Goal: Task Accomplishment & Management: Complete application form

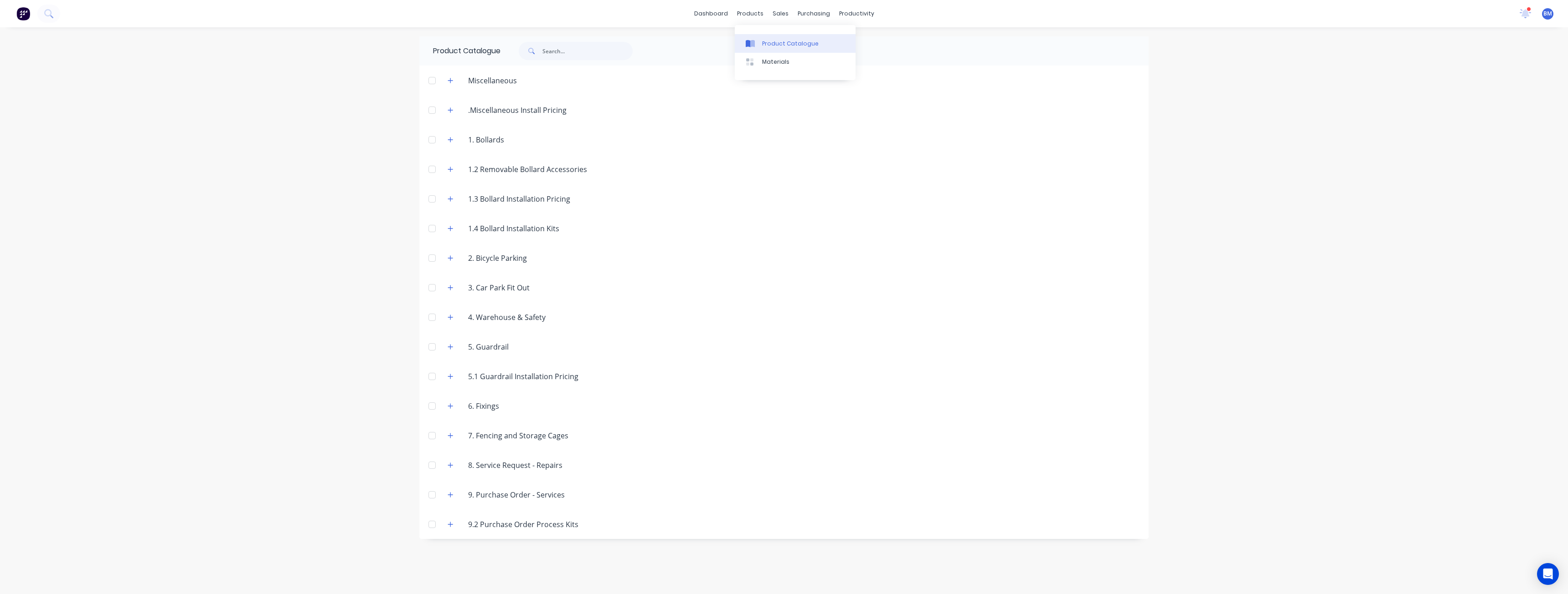
click at [775, 40] on div "Product Catalogue" at bounding box center [790, 44] width 56 height 8
drag, startPoint x: 339, startPoint y: 113, endPoint x: 348, endPoint y: 112, distance: 9.1
click at [348, 112] on div "dashboard products sales purchasing productivity dashboard products Product Cat…" at bounding box center [784, 297] width 1568 height 594
click at [453, 108] on button "button" at bounding box center [450, 110] width 12 height 12
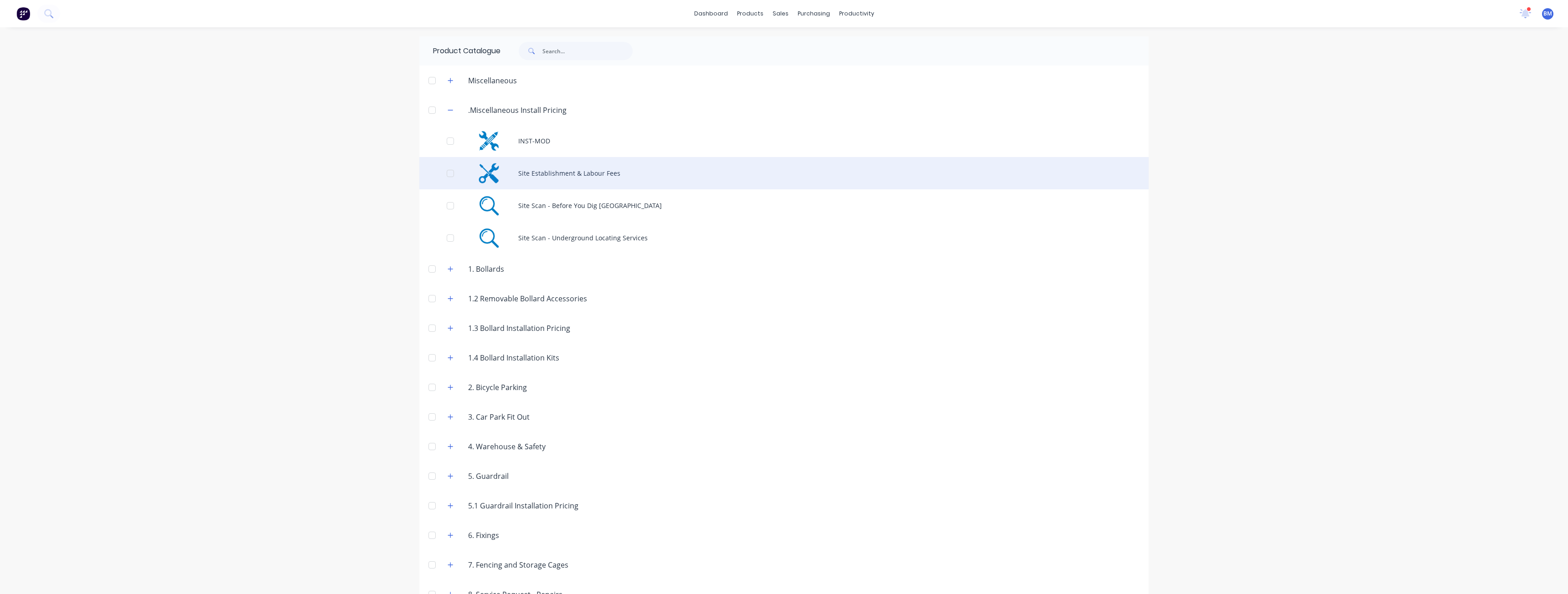
click at [525, 172] on div "Site Establishment & Labour Fees" at bounding box center [784, 173] width 729 height 32
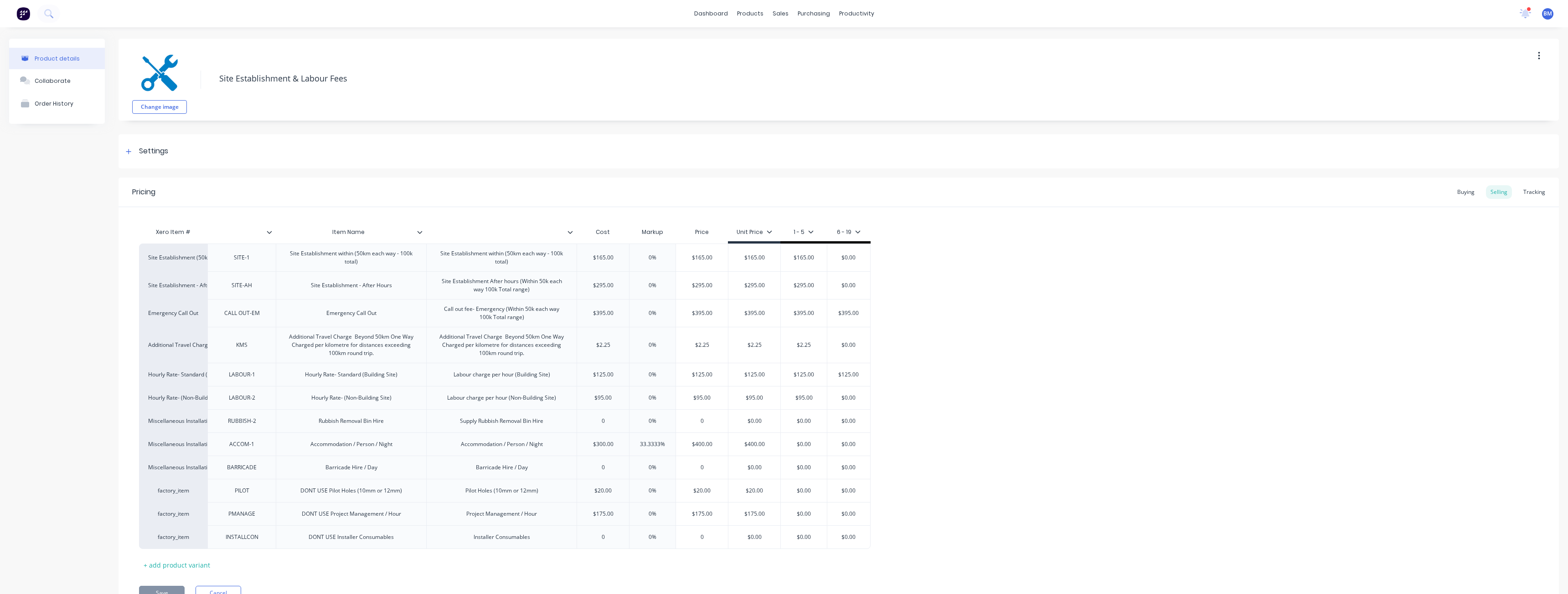
type textarea "x"
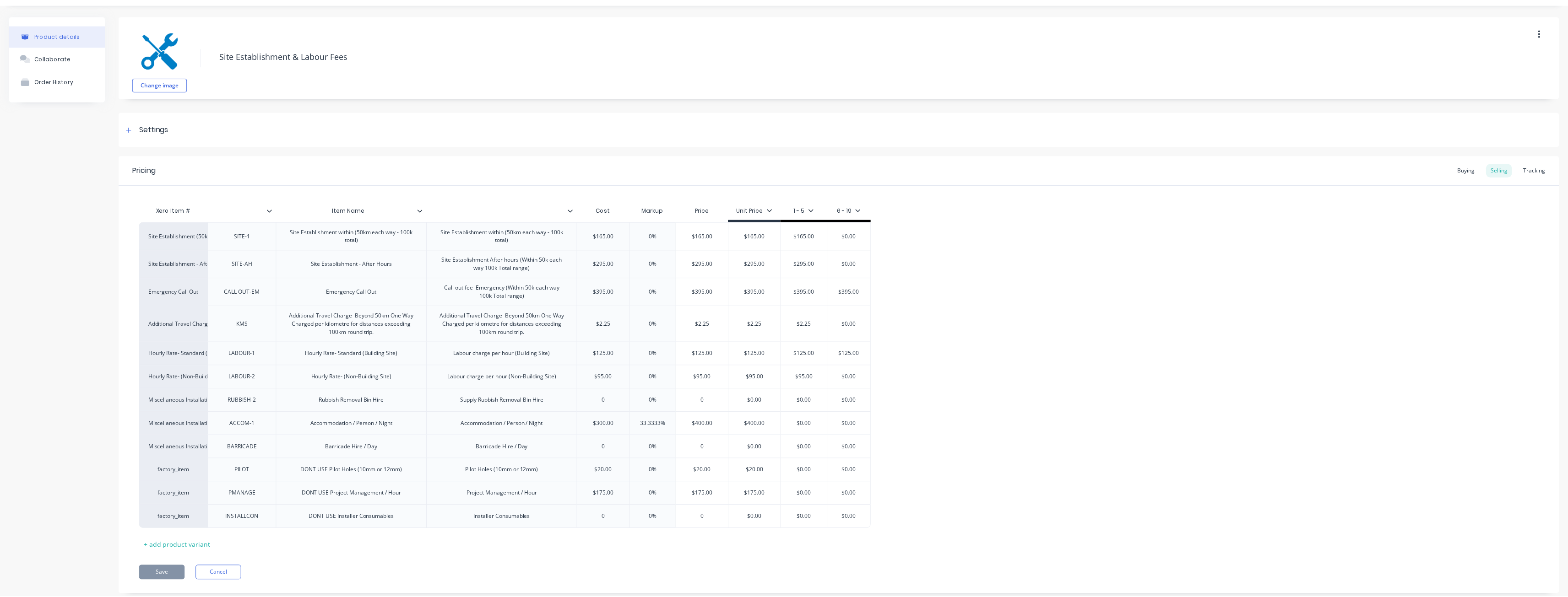
scroll to position [45, 0]
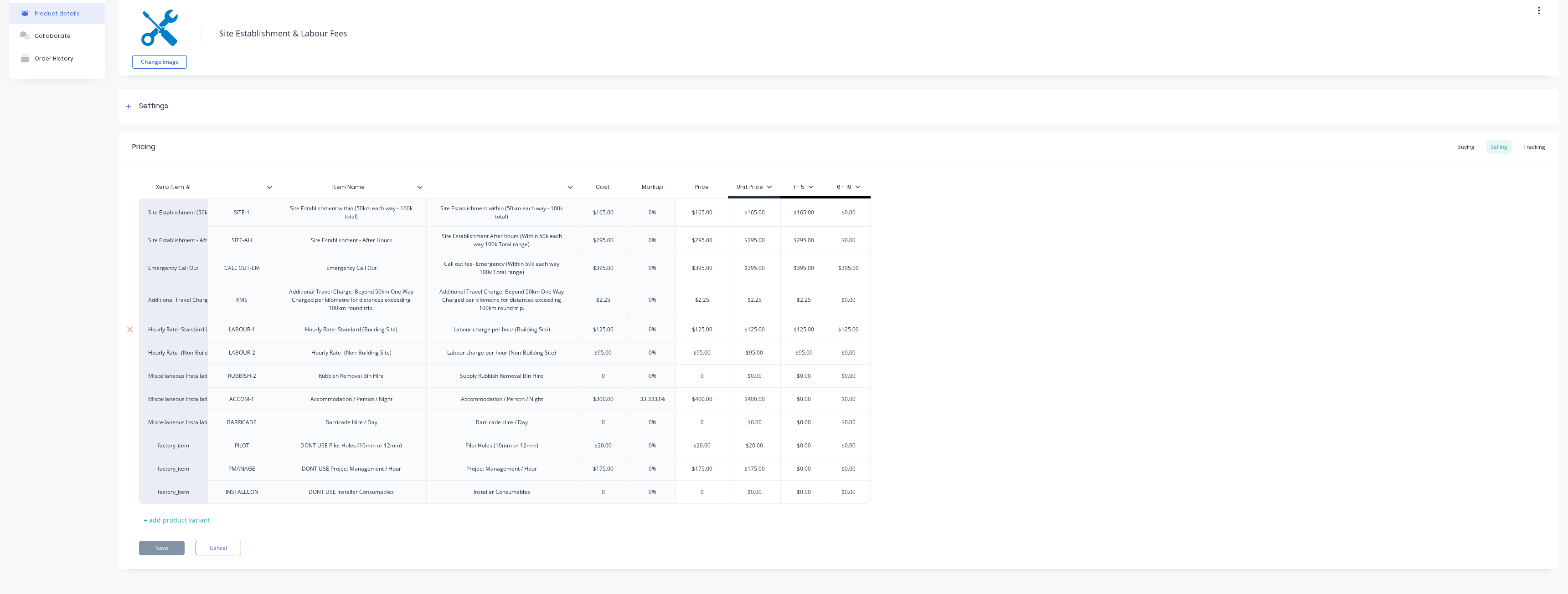
type input "$125.00"
drag, startPoint x: 767, startPoint y: 329, endPoint x: 706, endPoint y: 327, distance: 61.0
click at [706, 327] on div "Hourly Rate- Standard (Building Site) LABOUR-1 Hourly Rate- Standard (Building …" at bounding box center [505, 330] width 732 height 23
click at [564, 319] on div "Labour charge per hour (Building Site)" at bounding box center [500, 330] width 150 height 23
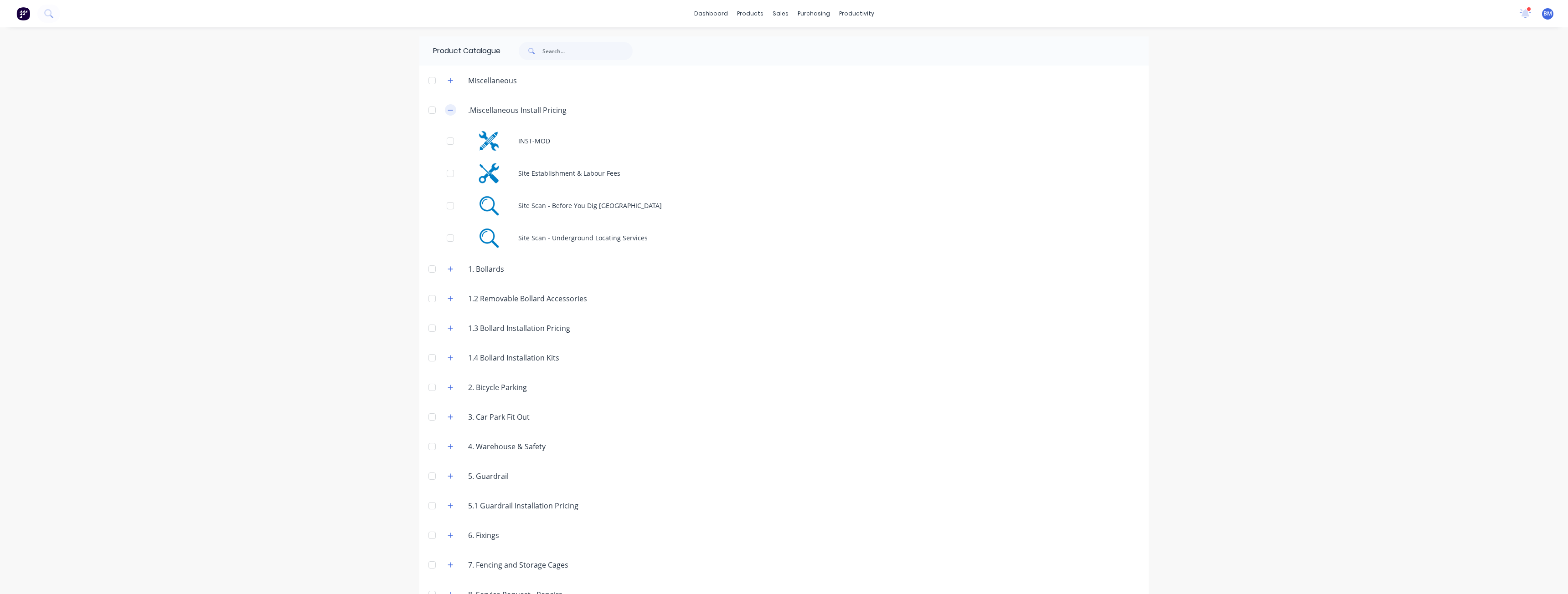
click at [449, 110] on icon "button" at bounding box center [450, 110] width 5 height 6
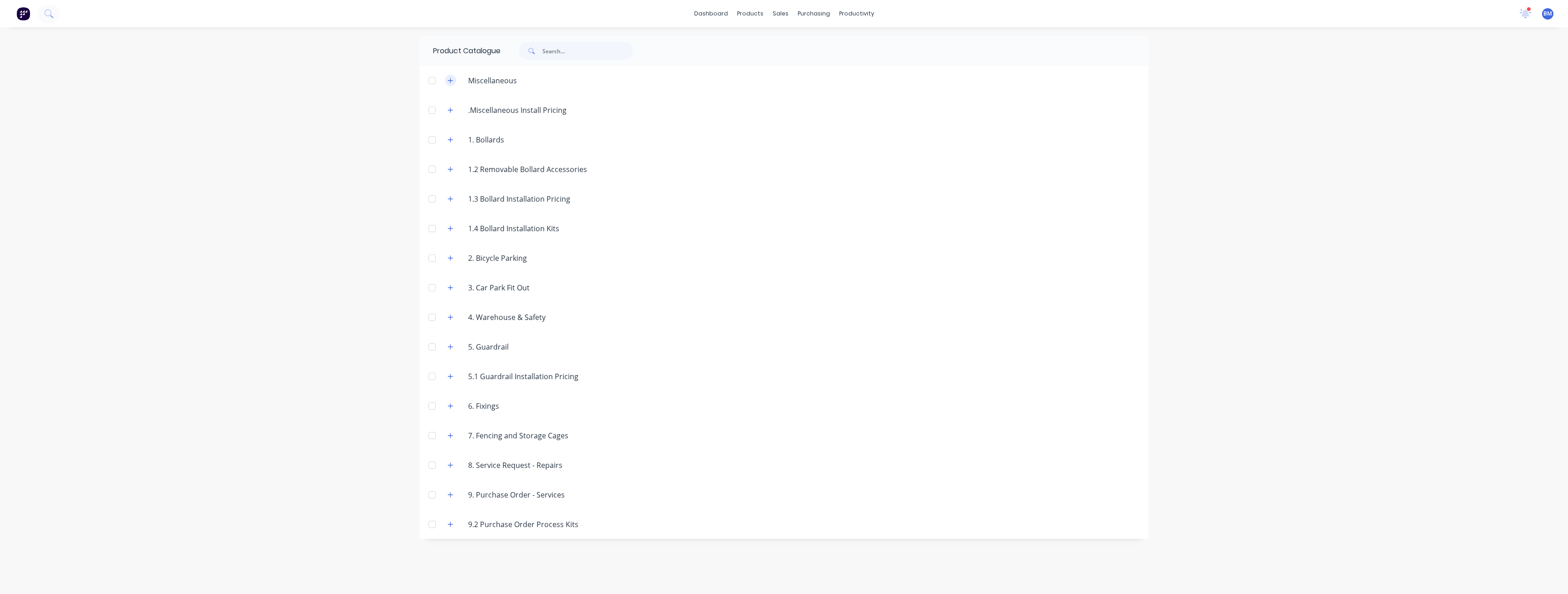
click at [450, 77] on button "button" at bounding box center [450, 80] width 12 height 12
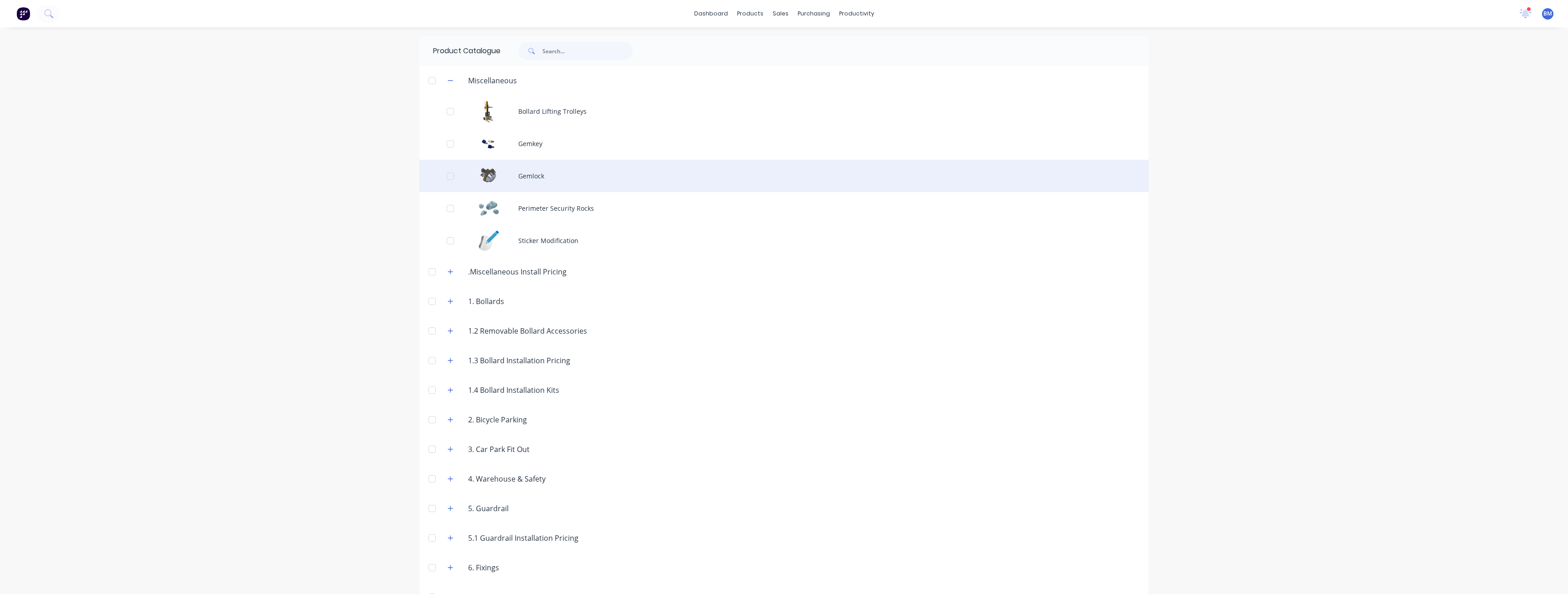
click at [560, 173] on div "Gemlock" at bounding box center [784, 175] width 729 height 32
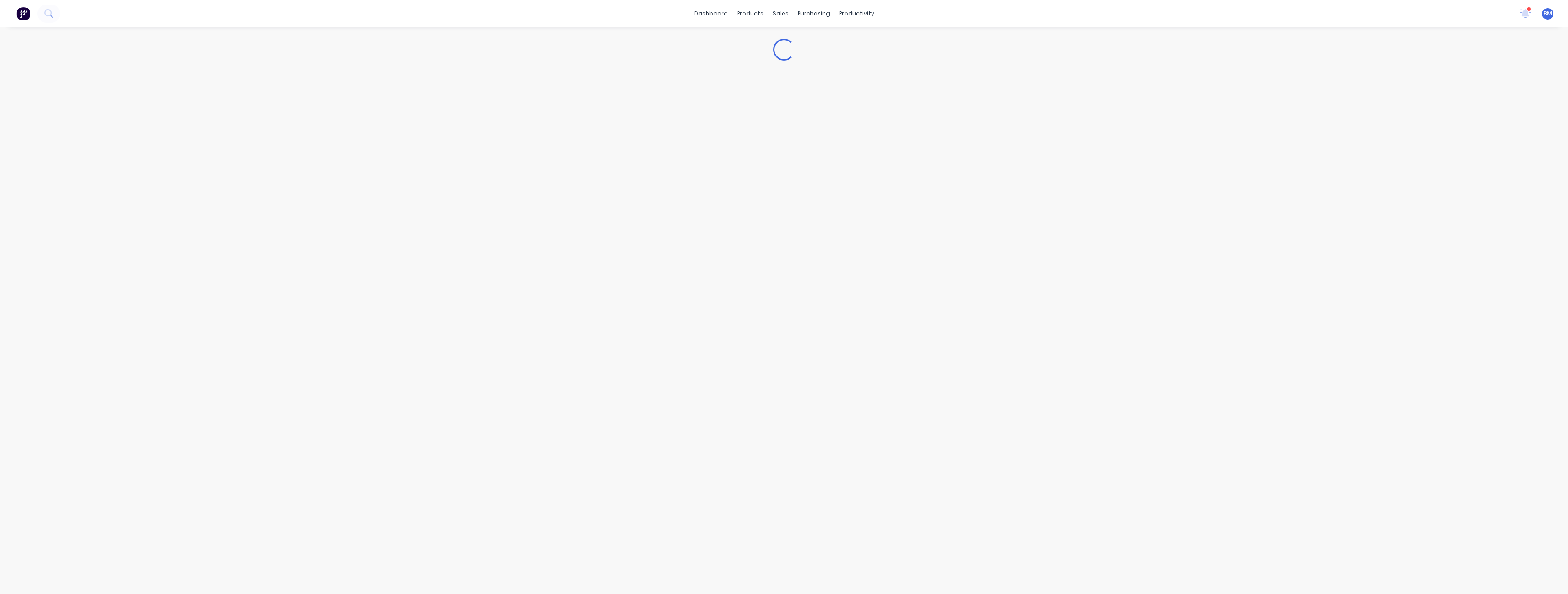
type textarea "x"
click at [450, 81] on button "button" at bounding box center [450, 80] width 12 height 12
click at [304, 190] on div "dashboard products sales purchasing productivity dashboard products Product Cat…" at bounding box center [784, 297] width 1568 height 594
click at [807, 59] on div "Customers" at bounding box center [812, 62] width 33 height 8
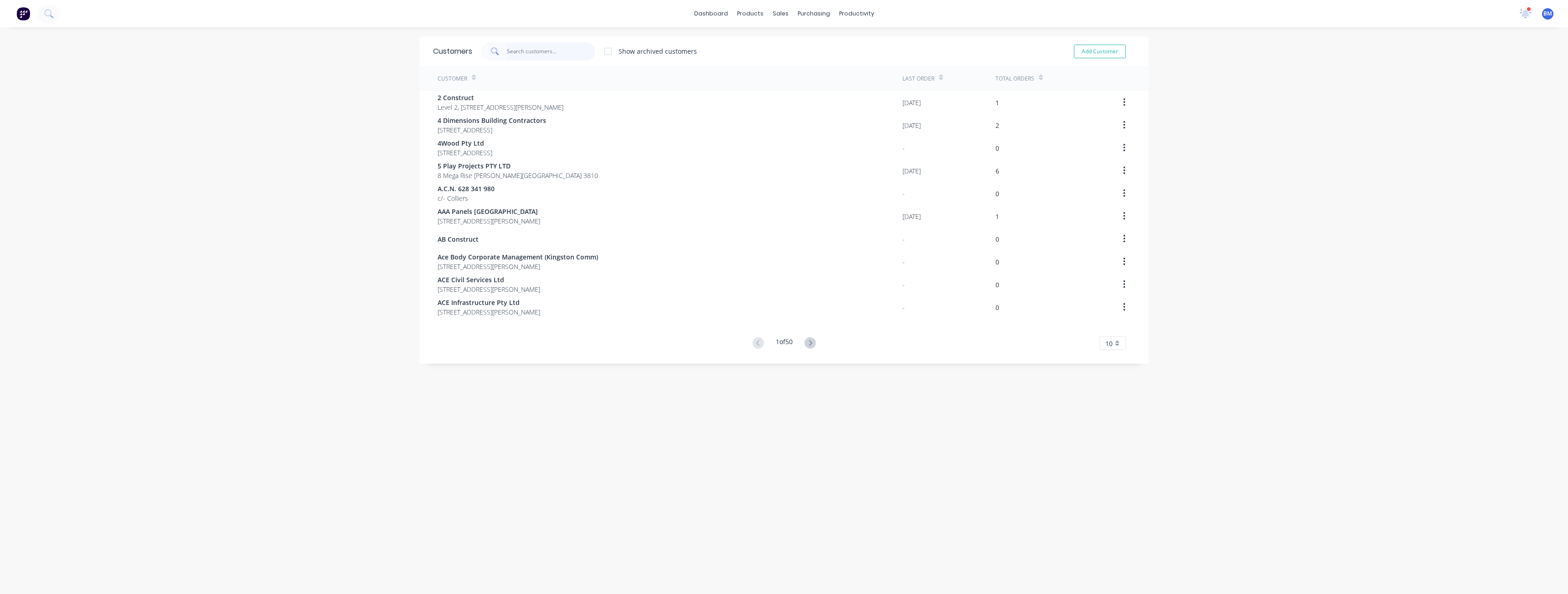
click at [520, 51] on input "text" at bounding box center [551, 51] width 89 height 18
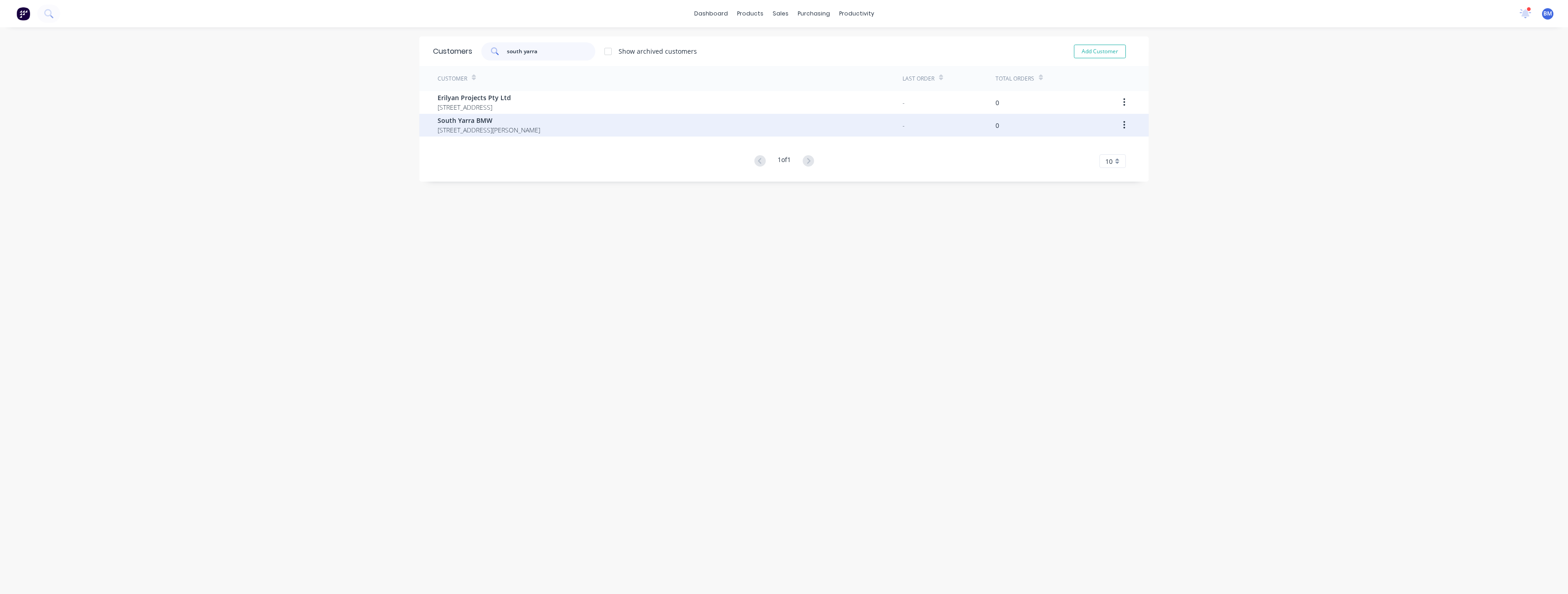
type input "south yarra"
click at [500, 125] on span "South Yarra BMW" at bounding box center [489, 121] width 103 height 10
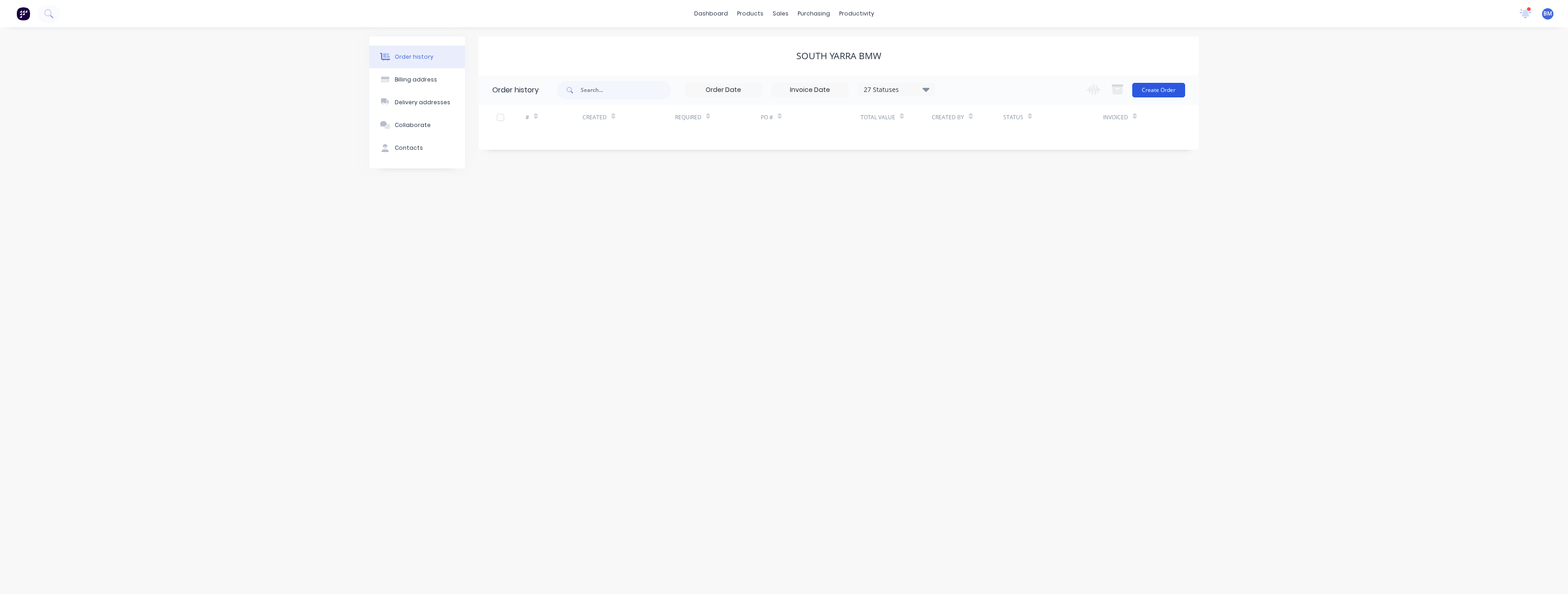
click at [1159, 87] on button "Create Order" at bounding box center [1158, 90] width 53 height 14
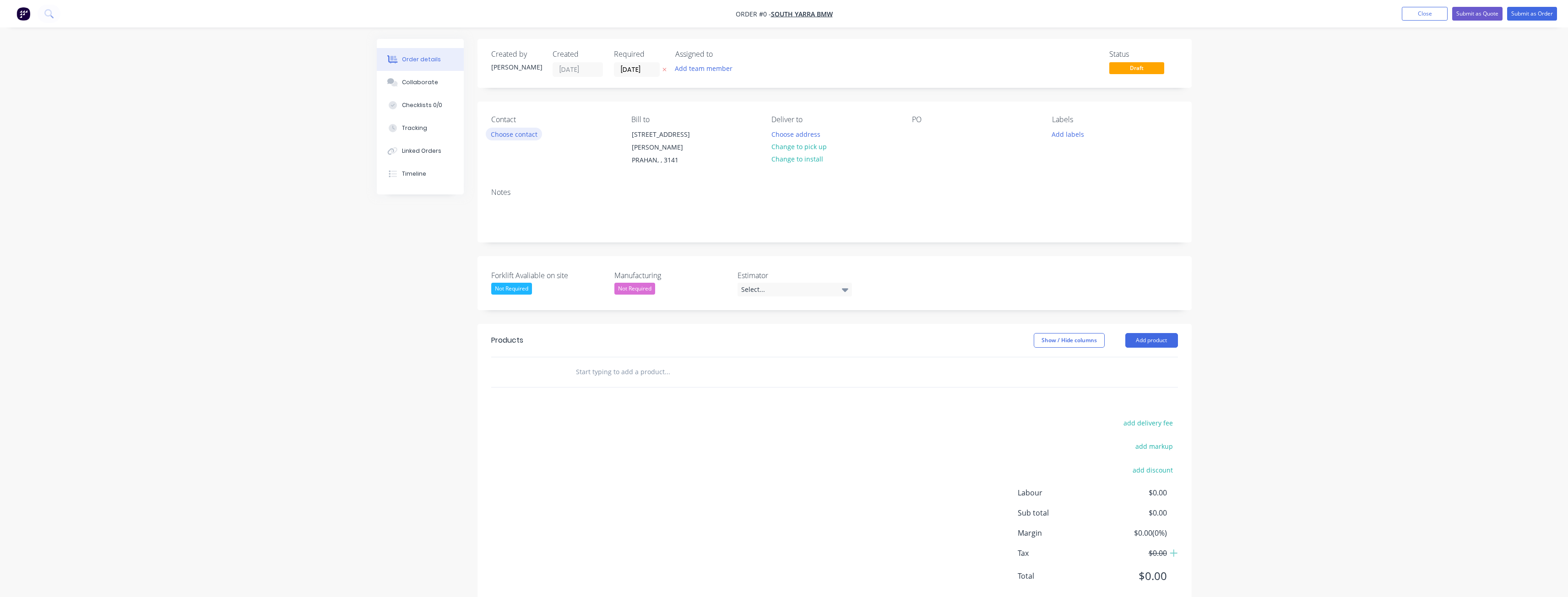
click at [516, 133] on button "Choose contact" at bounding box center [514, 134] width 56 height 12
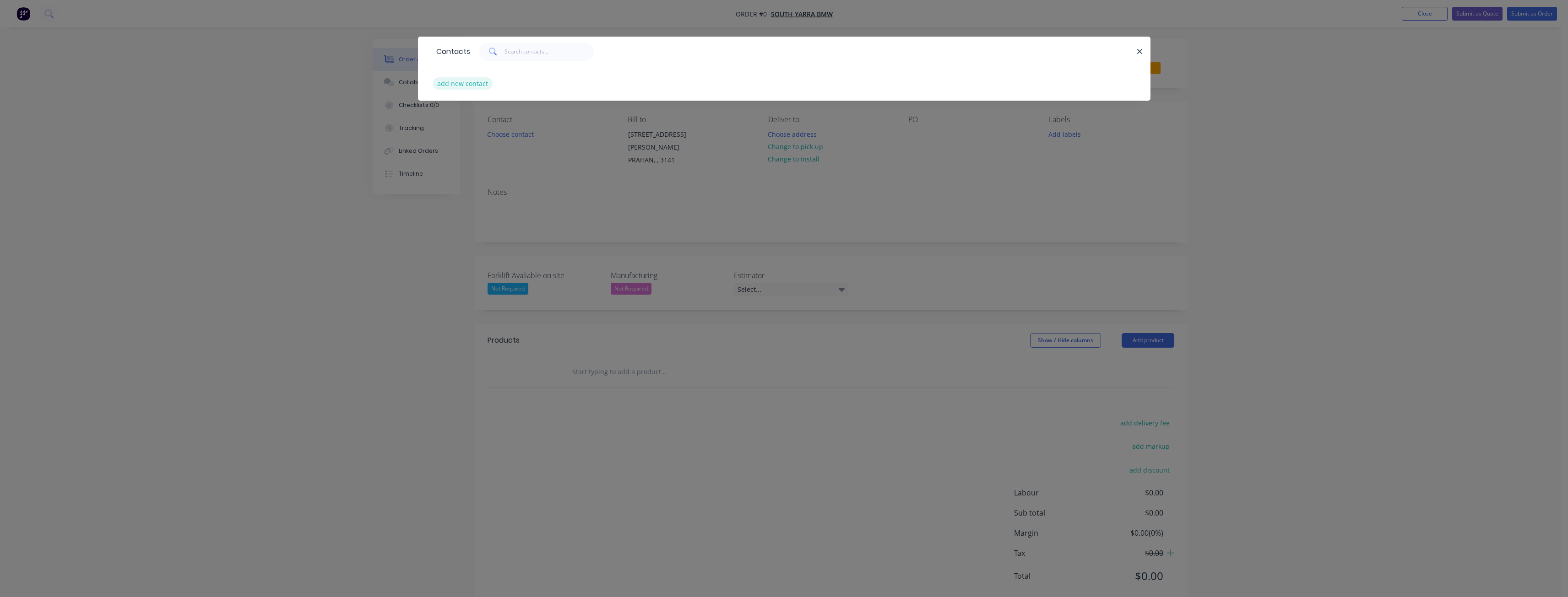
click at [462, 85] on button "add new contact" at bounding box center [463, 83] width 61 height 12
select select "AU"
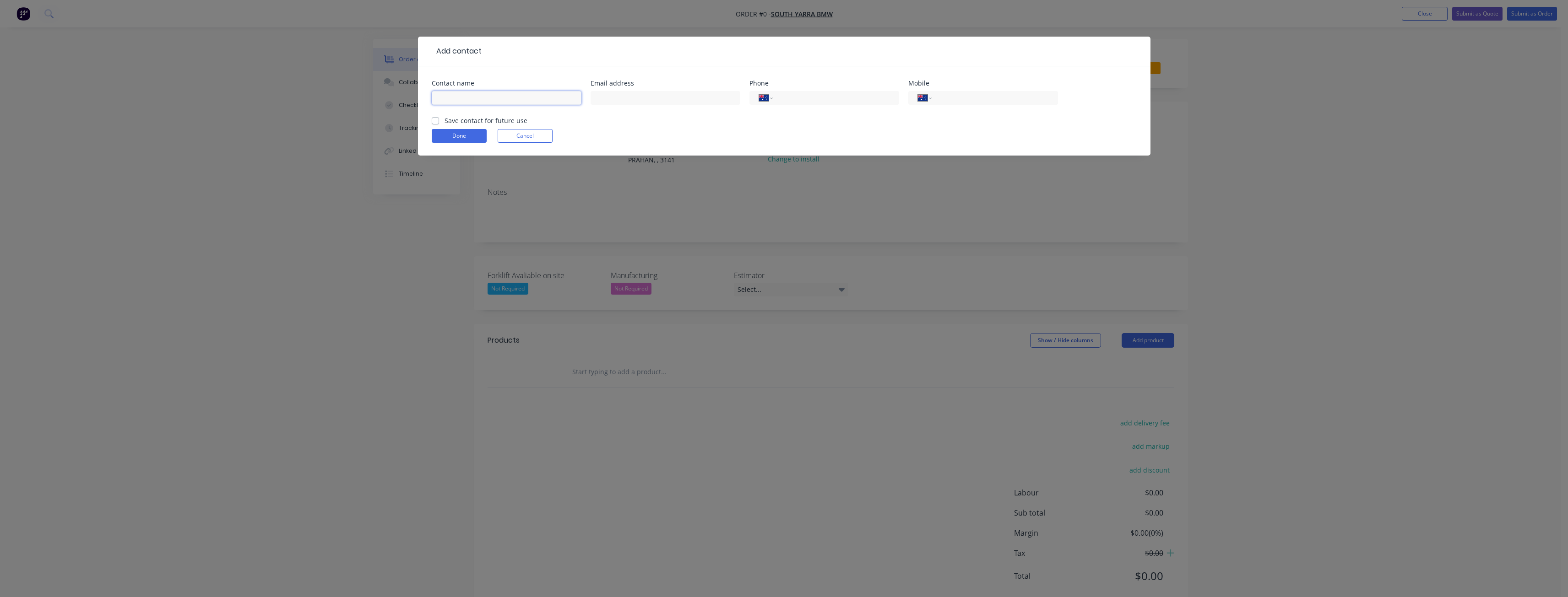
click at [508, 96] on input "text" at bounding box center [506, 98] width 149 height 14
type input "[PERSON_NAME]"
click at [620, 96] on input "text" at bounding box center [665, 98] width 149 height 14
type input "[EMAIL_ADDRESS][DOMAIN_NAME]"
click at [957, 103] on input "tel" at bounding box center [993, 98] width 110 height 10
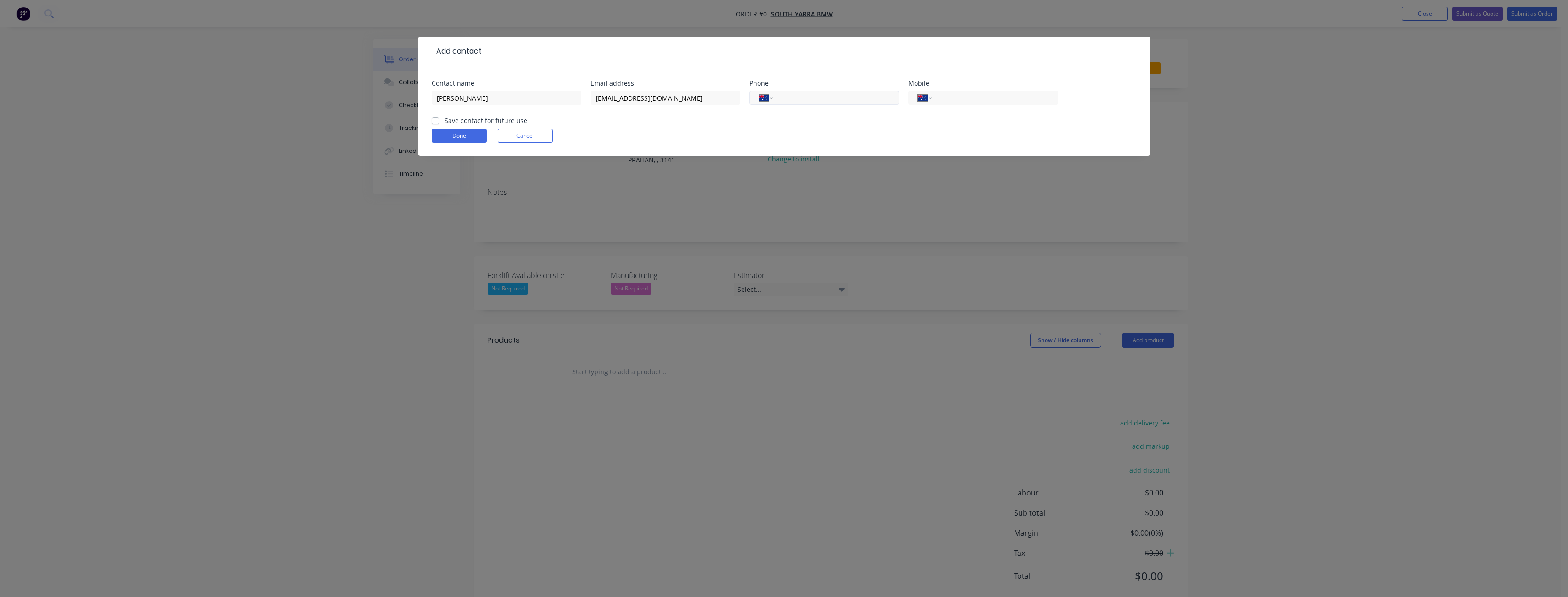
click at [827, 102] on input "tel" at bounding box center [834, 98] width 110 height 10
type input "95212121"
click at [444, 120] on label "Save contact for future use" at bounding box center [485, 121] width 83 height 10
click at [435, 120] on input "Save contact for future use" at bounding box center [435, 120] width 8 height 9
checkbox input "true"
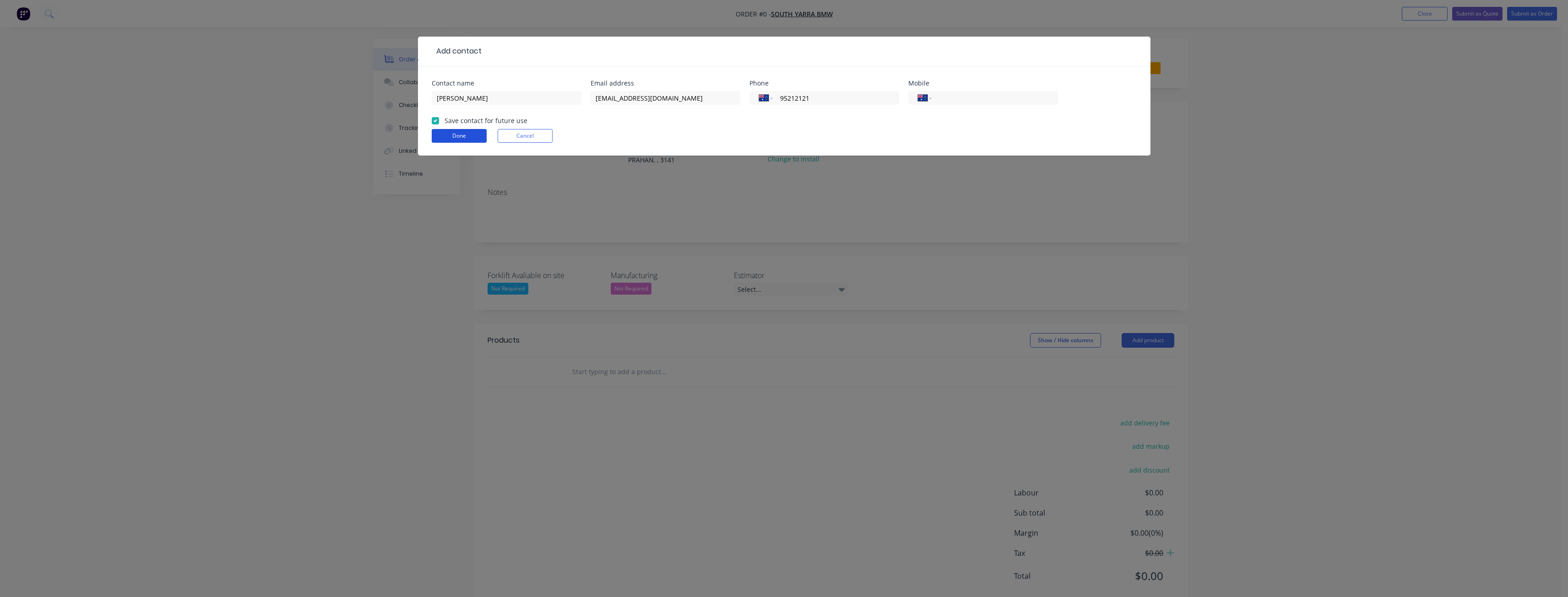
click at [457, 133] on button "Done" at bounding box center [459, 136] width 55 height 14
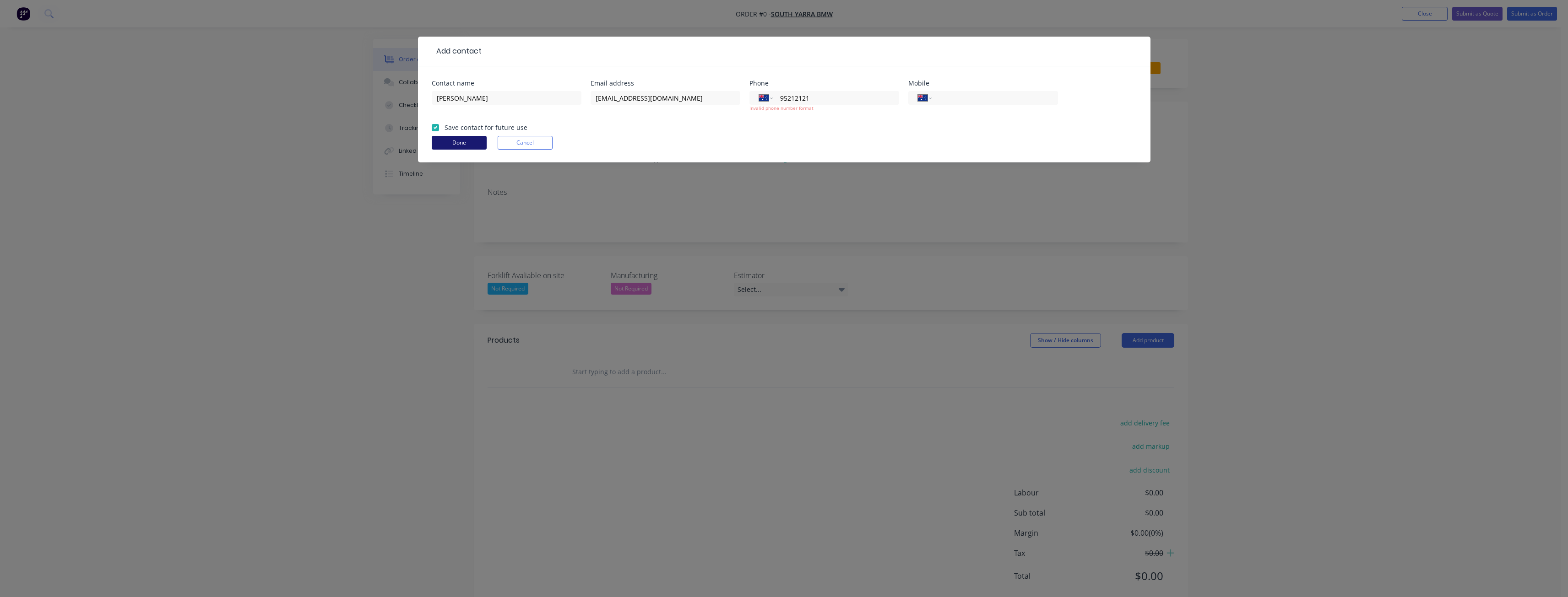
click at [461, 142] on button "Done" at bounding box center [459, 143] width 55 height 14
click at [782, 98] on input "95212121" at bounding box center [834, 98] width 110 height 10
type input "[PHONE_NUMBER]"
click at [701, 129] on form "Contact name [PERSON_NAME] Email address [EMAIL_ADDRESS][DOMAIN_NAME] Phone Int…" at bounding box center [784, 121] width 705 height 83
click at [461, 138] on button "Done" at bounding box center [459, 143] width 55 height 14
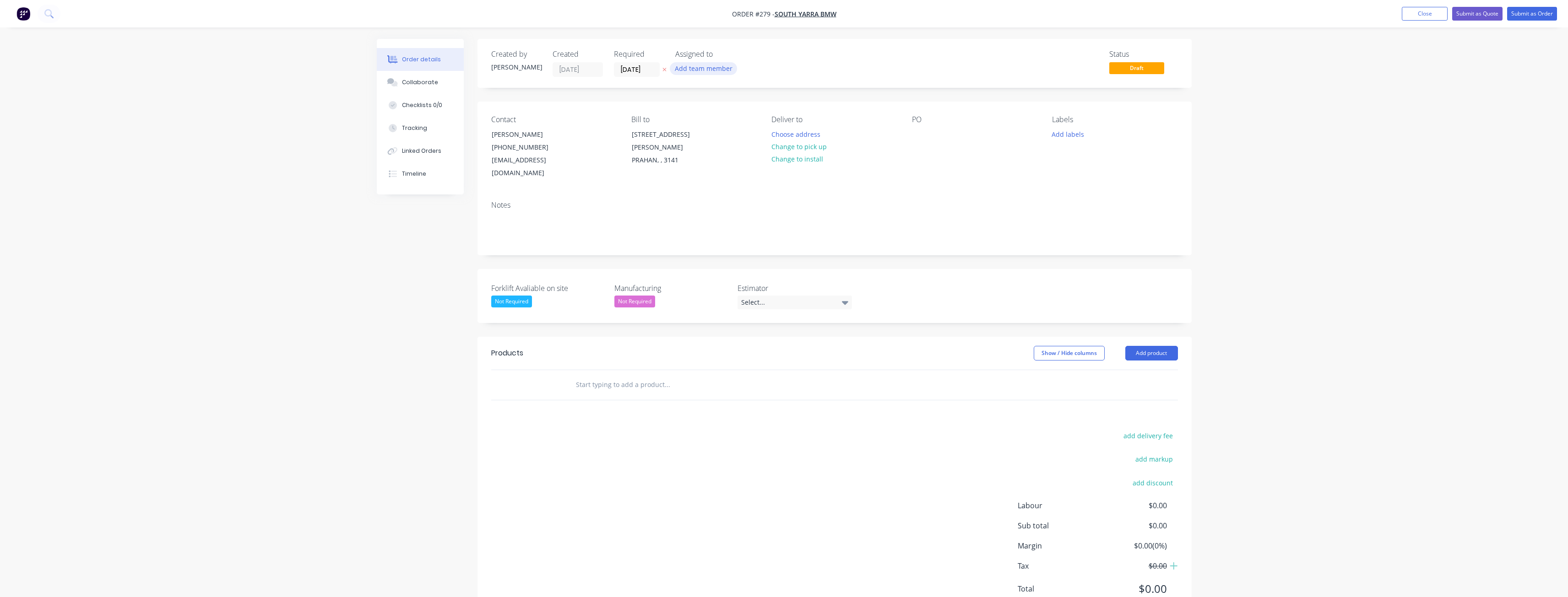
click at [688, 68] on button "Add team member" at bounding box center [703, 68] width 67 height 12
click at [689, 119] on div at bounding box center [690, 119] width 19 height 19
click at [860, 159] on div "Deliver to Choose address Change to pick up Change to install" at bounding box center [834, 148] width 125 height 65
click at [793, 295] on div "Select..." at bounding box center [795, 302] width 114 height 14
click at [763, 326] on div "[PERSON_NAME]" at bounding box center [769, 327] width 50 height 12
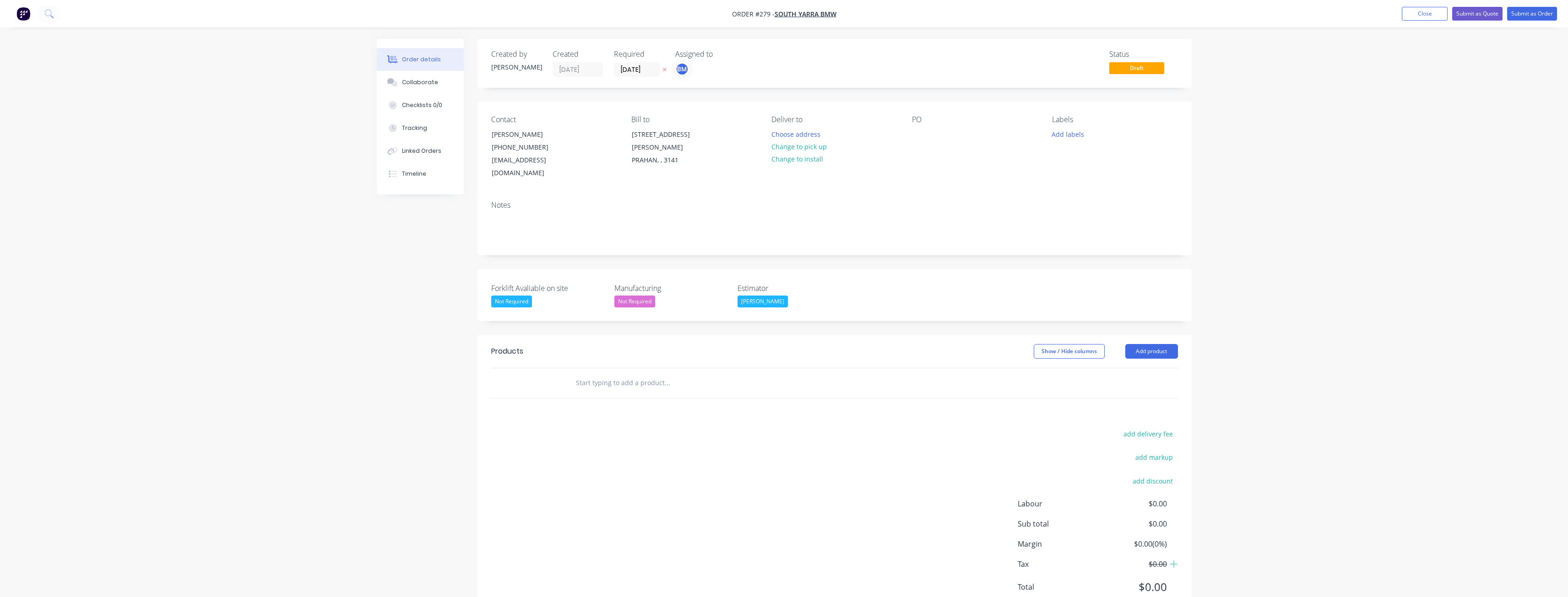
click at [676, 283] on label "Manufacturing" at bounding box center [671, 289] width 114 height 11
click at [1142, 344] on button "Add product" at bounding box center [1151, 351] width 52 height 14
click at [1134, 368] on div "Product catalogue" at bounding box center [1134, 374] width 70 height 13
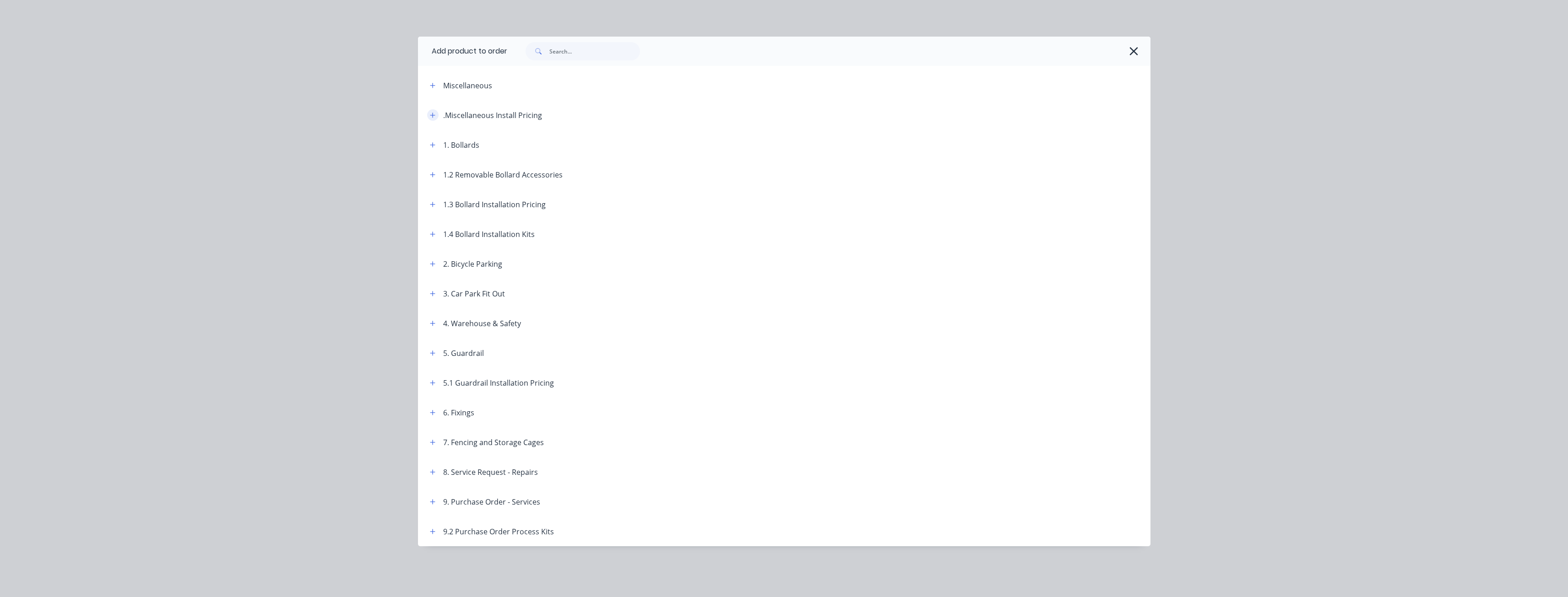
click at [432, 113] on icon "button" at bounding box center [432, 115] width 6 height 6
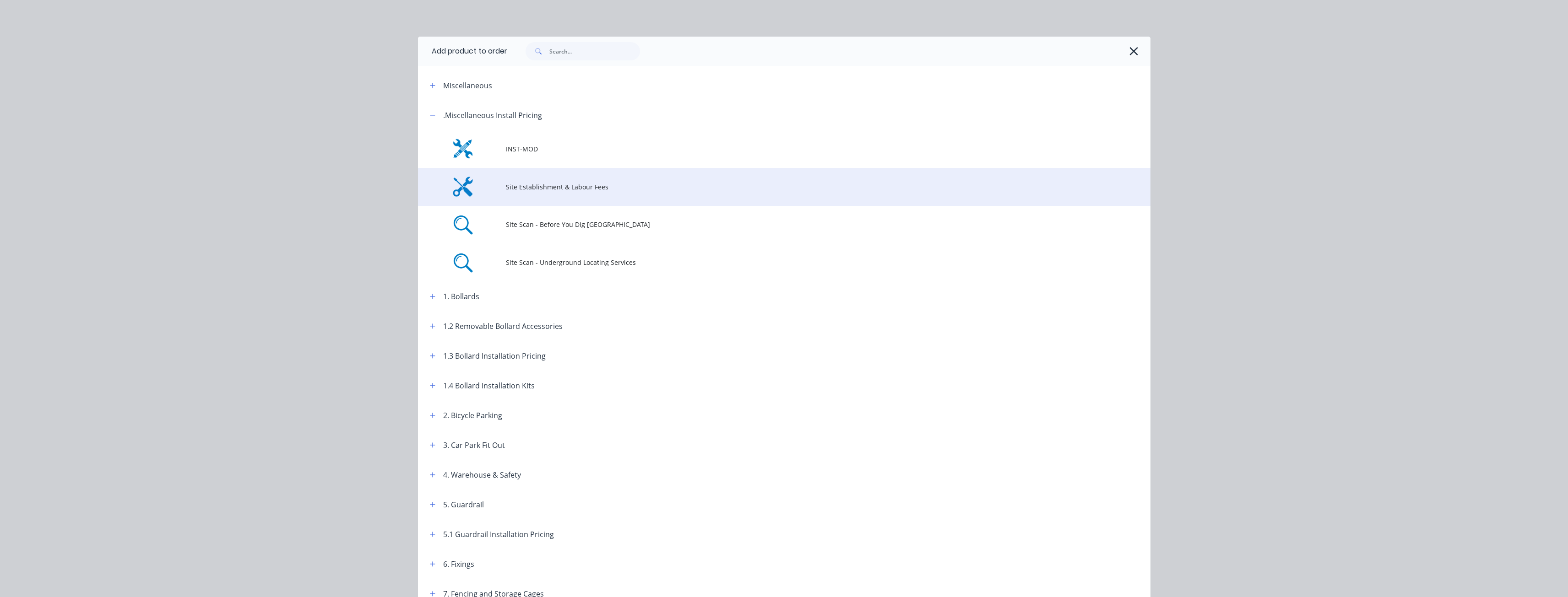
click at [519, 182] on span "Site Establishment & Labour Fees" at bounding box center [763, 187] width 515 height 10
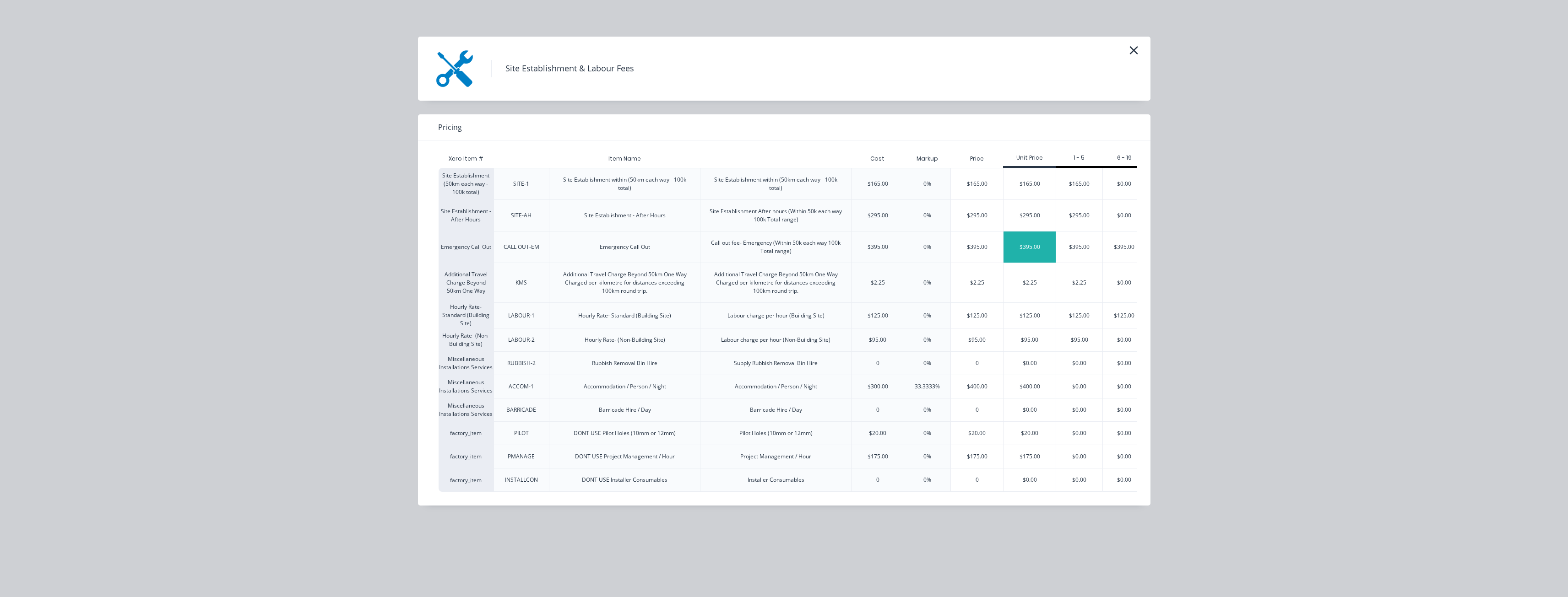
click at [1032, 245] on div "$395.00" at bounding box center [1029, 247] width 52 height 31
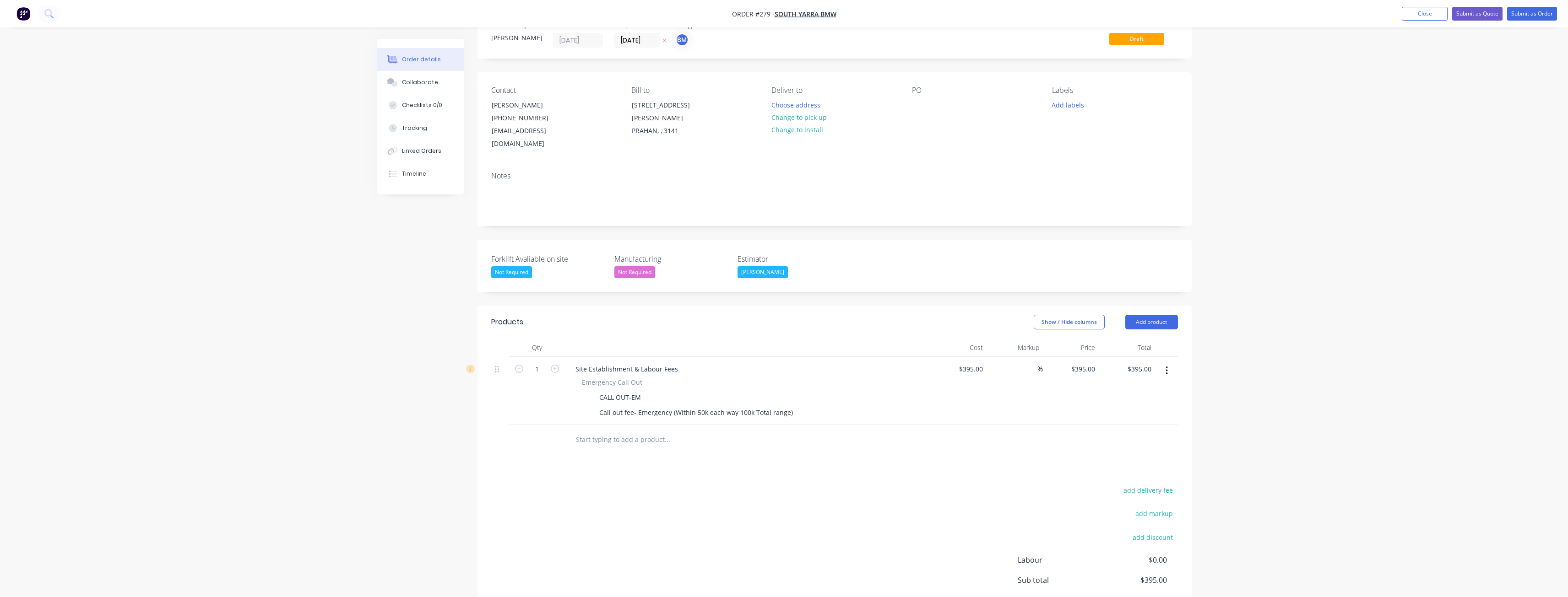
scroll to position [107, 0]
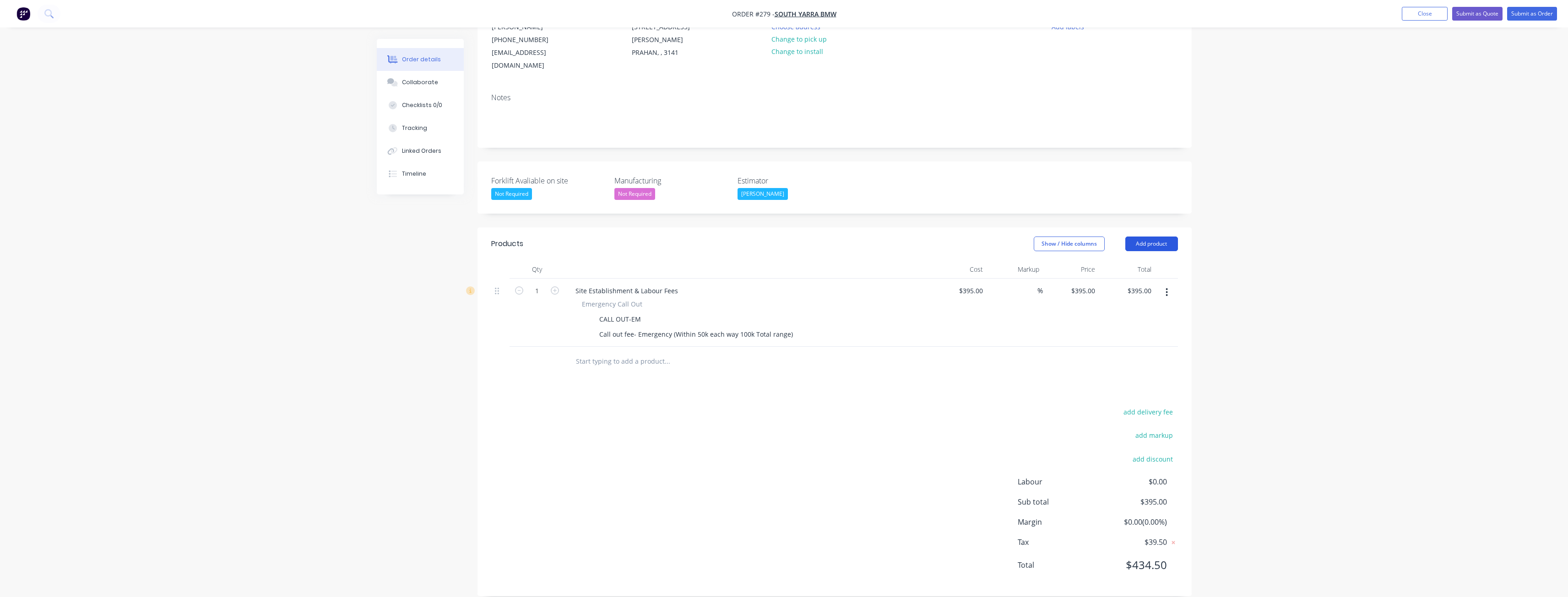
click at [1149, 237] on button "Add product" at bounding box center [1151, 244] width 52 height 14
click at [1131, 260] on div "Product catalogue" at bounding box center [1134, 266] width 70 height 13
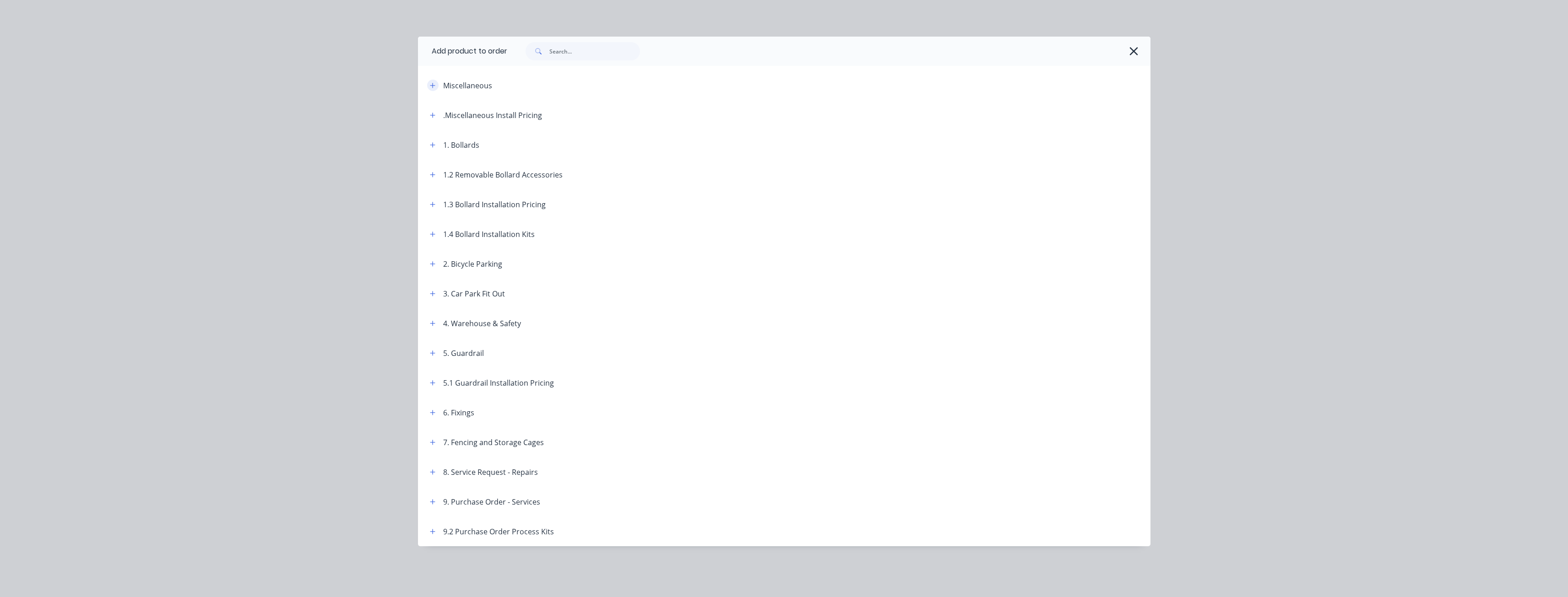
click at [432, 86] on icon "button" at bounding box center [432, 85] width 5 height 5
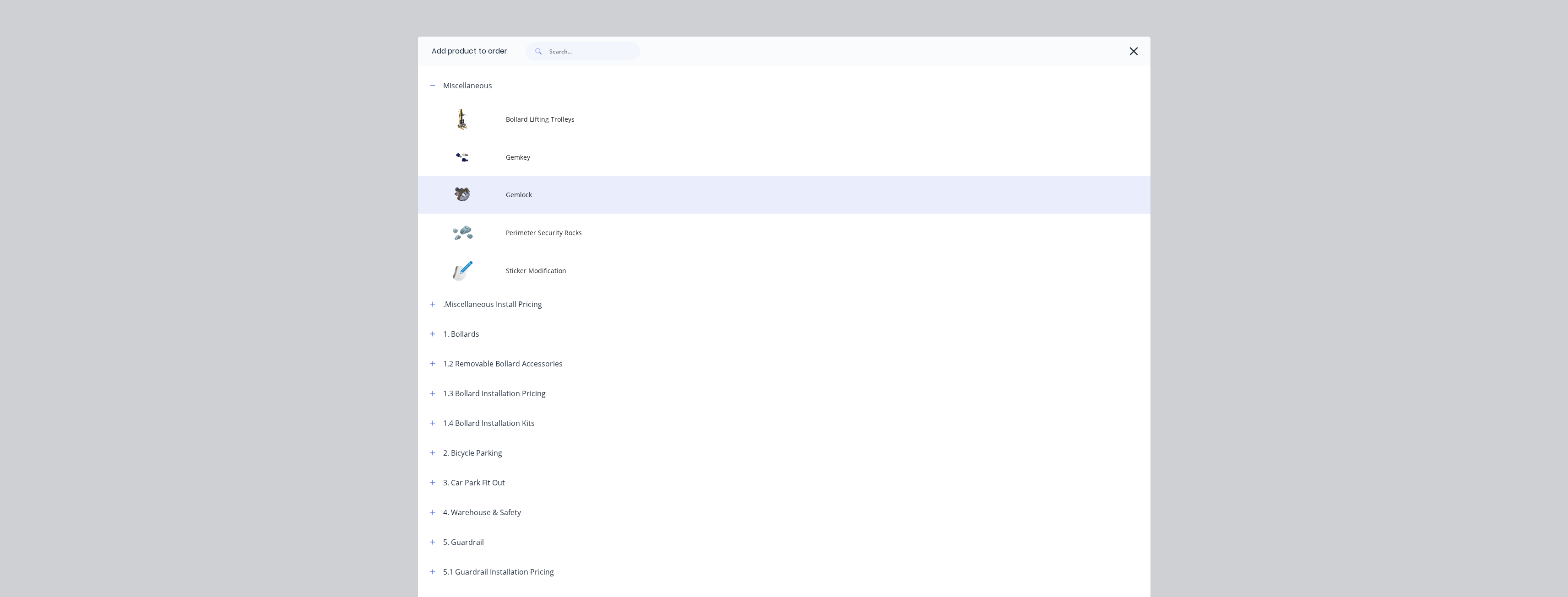
click at [514, 188] on td "Gemlock" at bounding box center [828, 195] width 645 height 38
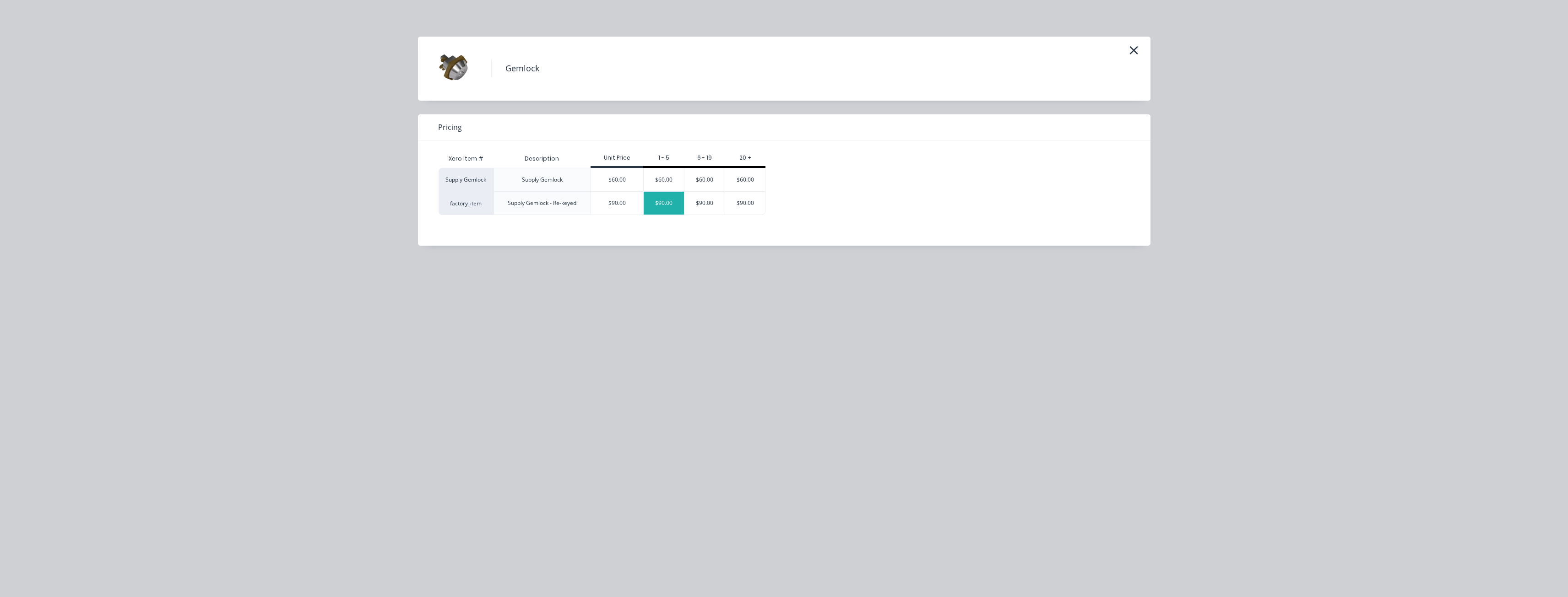
click at [661, 200] on div "$90.00" at bounding box center [664, 203] width 40 height 23
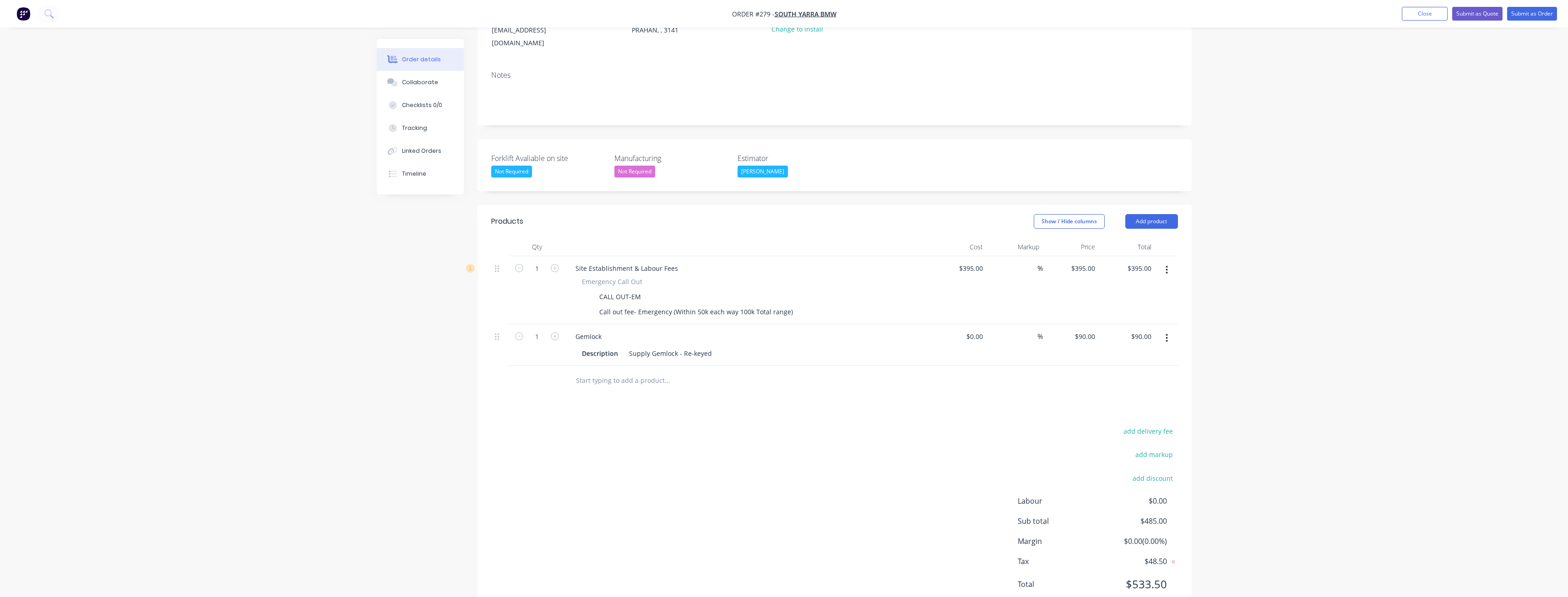
scroll to position [149, 0]
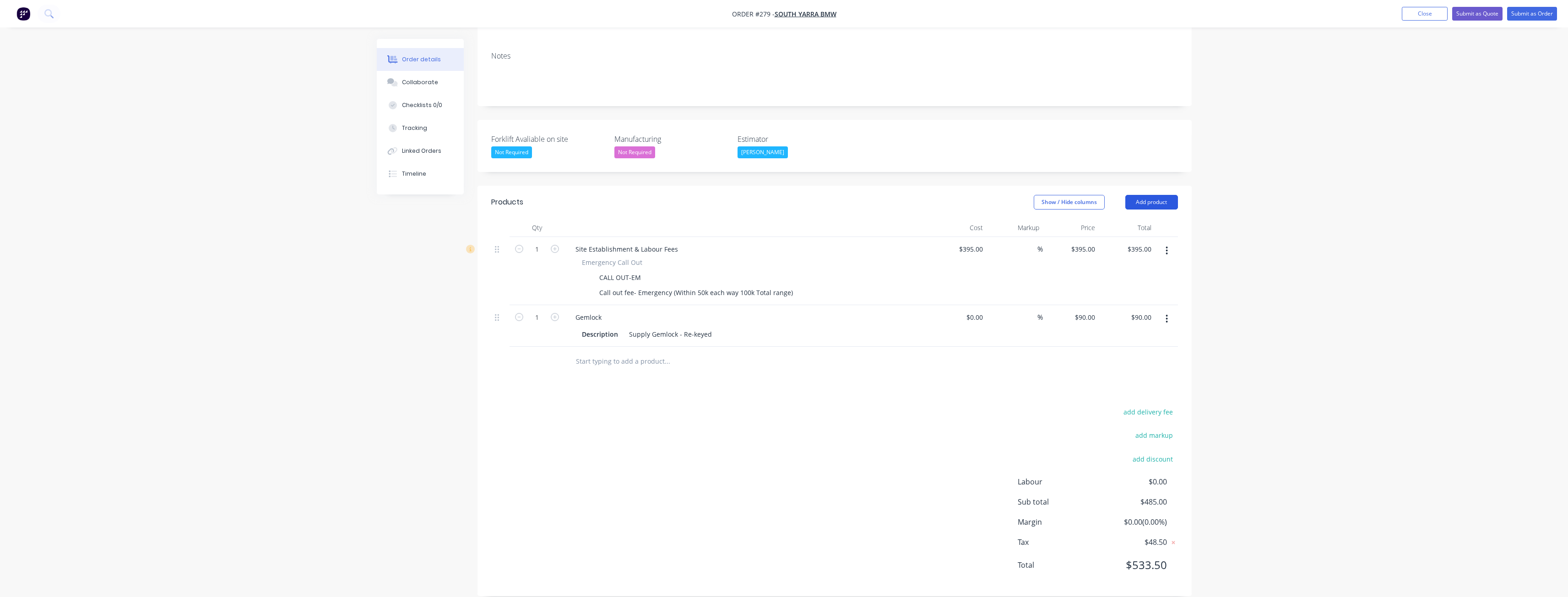
click at [1156, 195] on button "Add product" at bounding box center [1151, 202] width 52 height 14
click at [1112, 219] on div "Product catalogue" at bounding box center [1134, 225] width 70 height 13
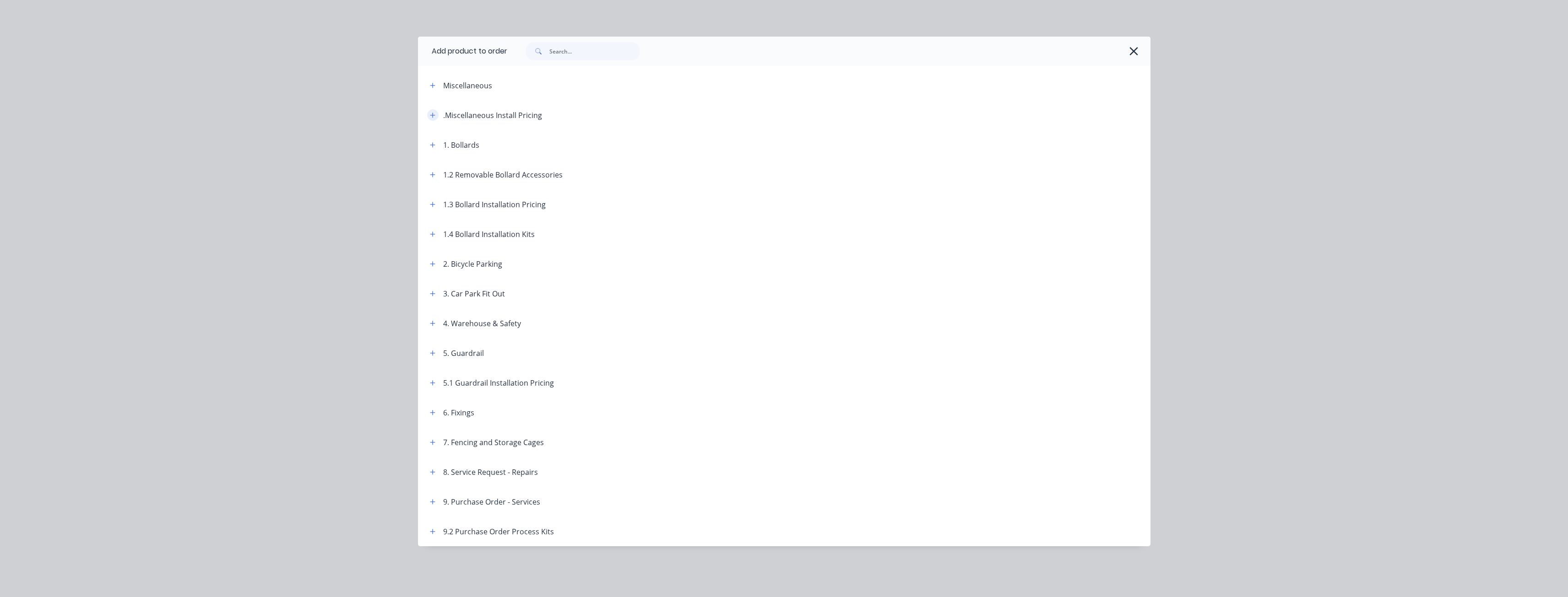
click at [432, 111] on button "button" at bounding box center [432, 115] width 12 height 12
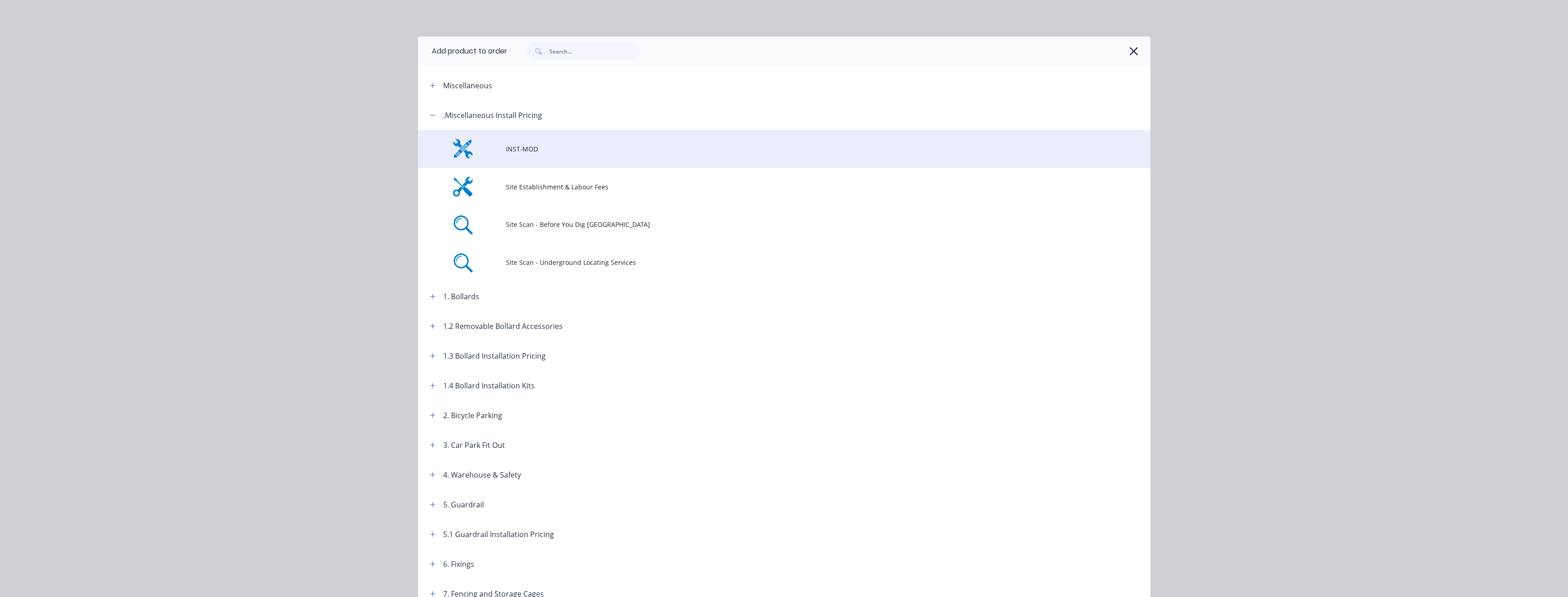
click at [555, 143] on td "INST-MOD" at bounding box center [828, 149] width 645 height 38
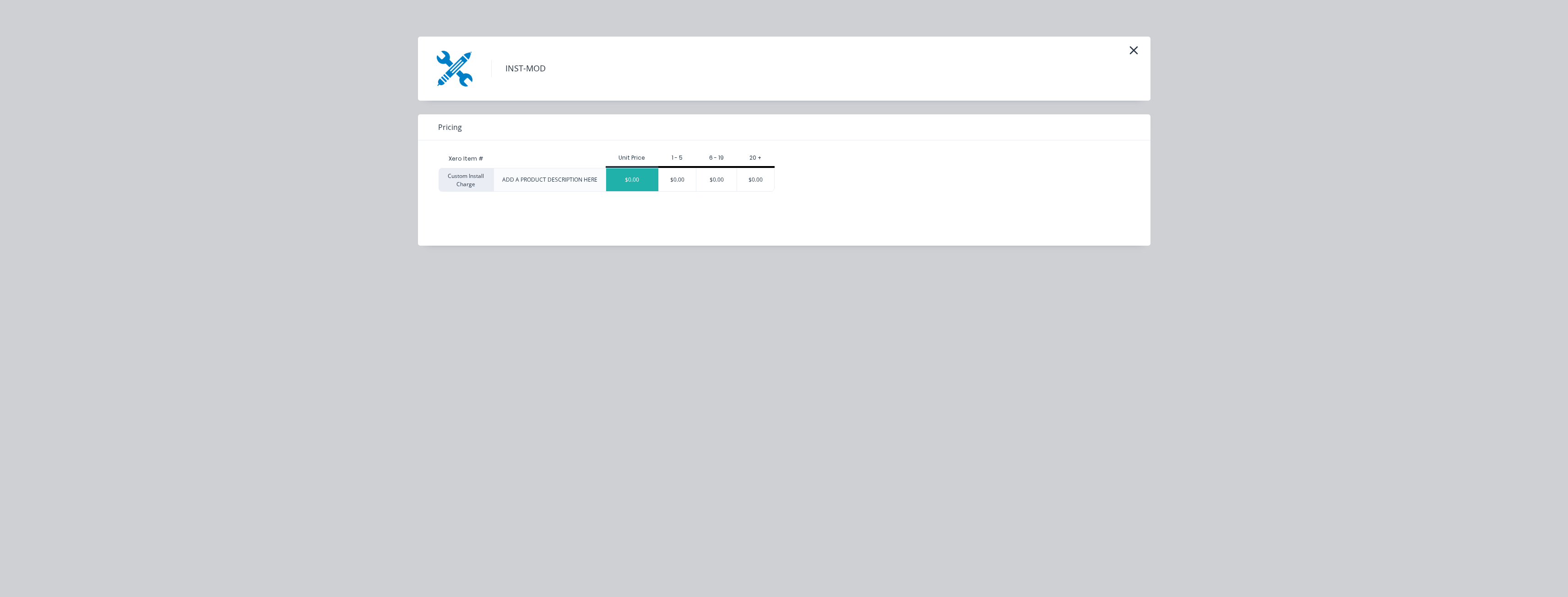
click at [617, 175] on div "$0.00" at bounding box center [632, 180] width 52 height 23
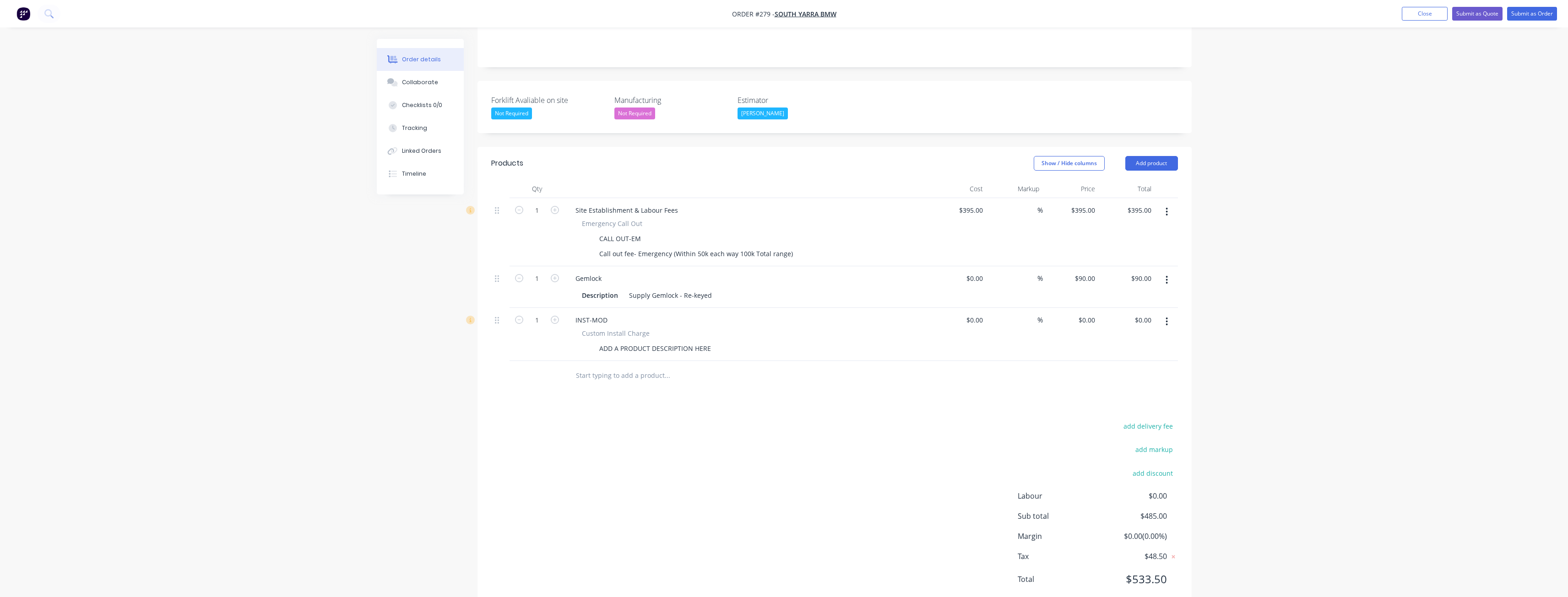
scroll to position [202, 0]
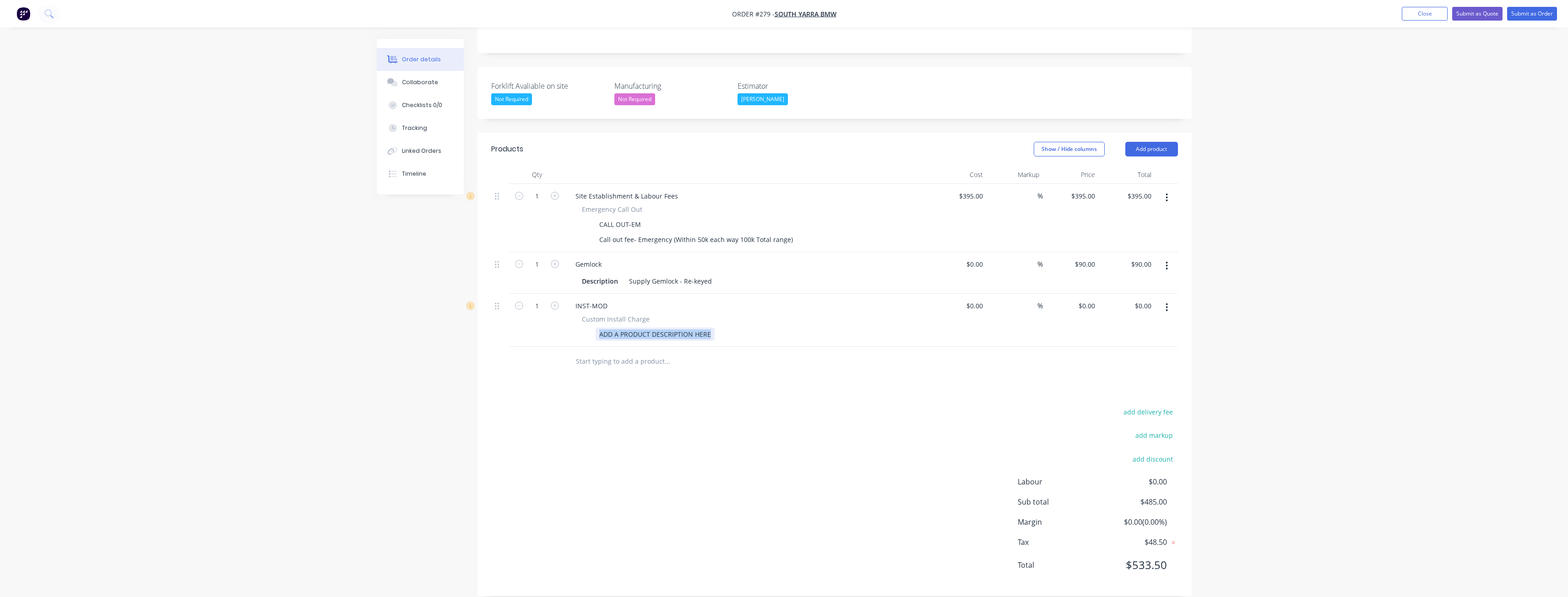
drag, startPoint x: 710, startPoint y: 320, endPoint x: 583, endPoint y: 313, distance: 127.2
click at [583, 315] on div "Custom Install Charge ADD A PRODUCT DESCRIPTION HERE" at bounding box center [747, 328] width 359 height 27
drag, startPoint x: 854, startPoint y: 390, endPoint x: 845, endPoint y: 386, distance: 9.8
click at [858, 391] on div "Products Show / Hide columns Add product Qty Cost Markup Price Total 1 Site Est…" at bounding box center [834, 364] width 714 height 463
click at [1087, 300] on div "0 0" at bounding box center [1091, 306] width 14 height 13
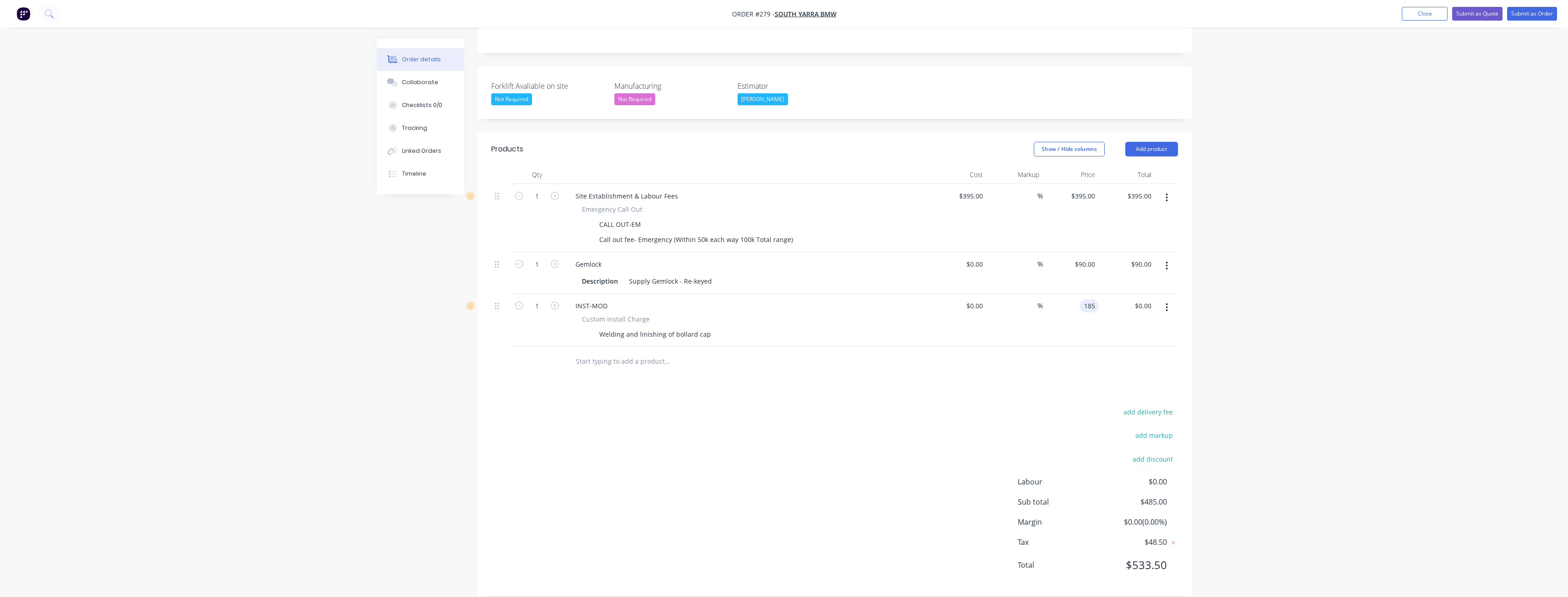
type input "$185.00"
click at [713, 441] on div "add delivery fee add markup add discount Labour $0.00 Sub total $670.00 Margin …" at bounding box center [834, 494] width 687 height 177
drag, startPoint x: 1476, startPoint y: 16, endPoint x: 1481, endPoint y: 11, distance: 7.1
click at [1481, 11] on button "Submit as Quote" at bounding box center [1476, 14] width 50 height 14
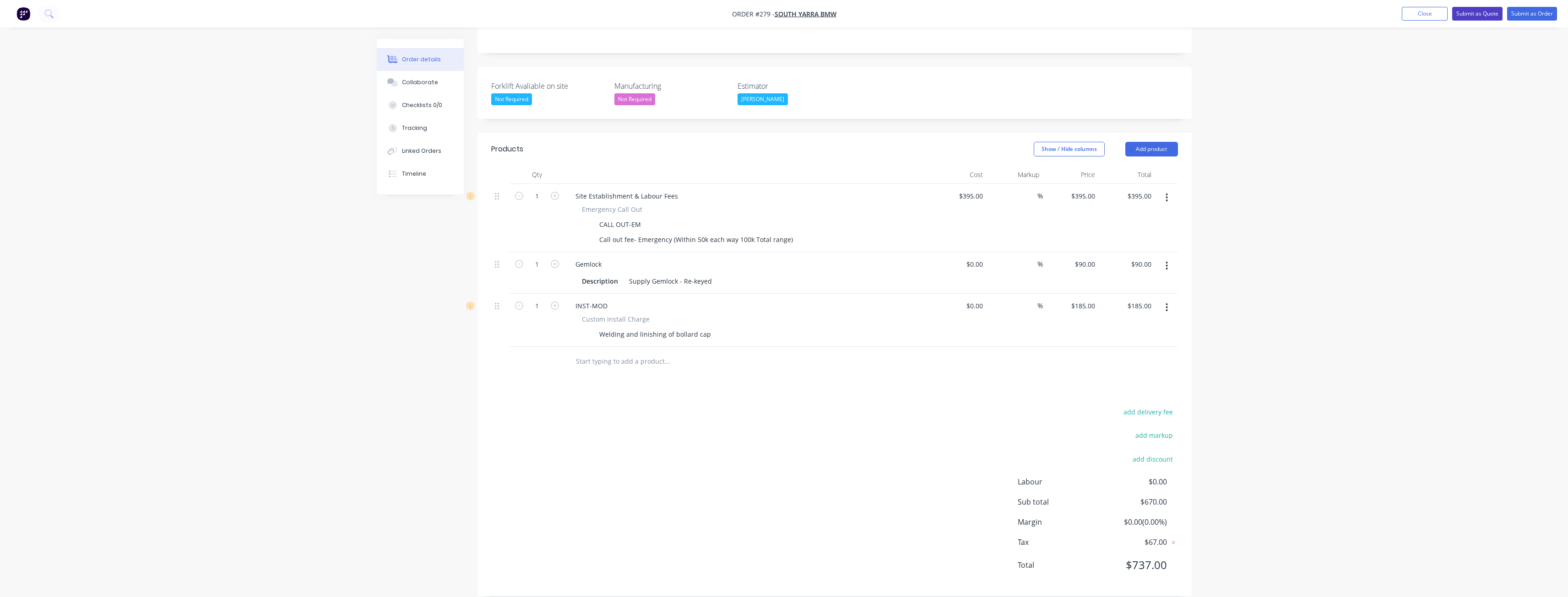
scroll to position [0, 0]
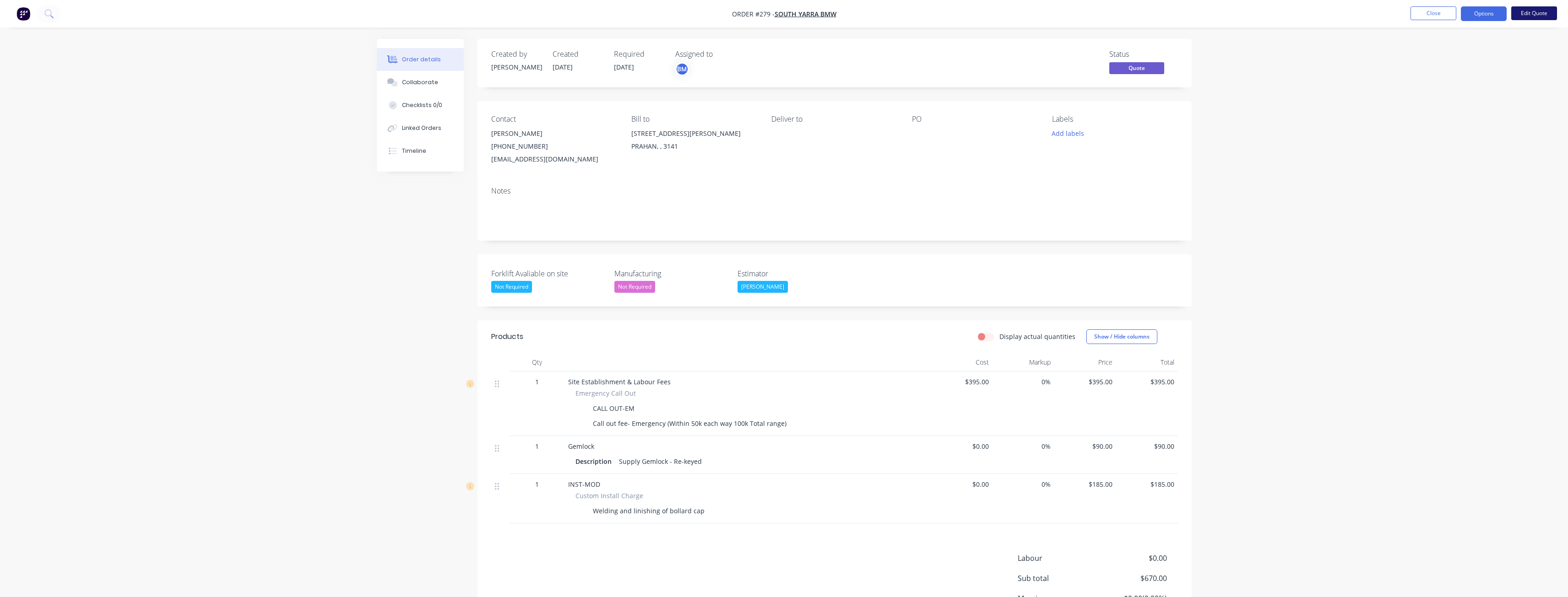
click at [1534, 10] on button "Edit Quote" at bounding box center [1534, 13] width 45 height 14
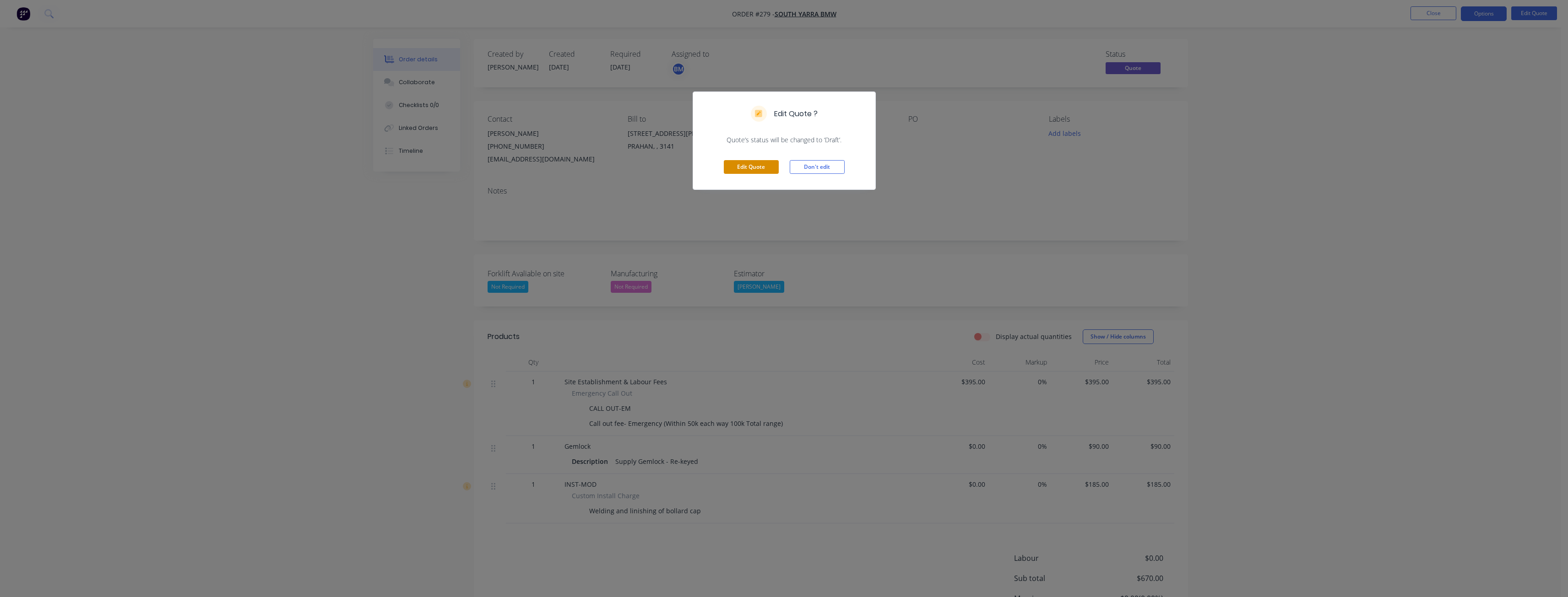
click at [755, 163] on button "Edit Quote" at bounding box center [751, 167] width 55 height 14
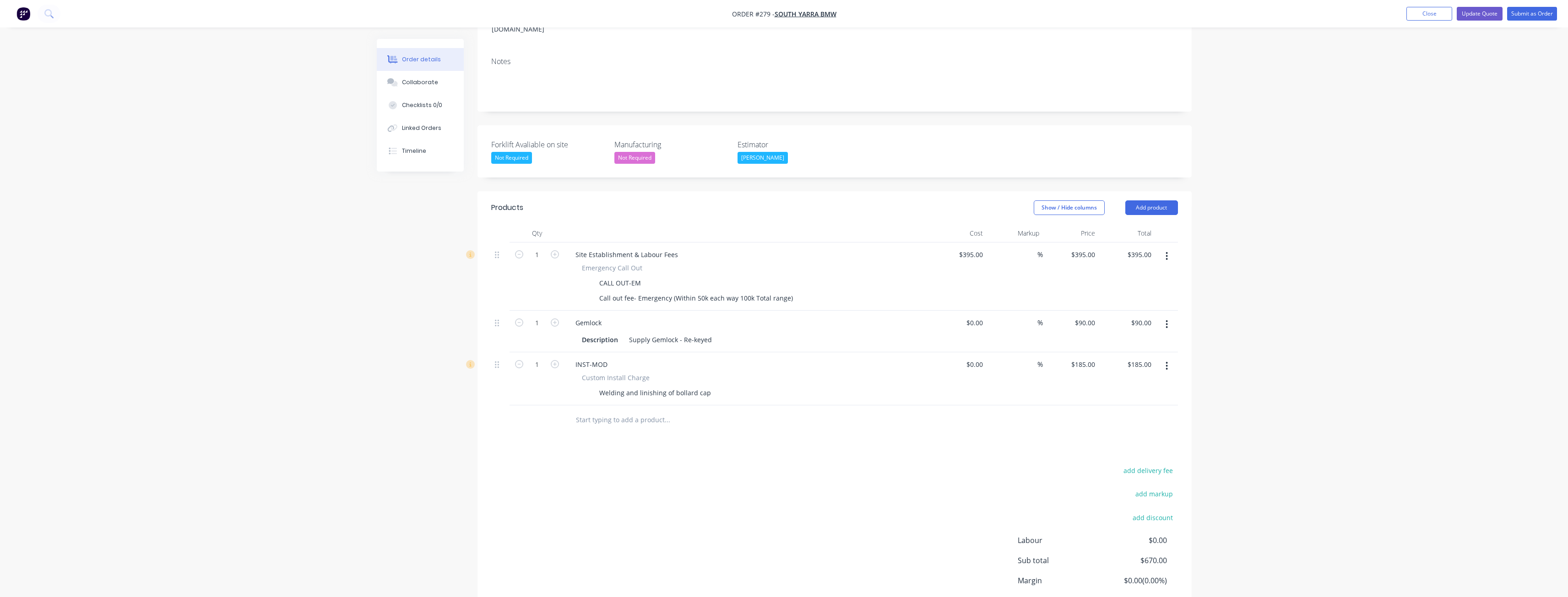
scroll to position [202, 0]
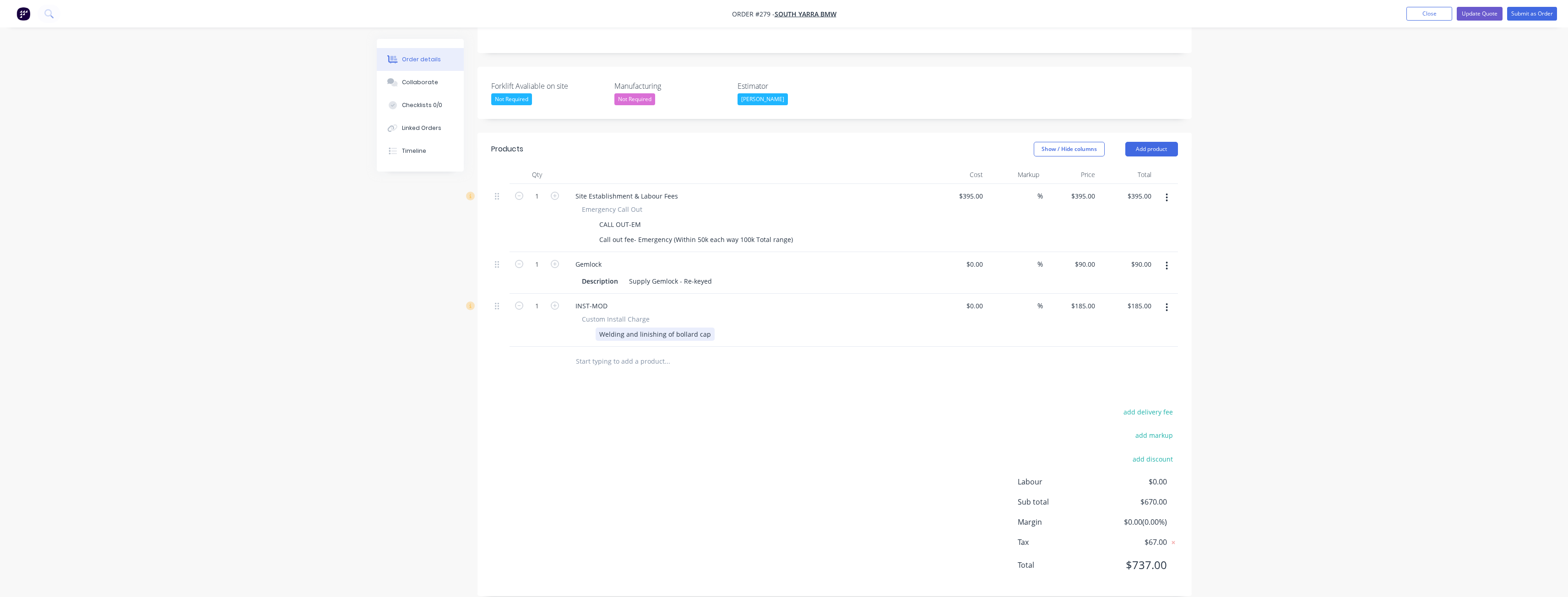
click at [673, 328] on div "Welding and linishing of bollard cap" at bounding box center [655, 334] width 119 height 13
click at [839, 406] on div "add delivery fee add markup add discount Labour $0.00 Sub total $670.00 Margin …" at bounding box center [834, 494] width 687 height 177
click at [1467, 8] on button "Update Quote" at bounding box center [1479, 14] width 45 height 14
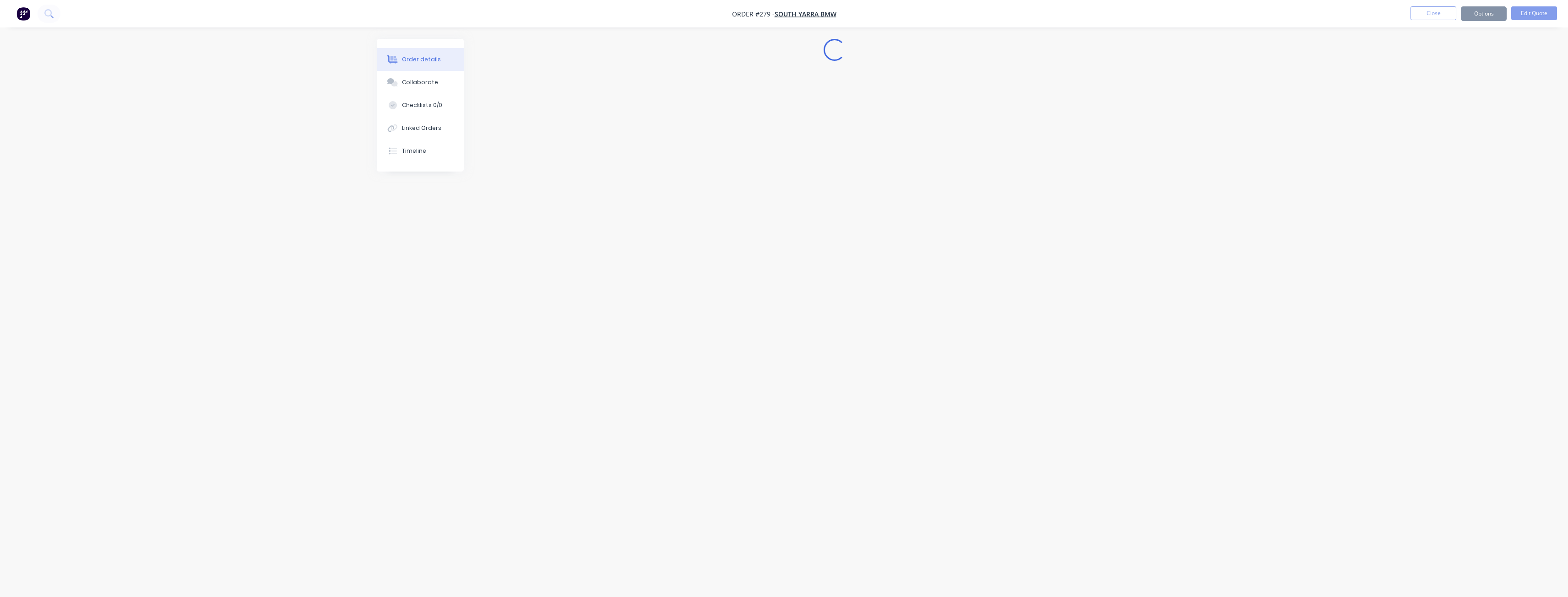
scroll to position [0, 0]
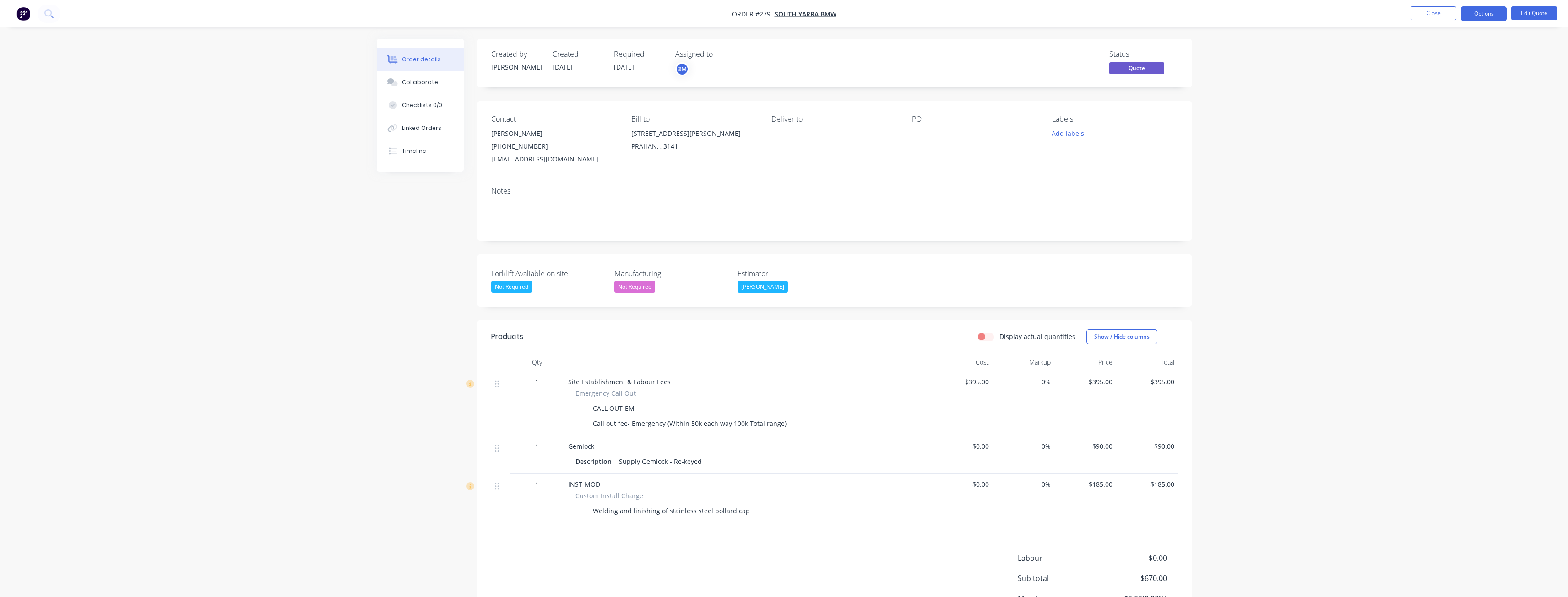
drag, startPoint x: 244, startPoint y: 258, endPoint x: 251, endPoint y: 258, distance: 7.0
click at [249, 259] on div "Order details Collaborate Checklists 0/0 Linked Orders Timeline Order details C…" at bounding box center [784, 343] width 1568 height 687
click at [1485, 11] on button "Options" at bounding box center [1483, 13] width 45 height 14
click at [1433, 49] on div "Quote" at bounding box center [1456, 55] width 84 height 13
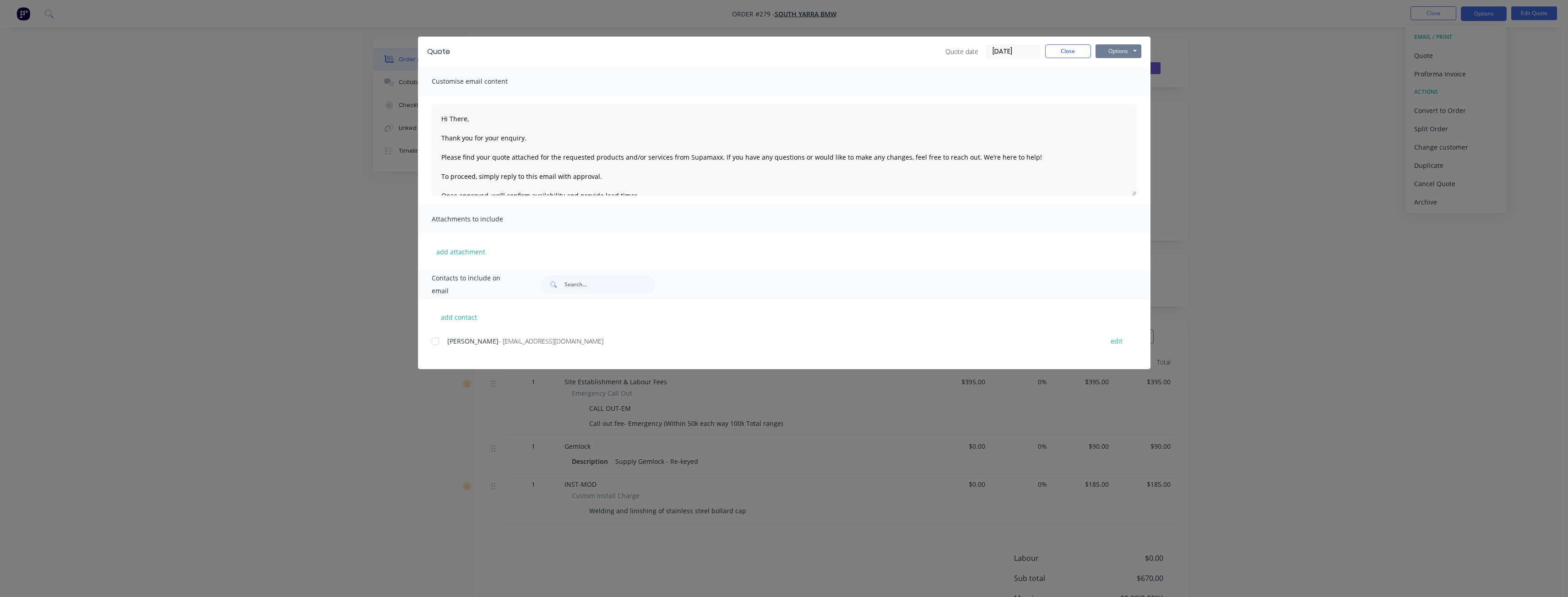
click at [1119, 50] on button "Options" at bounding box center [1118, 51] width 45 height 14
click at [1119, 63] on button "Preview" at bounding box center [1125, 67] width 59 height 15
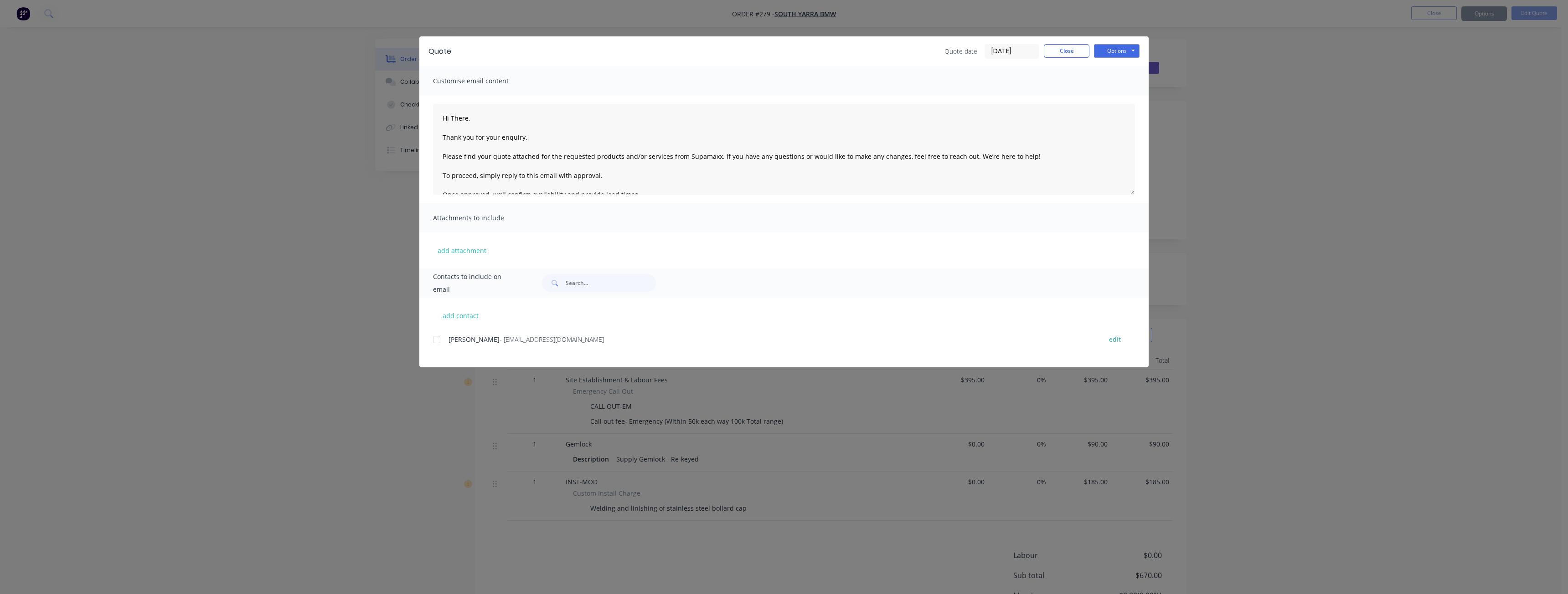
type textarea "Hi There, Thank you for your enquiry. Please find your quote attached for the r…"
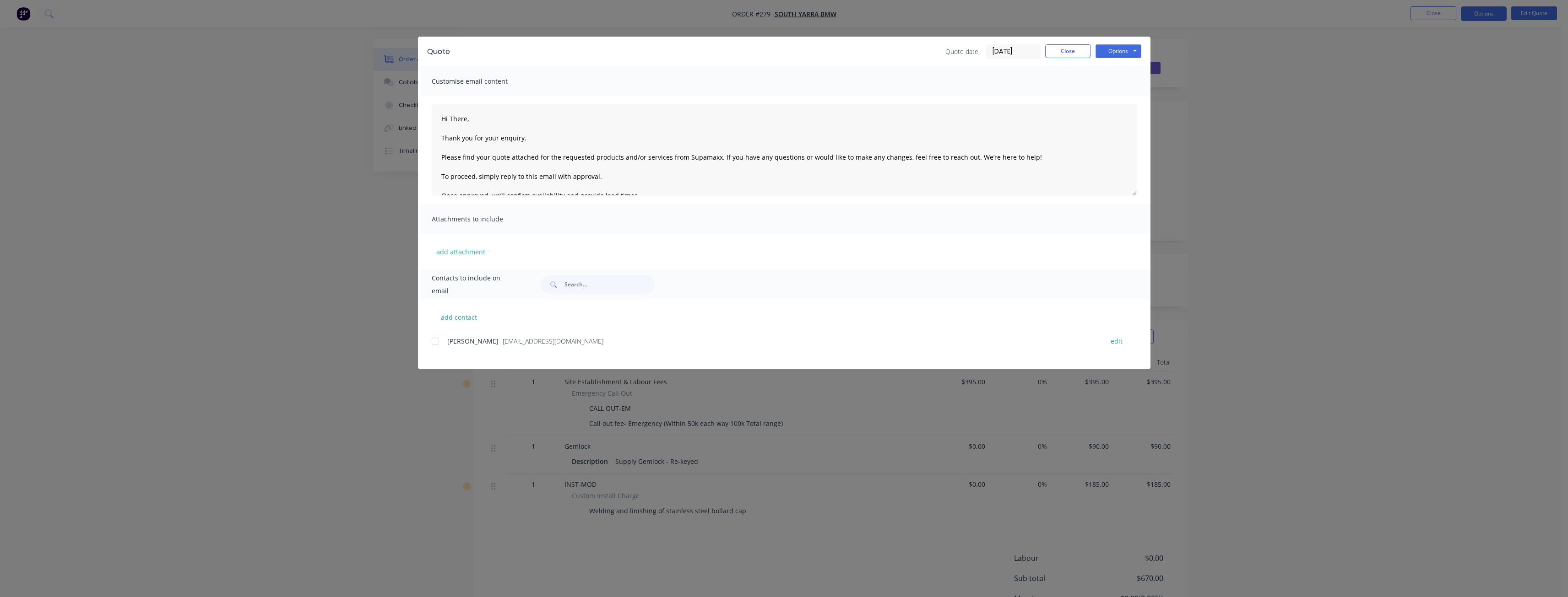
click at [320, 139] on div "Quote Quote date [DATE] Close Options Preview Print Email Customise email conte…" at bounding box center [784, 298] width 1568 height 597
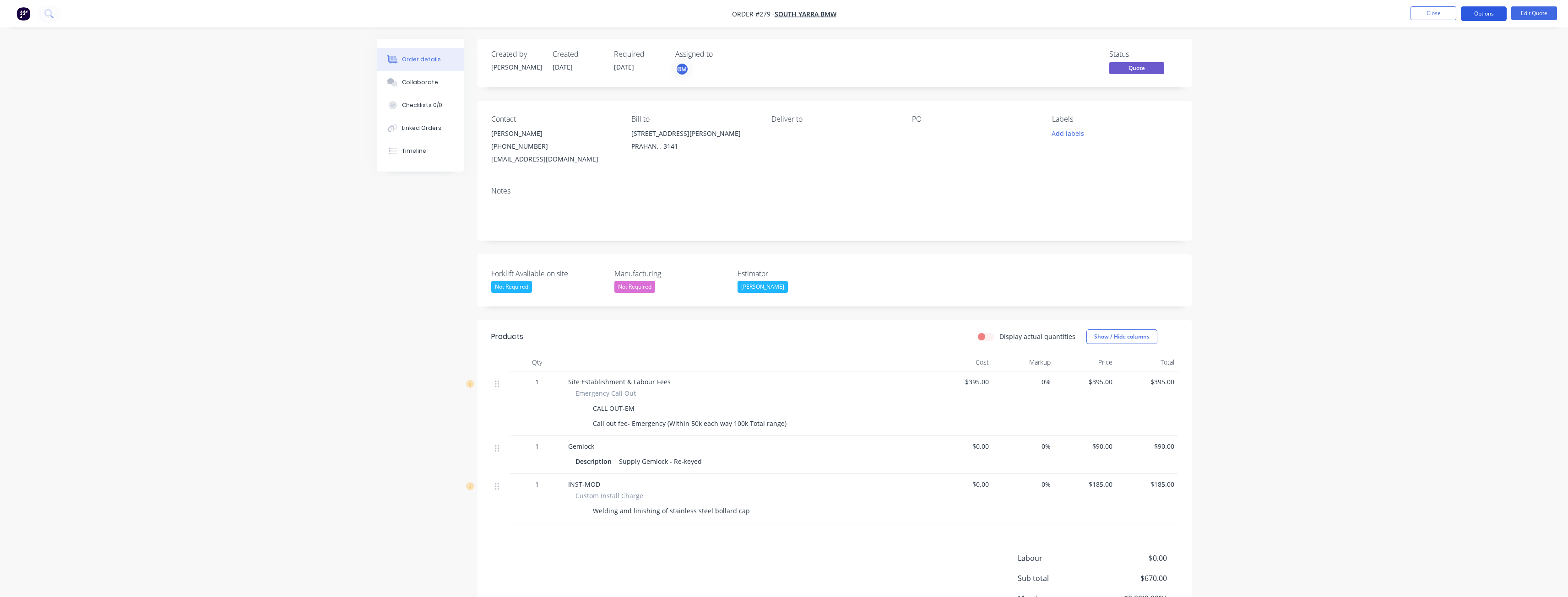
click at [1487, 13] on button "Options" at bounding box center [1483, 13] width 45 height 14
click at [1440, 108] on div "Convert to Order" at bounding box center [1456, 110] width 84 height 13
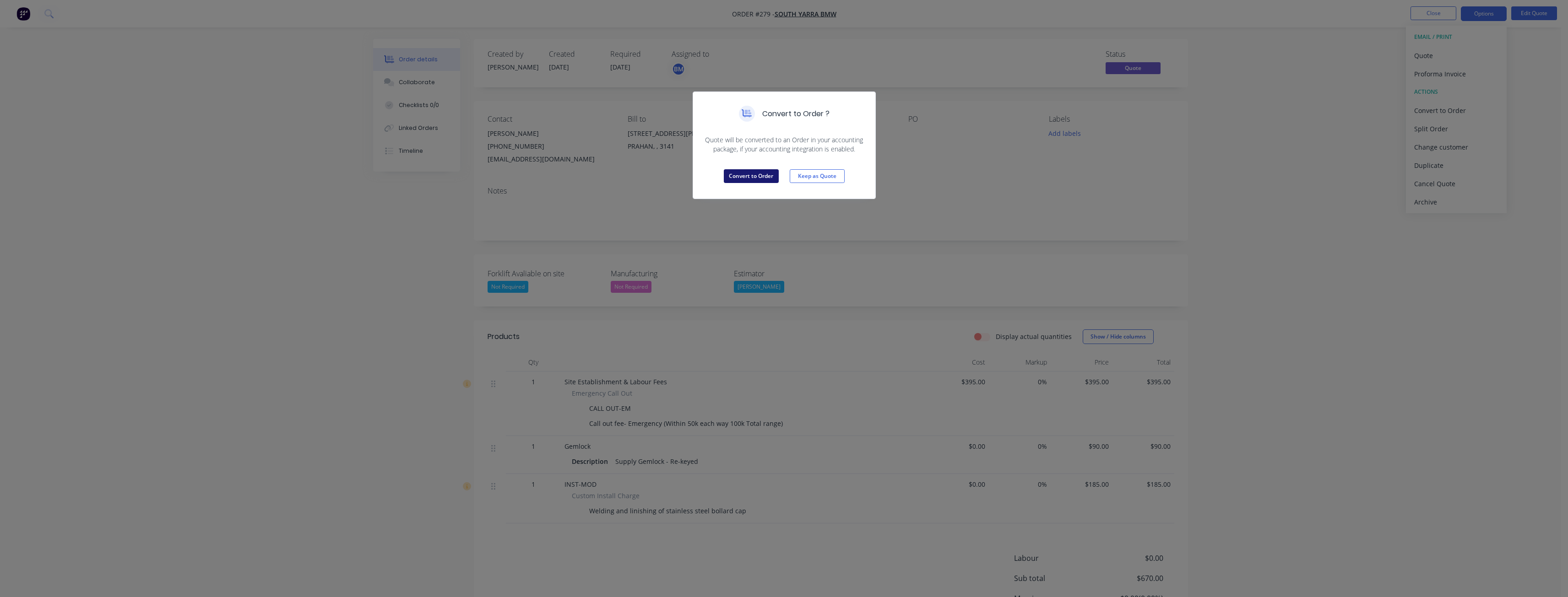
click at [757, 174] on button "Convert to Order" at bounding box center [751, 176] width 55 height 14
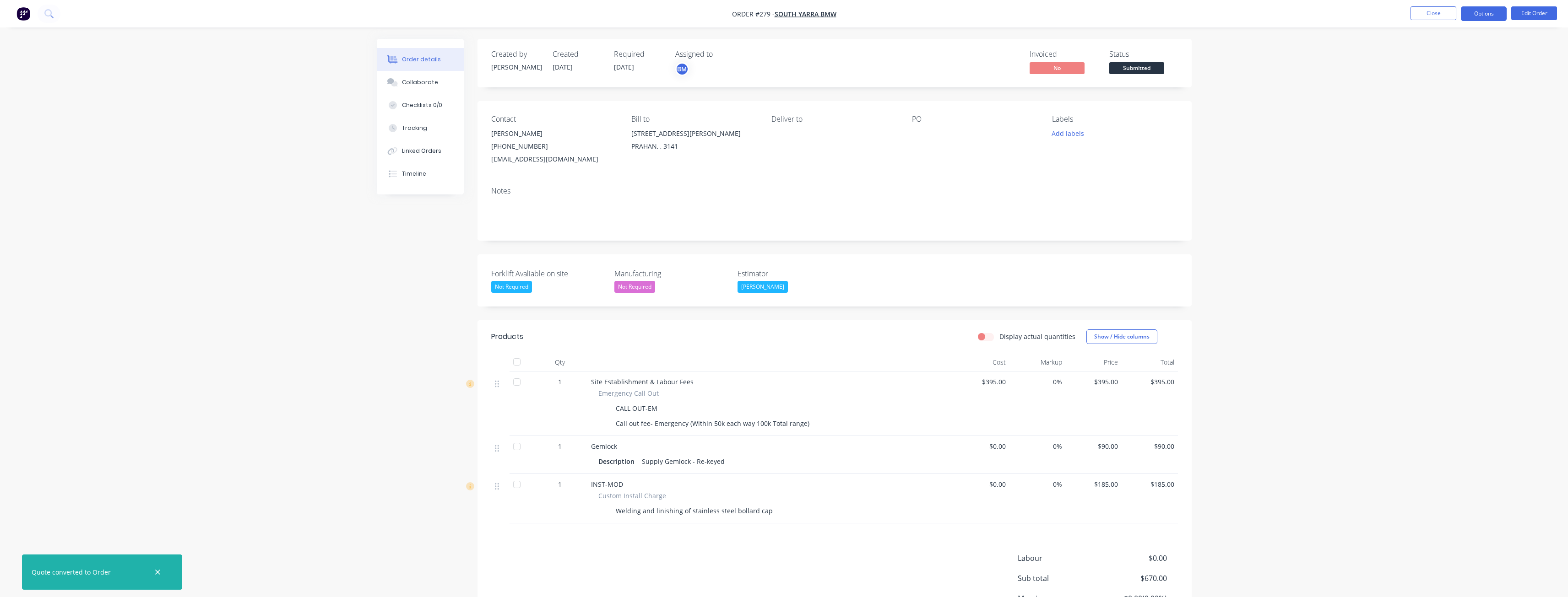
click at [1481, 16] on button "Options" at bounding box center [1483, 13] width 45 height 14
click at [1423, 54] on div "Invoice" at bounding box center [1456, 55] width 84 height 13
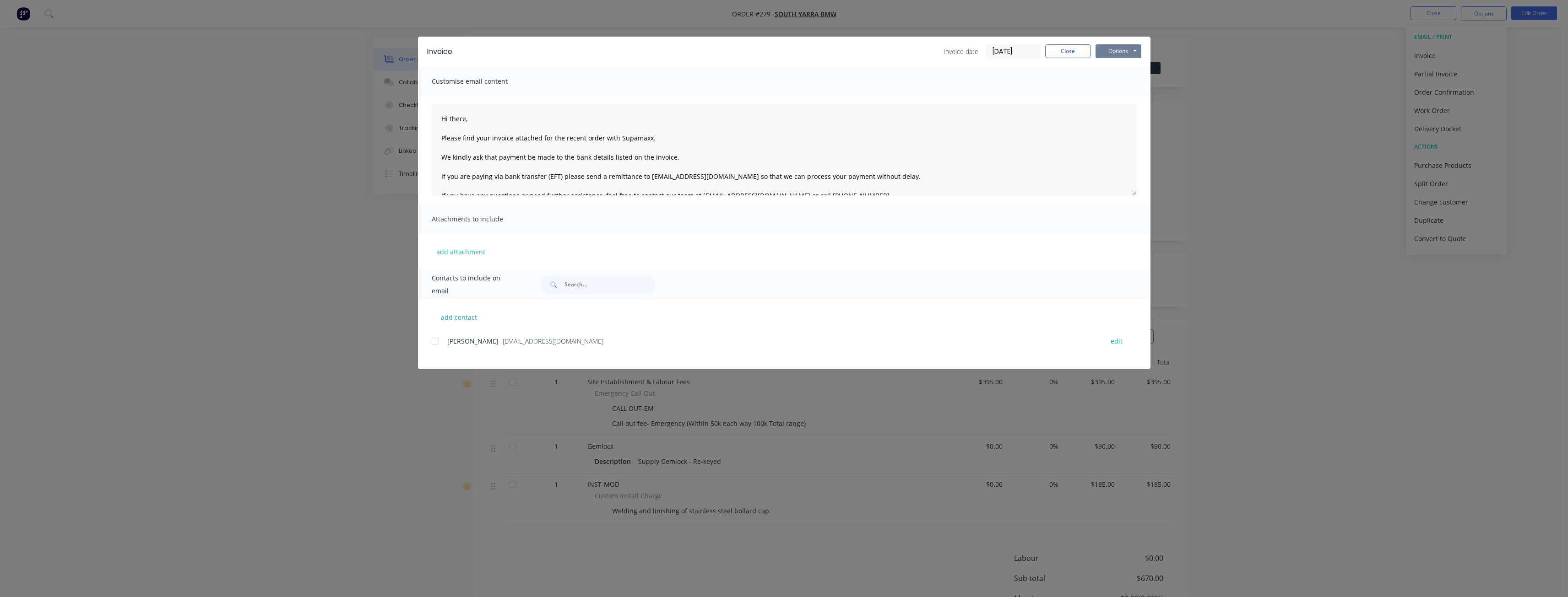
click at [1116, 48] on button "Options" at bounding box center [1118, 51] width 45 height 14
click at [1120, 64] on button "Preview" at bounding box center [1125, 67] width 59 height 15
click at [1057, 49] on button "Close" at bounding box center [1068, 51] width 45 height 14
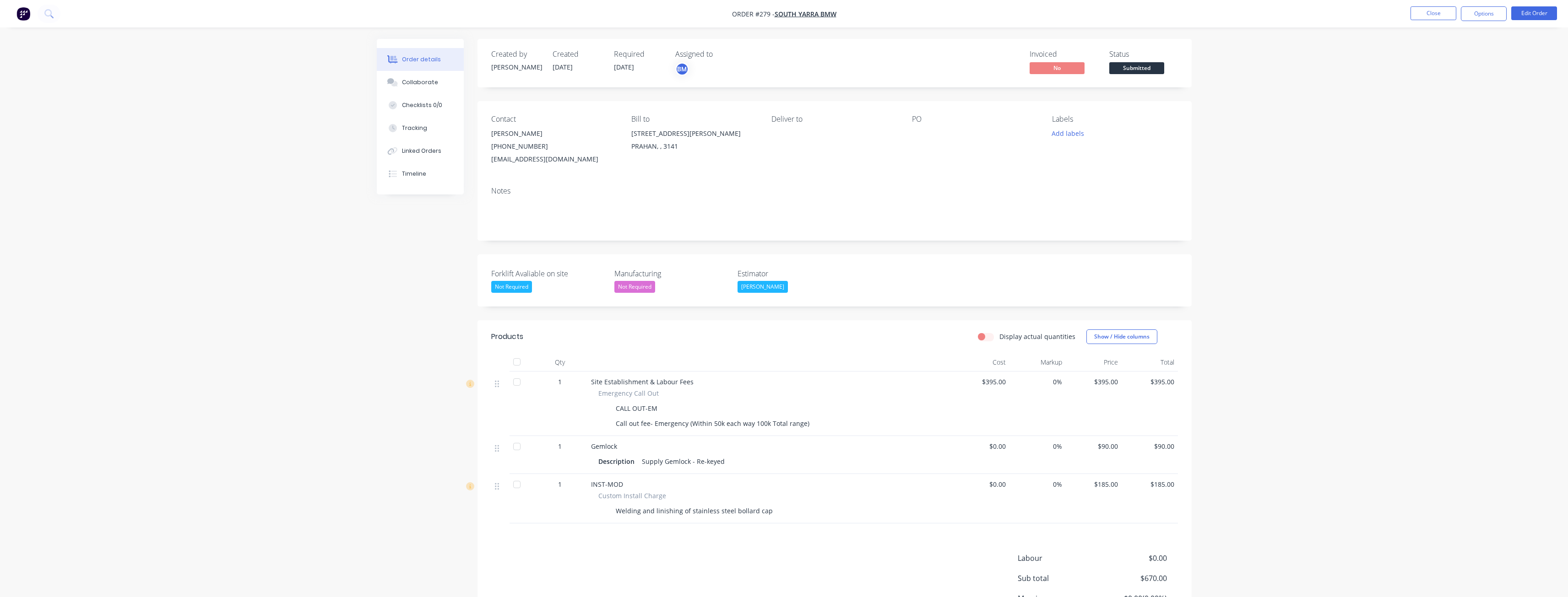
click at [251, 176] on div "Order details Collaborate Checklists 0/0 Tracking Linked Orders Timeline Order …" at bounding box center [784, 343] width 1568 height 687
click at [105, 131] on div "Order details Collaborate Checklists 0/0 Tracking Linked Orders Timeline Order …" at bounding box center [784, 343] width 1568 height 687
click at [23, 9] on img "button" at bounding box center [23, 14] width 14 height 14
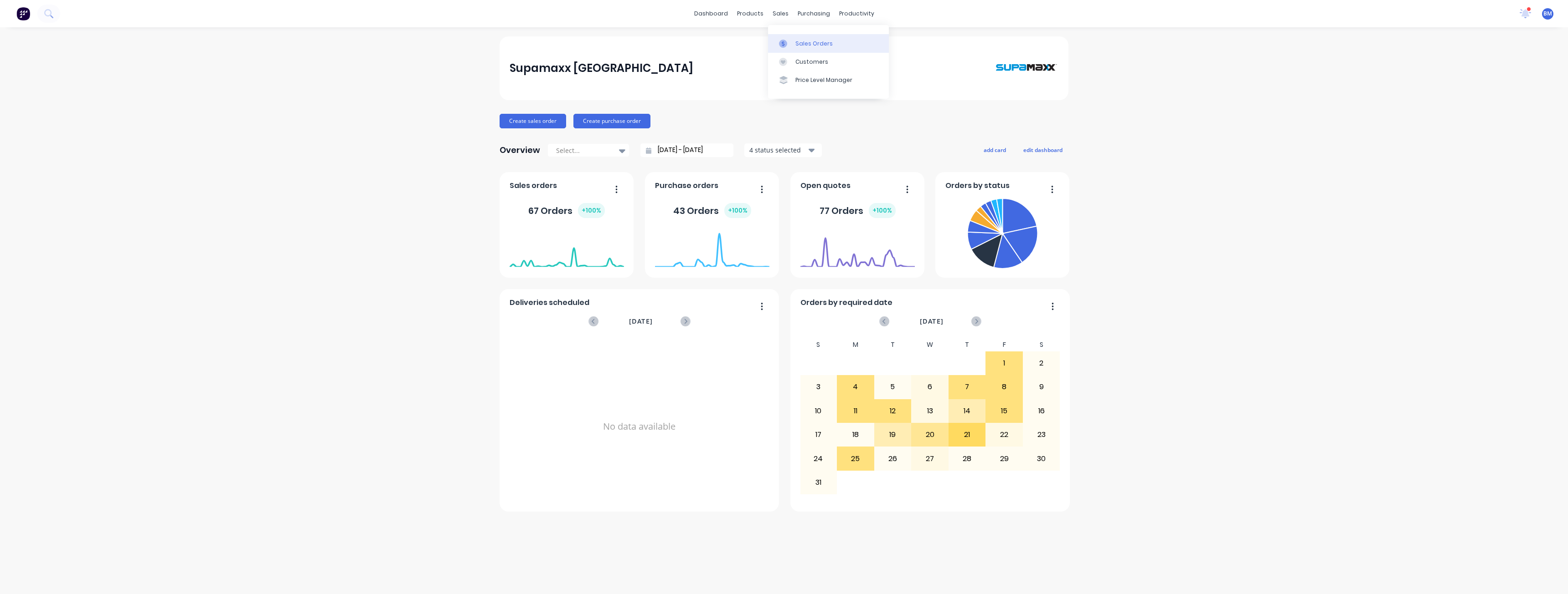
click at [804, 40] on div "Sales Orders" at bounding box center [814, 44] width 38 height 8
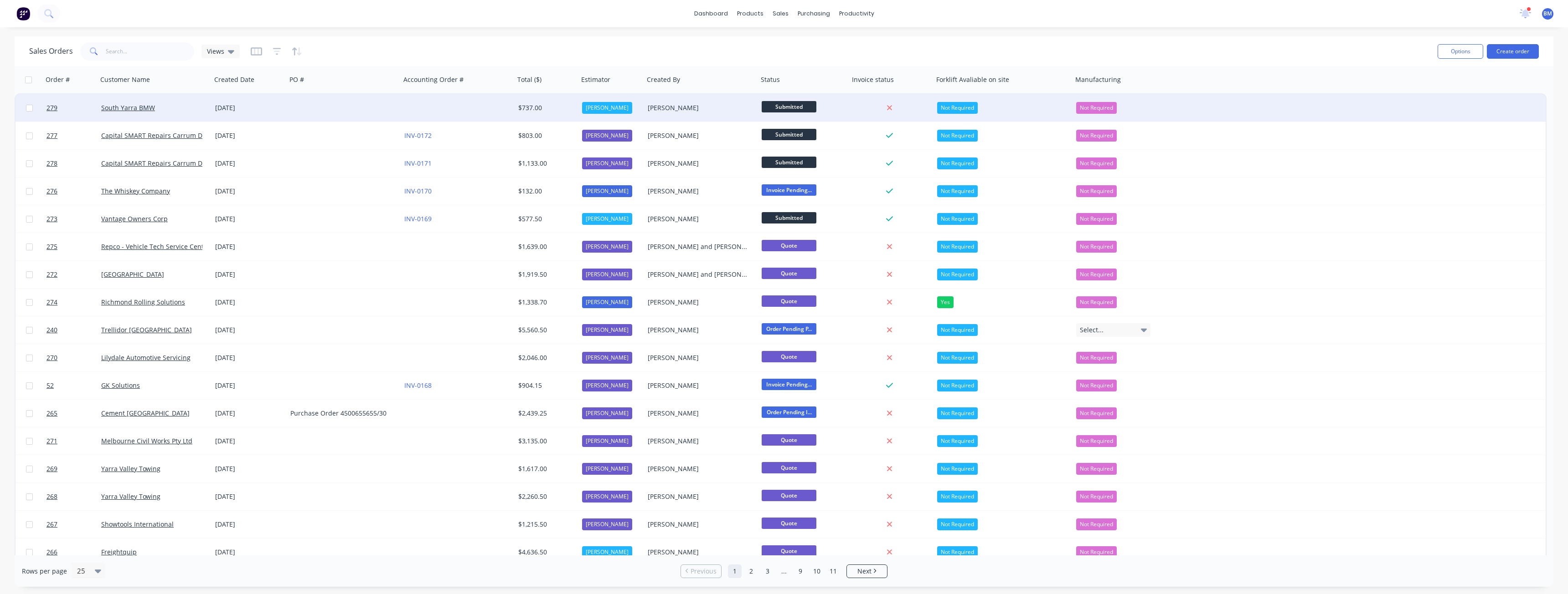
click at [444, 105] on div at bounding box center [457, 108] width 114 height 27
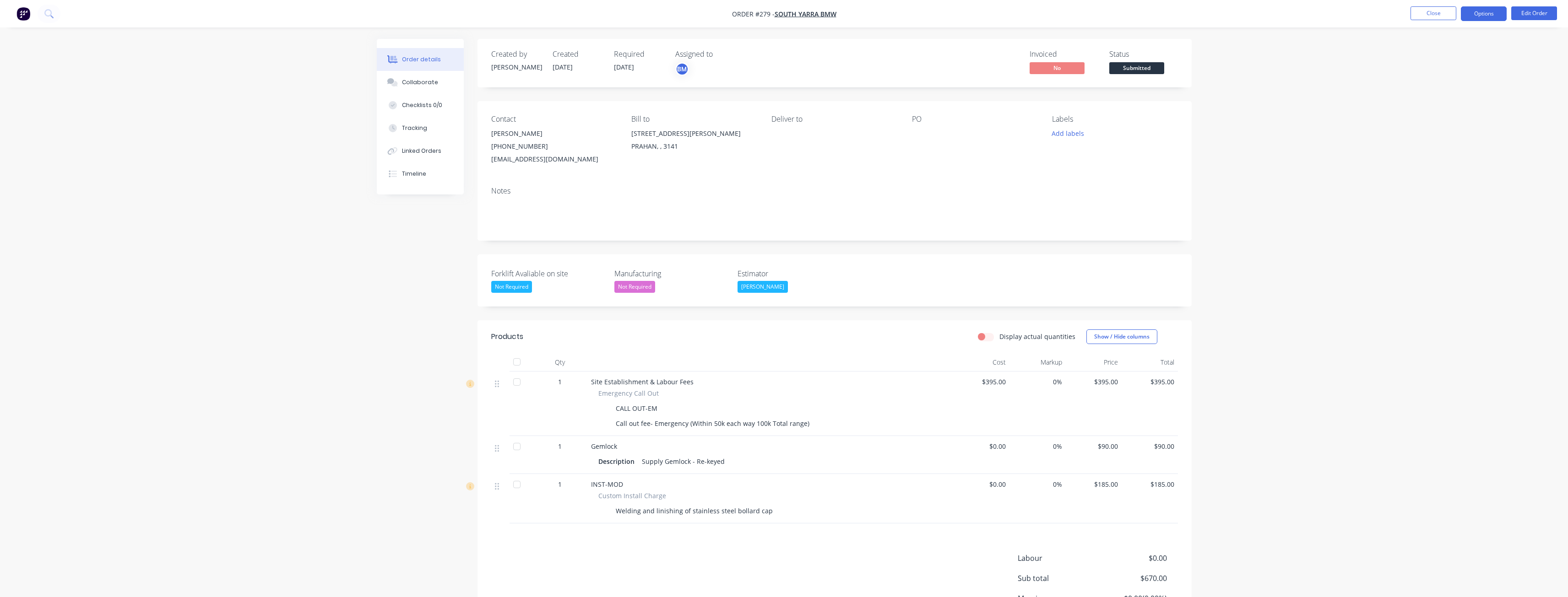
click at [1476, 12] on button "Options" at bounding box center [1483, 13] width 45 height 14
click at [1428, 52] on div "Invoice" at bounding box center [1456, 55] width 84 height 13
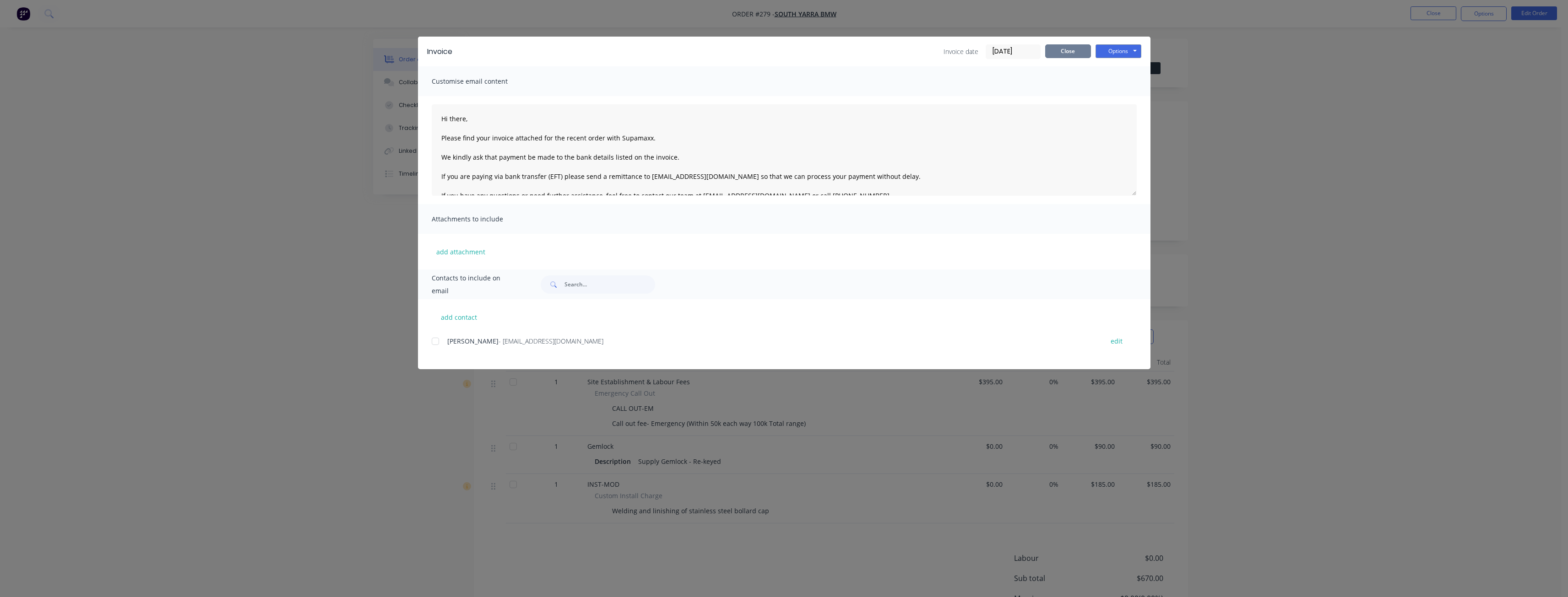
click at [1068, 47] on button "Close" at bounding box center [1068, 51] width 45 height 14
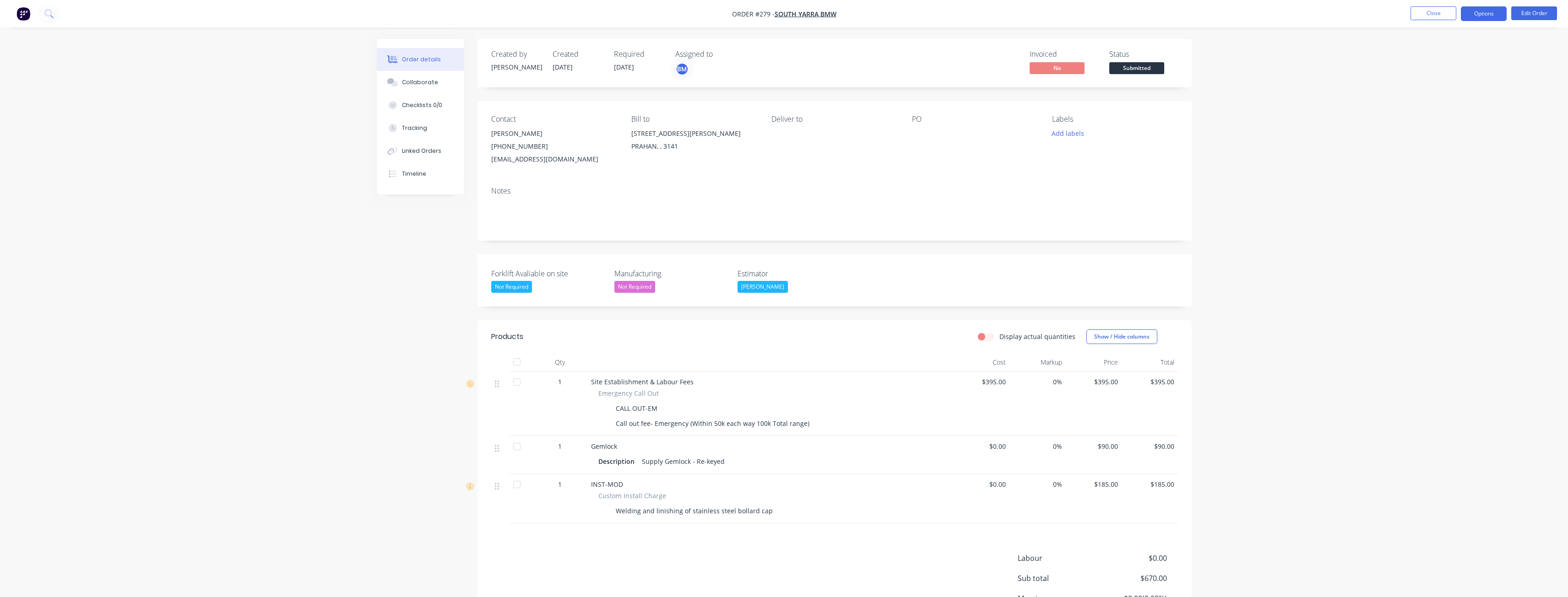
click at [1483, 17] on button "Options" at bounding box center [1483, 13] width 45 height 14
click at [1120, 64] on span "Submitted" at bounding box center [1137, 67] width 55 height 12
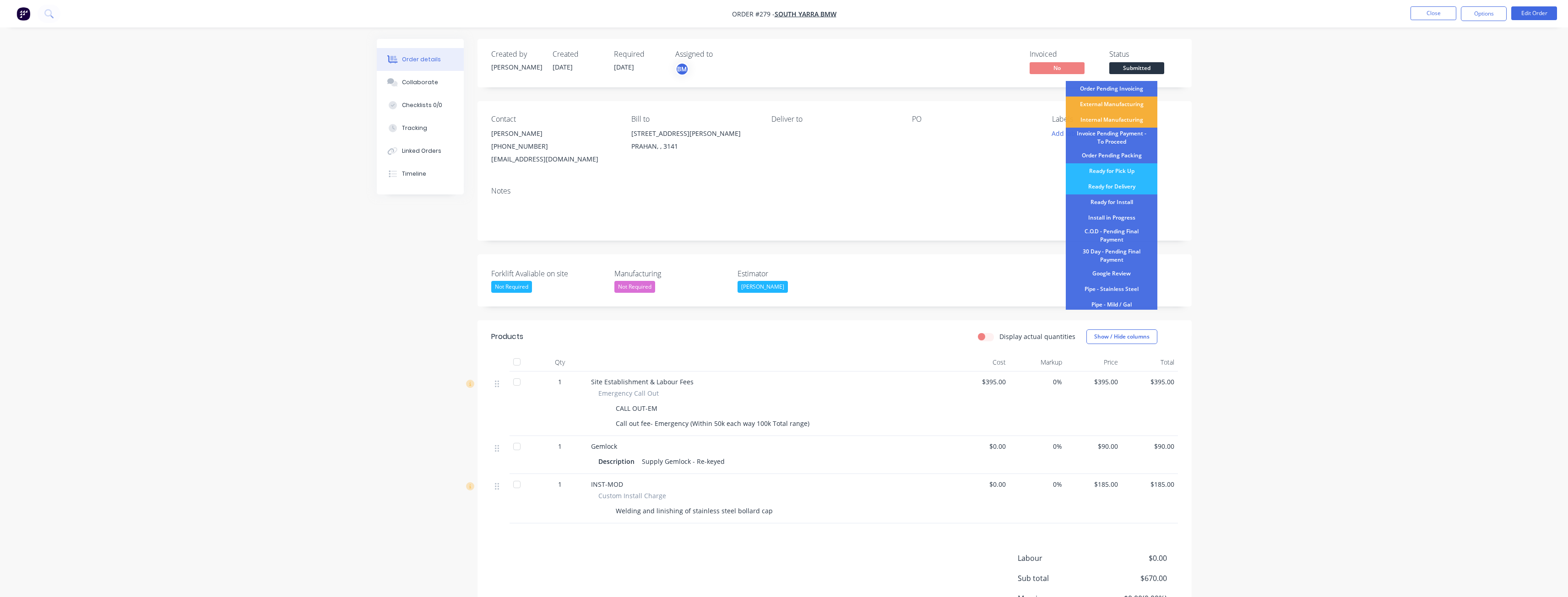
click at [1289, 90] on div "Order details Collaborate Checklists 0/0 Tracking Linked Orders Timeline Order …" at bounding box center [784, 343] width 1568 height 687
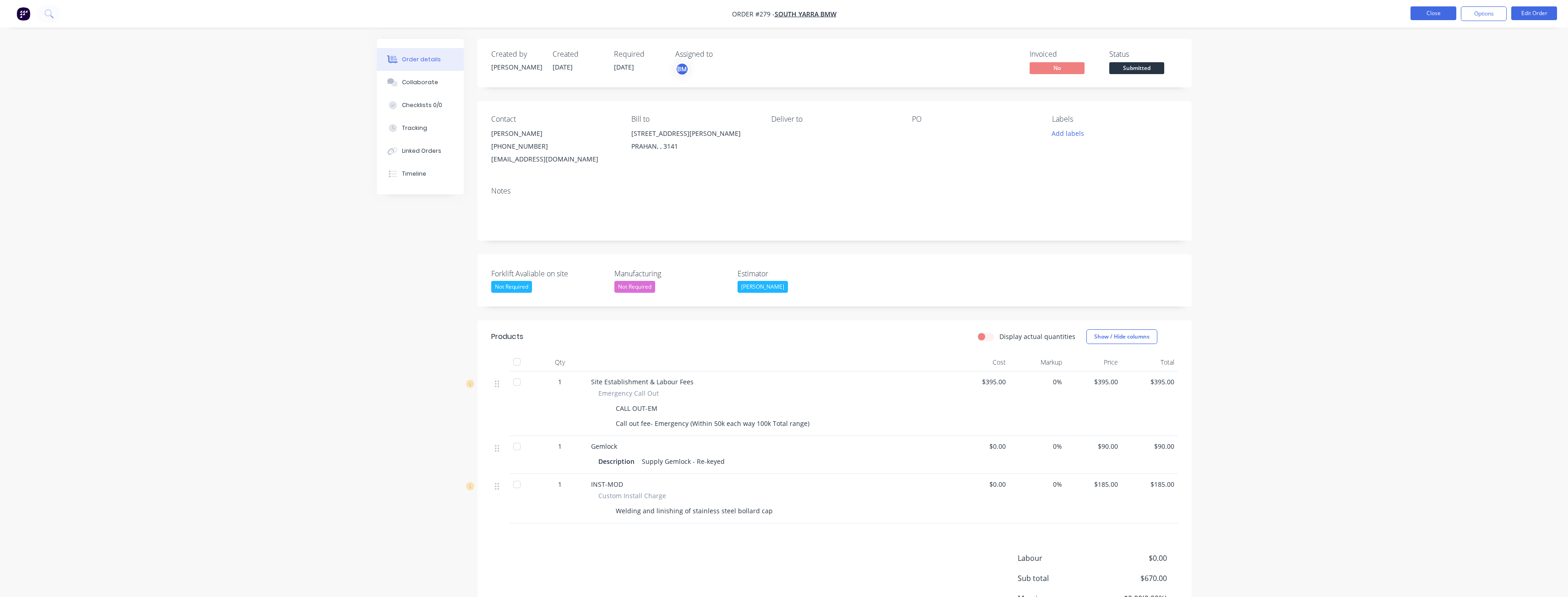
click at [1437, 11] on button "Close" at bounding box center [1433, 13] width 45 height 14
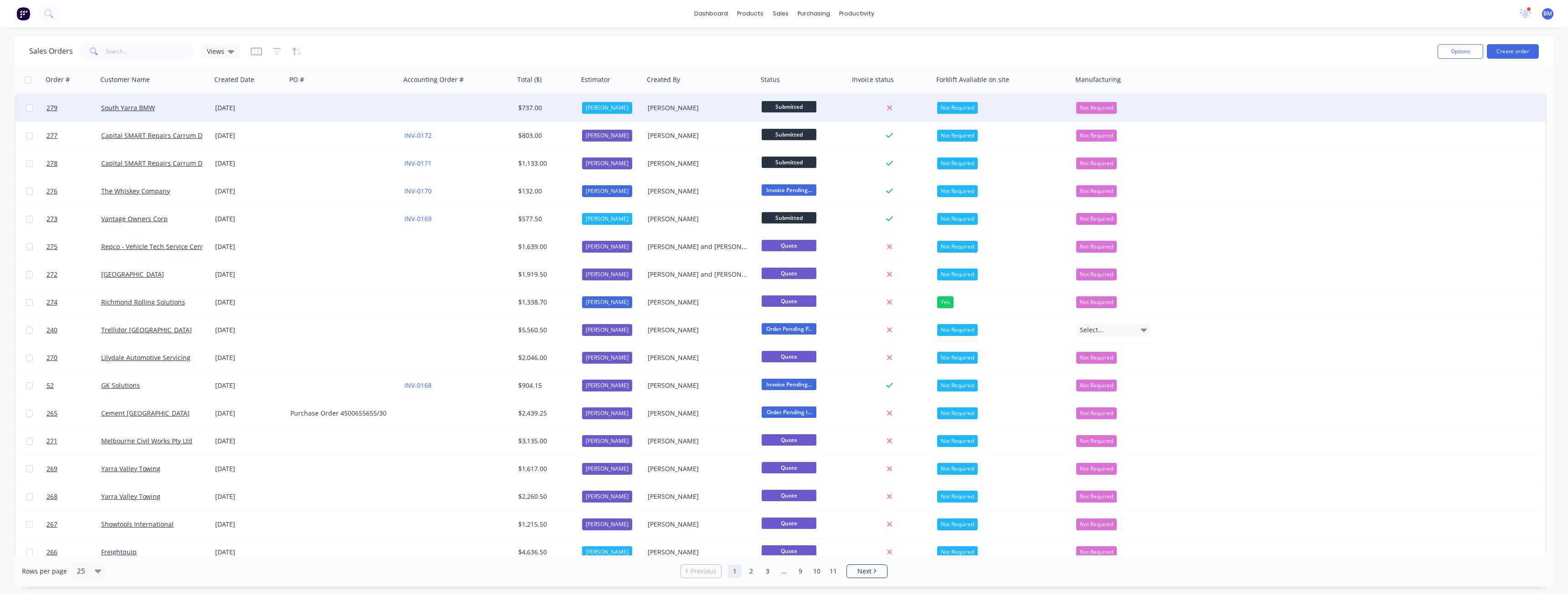
click at [409, 106] on div at bounding box center [457, 108] width 114 height 27
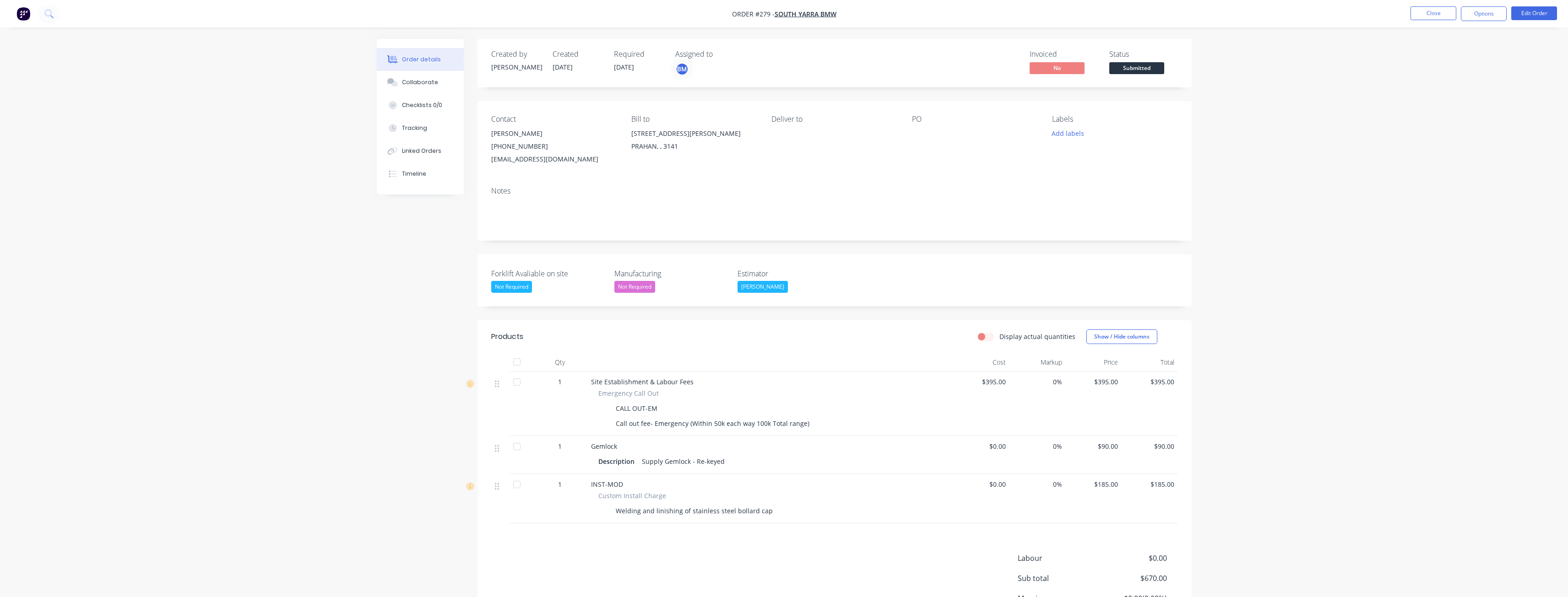
click at [1251, 262] on div "Order details Collaborate Checklists 0/0 Tracking Linked Orders Timeline Order …" at bounding box center [784, 343] width 1568 height 687
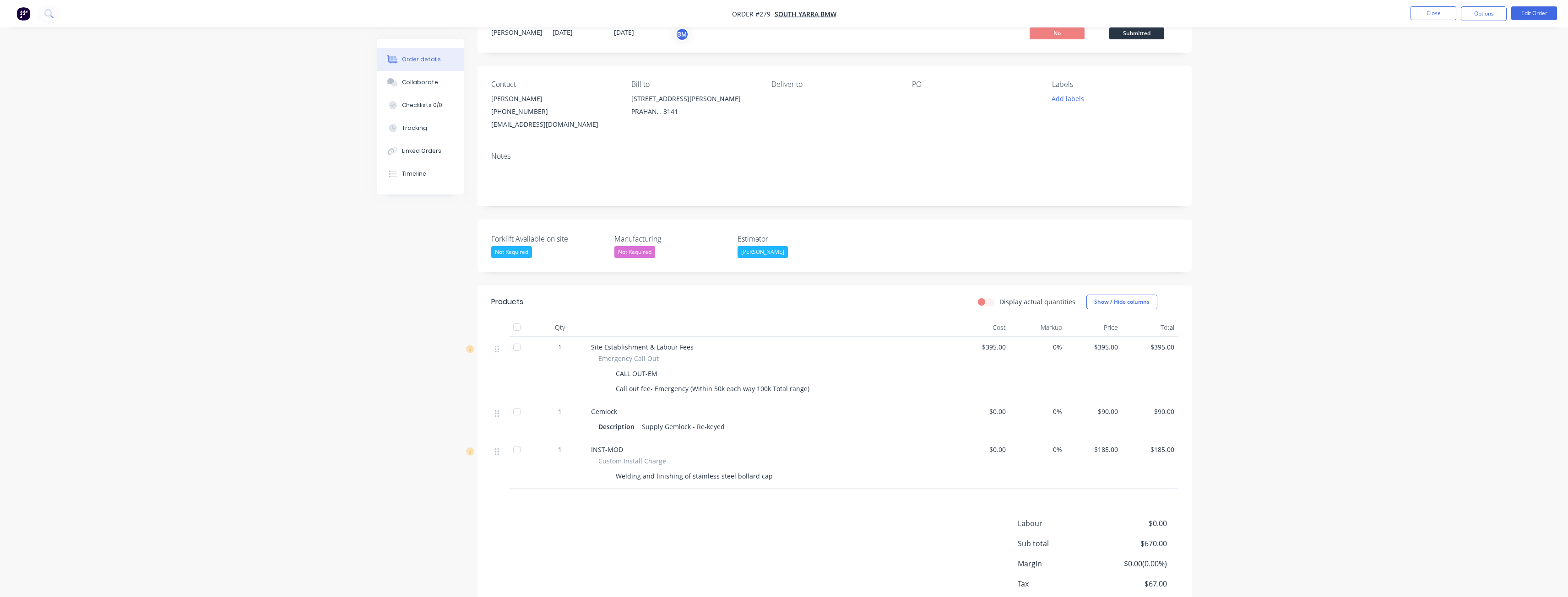
scroll to position [90, 0]
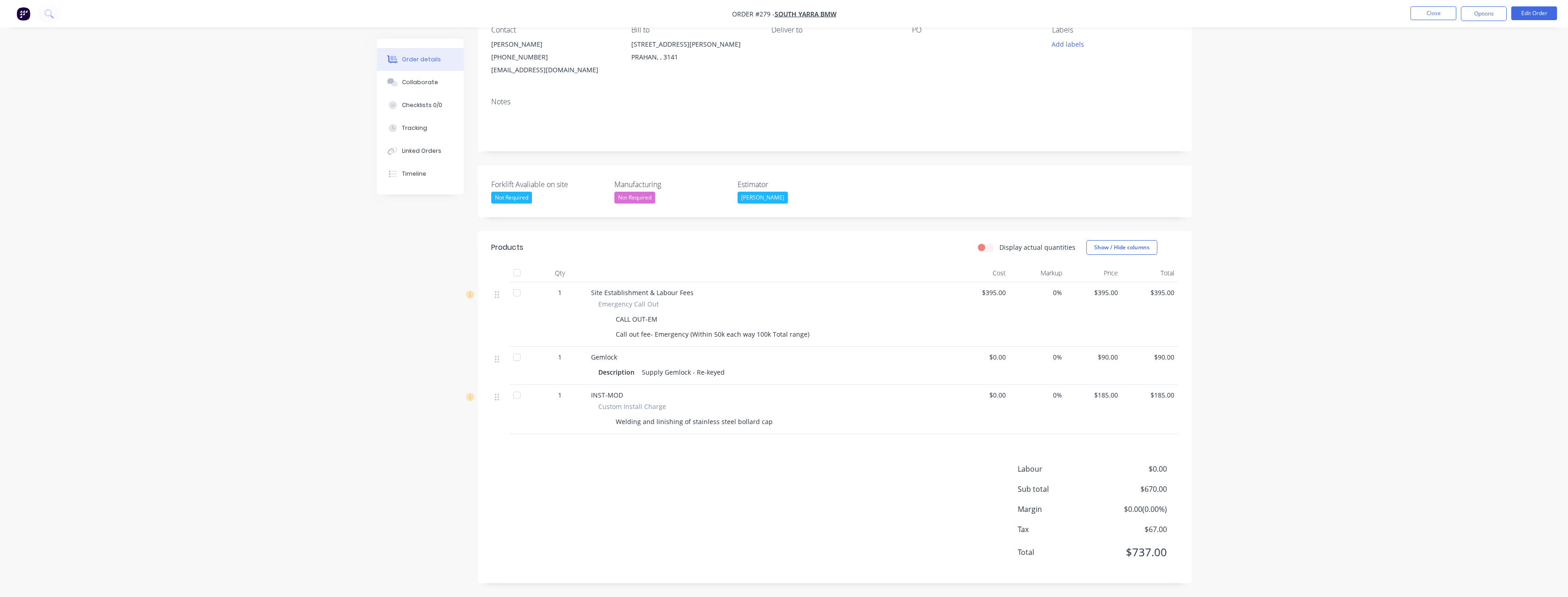
click at [950, 181] on div "Forklift Avaliable on site Not Required Manufacturing Not Required Estimator [P…" at bounding box center [834, 191] width 714 height 52
click at [885, 188] on div "Forklift Avaliable on site Not Required Manufacturing Not Required Estimator [P…" at bounding box center [834, 191] width 714 height 52
click at [853, 185] on div "Forklift Avaliable on site Not Required Manufacturing Not Required Estimator [P…" at bounding box center [834, 191] width 714 height 52
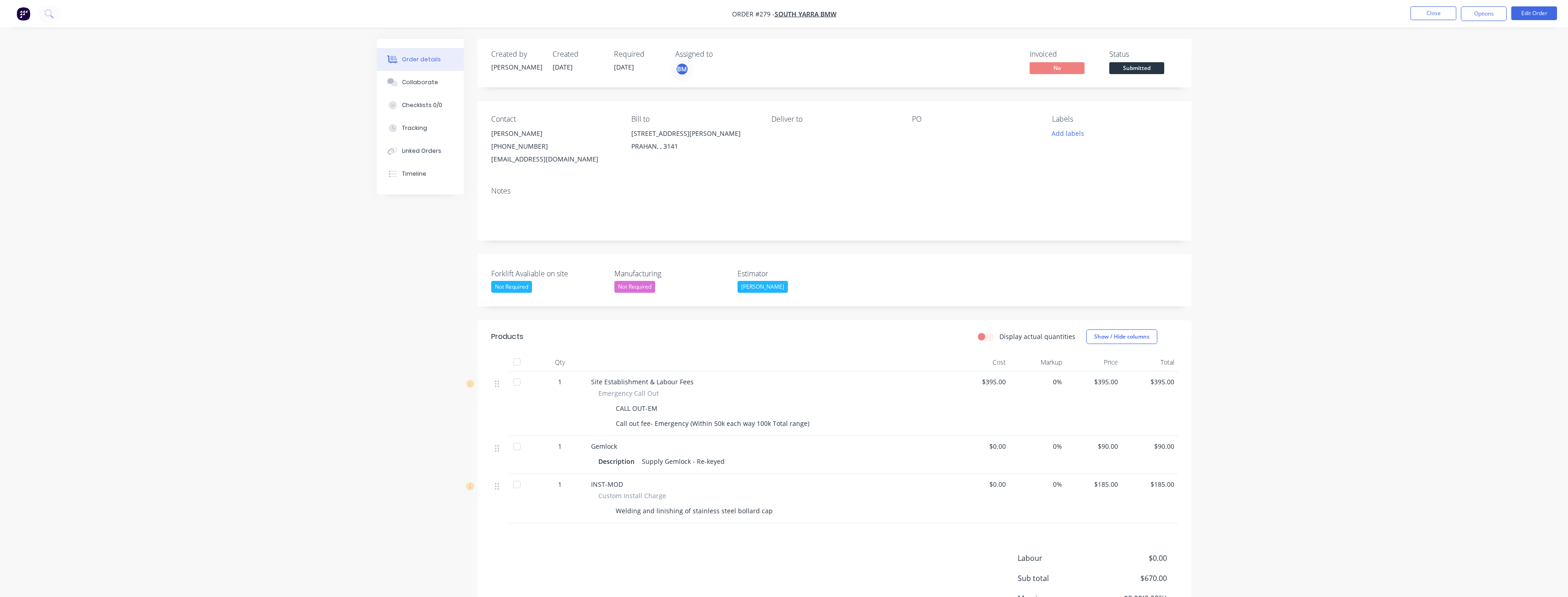
click at [356, 266] on div "Order details Collaborate Checklists 0/0 Tracking Linked Orders Timeline Order …" at bounding box center [784, 343] width 1568 height 687
click at [1486, 14] on button "Options" at bounding box center [1483, 13] width 45 height 14
click at [1453, 92] on div "Order Confirmation" at bounding box center [1456, 92] width 84 height 13
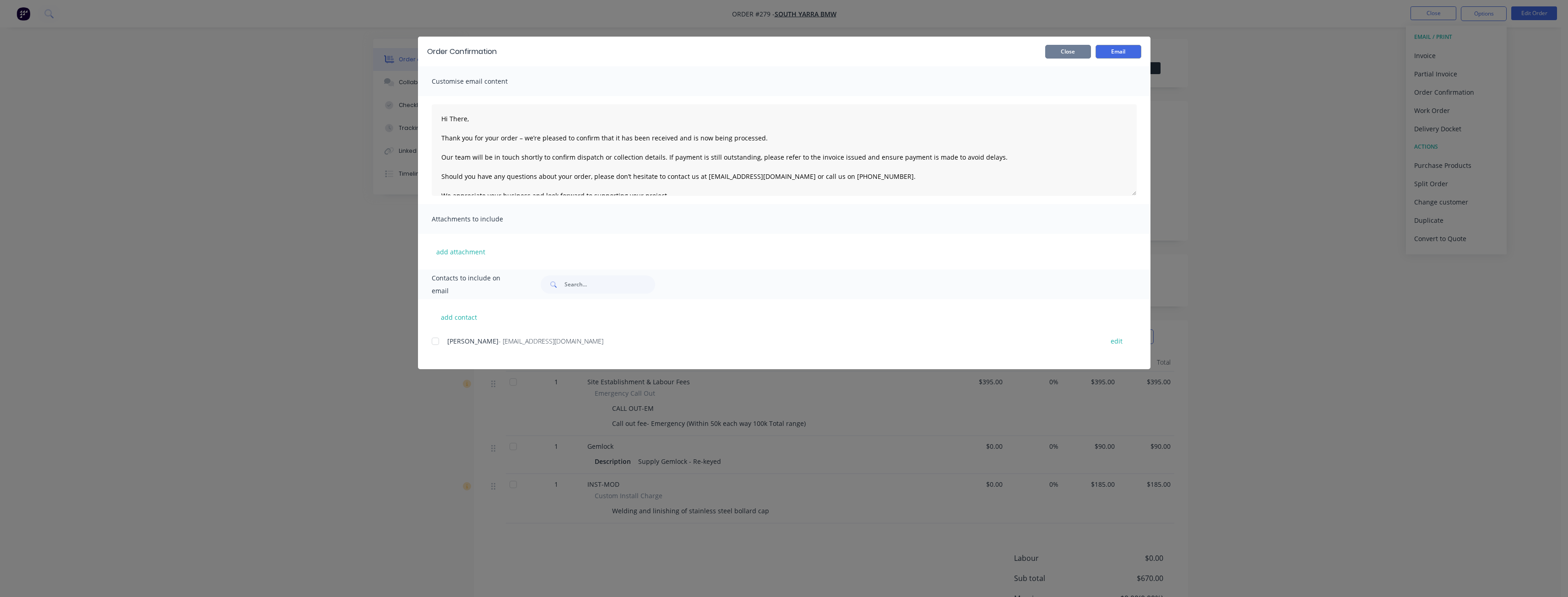
click at [1072, 51] on button "Close" at bounding box center [1068, 52] width 45 height 14
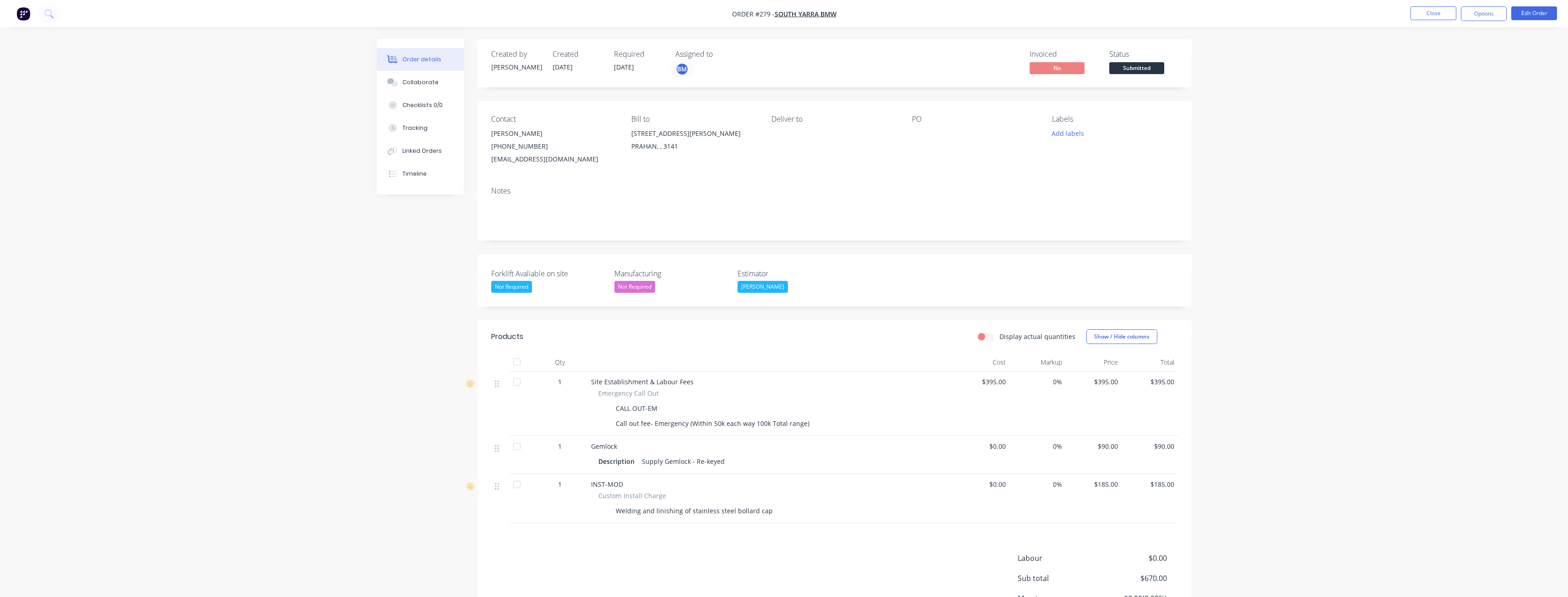
click at [1322, 129] on div "Order details Collaborate Checklists 0/0 Tracking Linked Orders Timeline Order …" at bounding box center [784, 343] width 1568 height 687
click at [1485, 13] on button "Options" at bounding box center [1483, 13] width 45 height 14
click at [1425, 55] on div "Invoice" at bounding box center [1456, 55] width 84 height 13
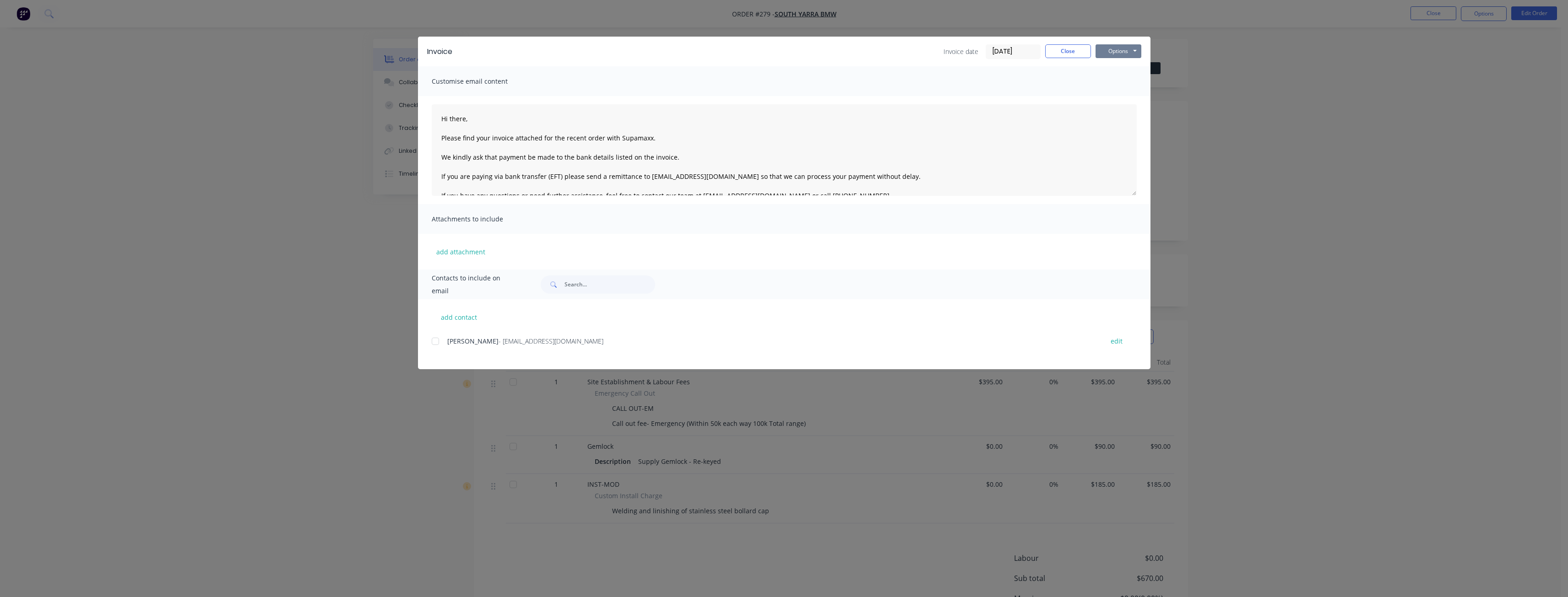
click at [1126, 48] on button "Options" at bounding box center [1118, 51] width 45 height 14
click at [1123, 94] on button "Email" at bounding box center [1125, 98] width 59 height 15
click at [458, 316] on button "add contact" at bounding box center [459, 317] width 55 height 14
select select "AU"
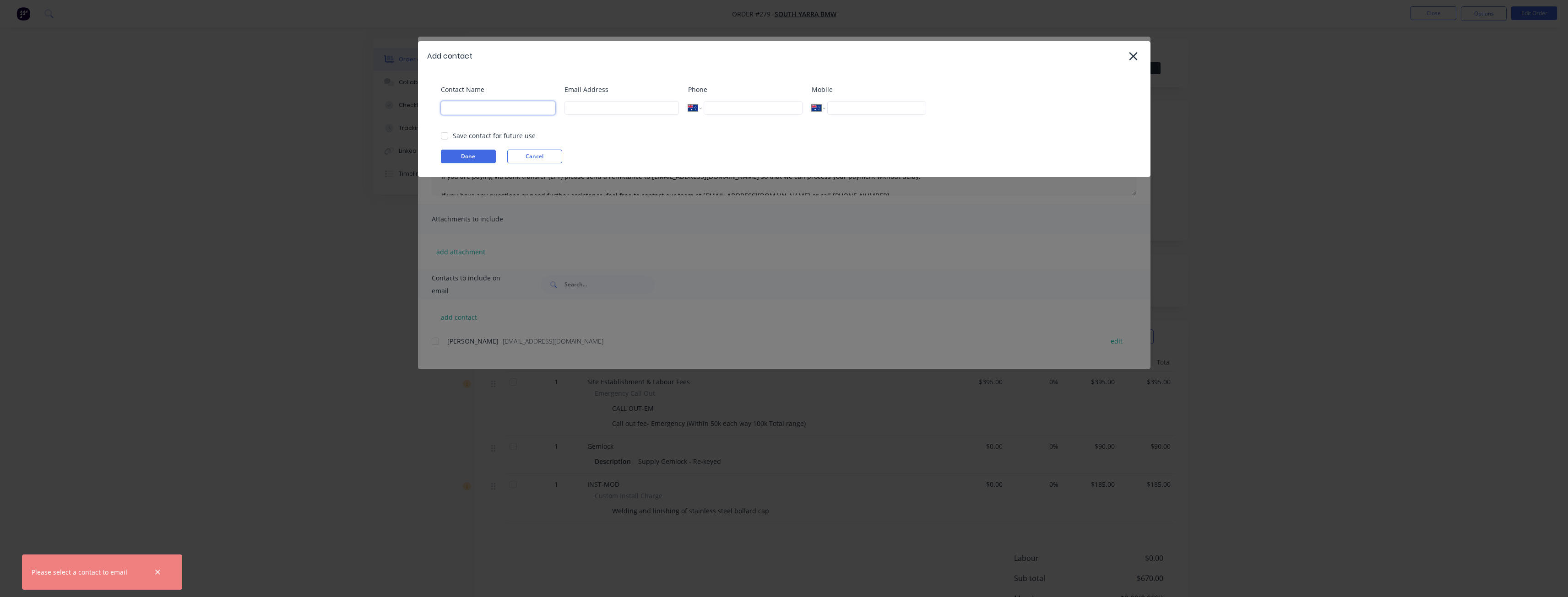
click at [468, 112] on input at bounding box center [498, 108] width 114 height 14
type input "[PERSON_NAME]"
click at [589, 113] on input at bounding box center [622, 108] width 114 height 14
type input "[PERSON_NAME][EMAIL_ADDRESS][DOMAIN_NAME]"
click at [464, 154] on button "Done" at bounding box center [468, 156] width 55 height 14
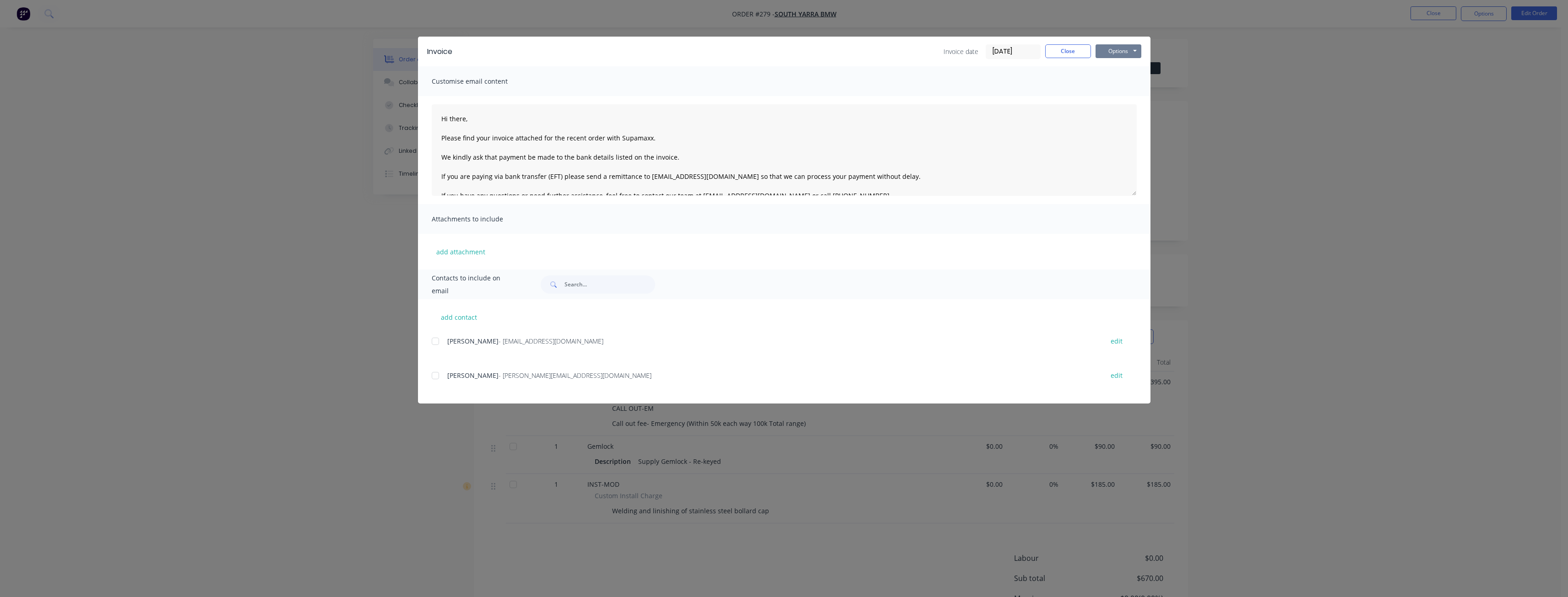
click at [1115, 50] on button "Options" at bounding box center [1118, 51] width 45 height 14
click at [1118, 97] on button "Email" at bounding box center [1125, 98] width 59 height 15
click at [435, 374] on div at bounding box center [435, 375] width 19 height 19
click at [1116, 52] on button "Options" at bounding box center [1118, 51] width 45 height 14
click at [1116, 97] on button "Email" at bounding box center [1125, 98] width 59 height 15
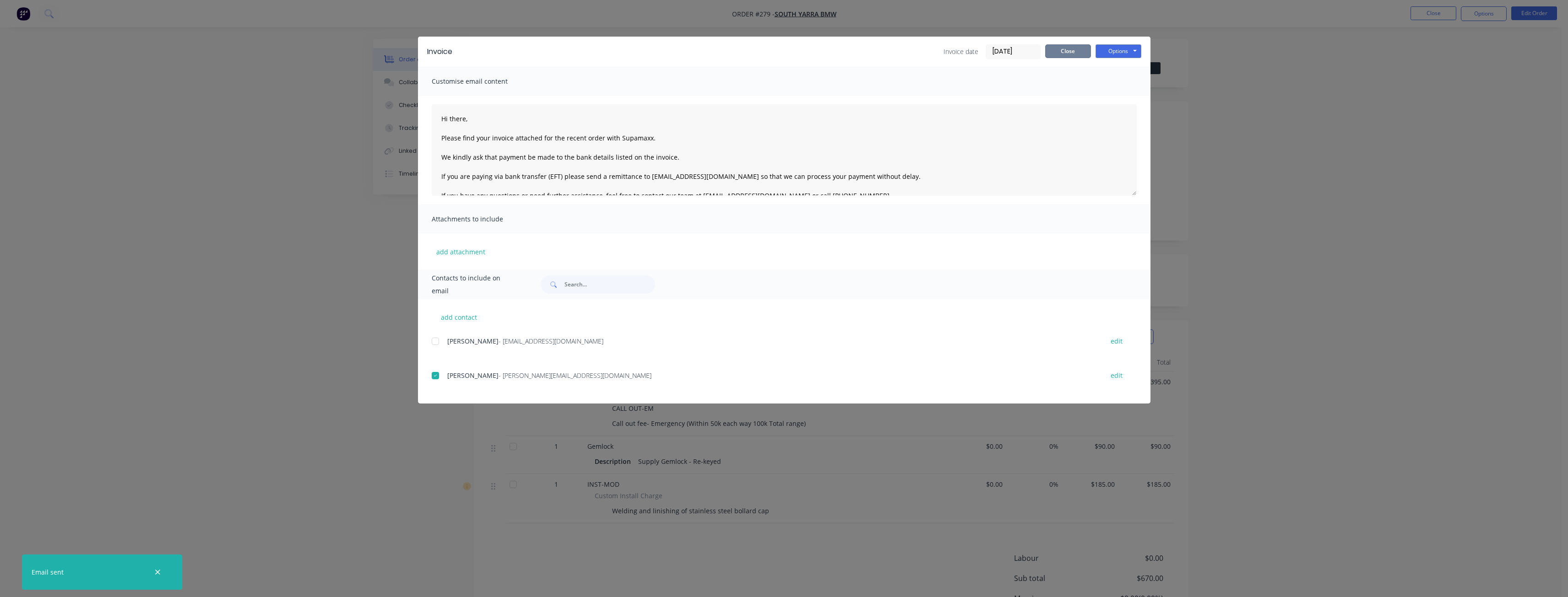
drag, startPoint x: 1067, startPoint y: 50, endPoint x: 1079, endPoint y: 53, distance: 12.4
click at [1067, 49] on button "Close" at bounding box center [1068, 51] width 45 height 14
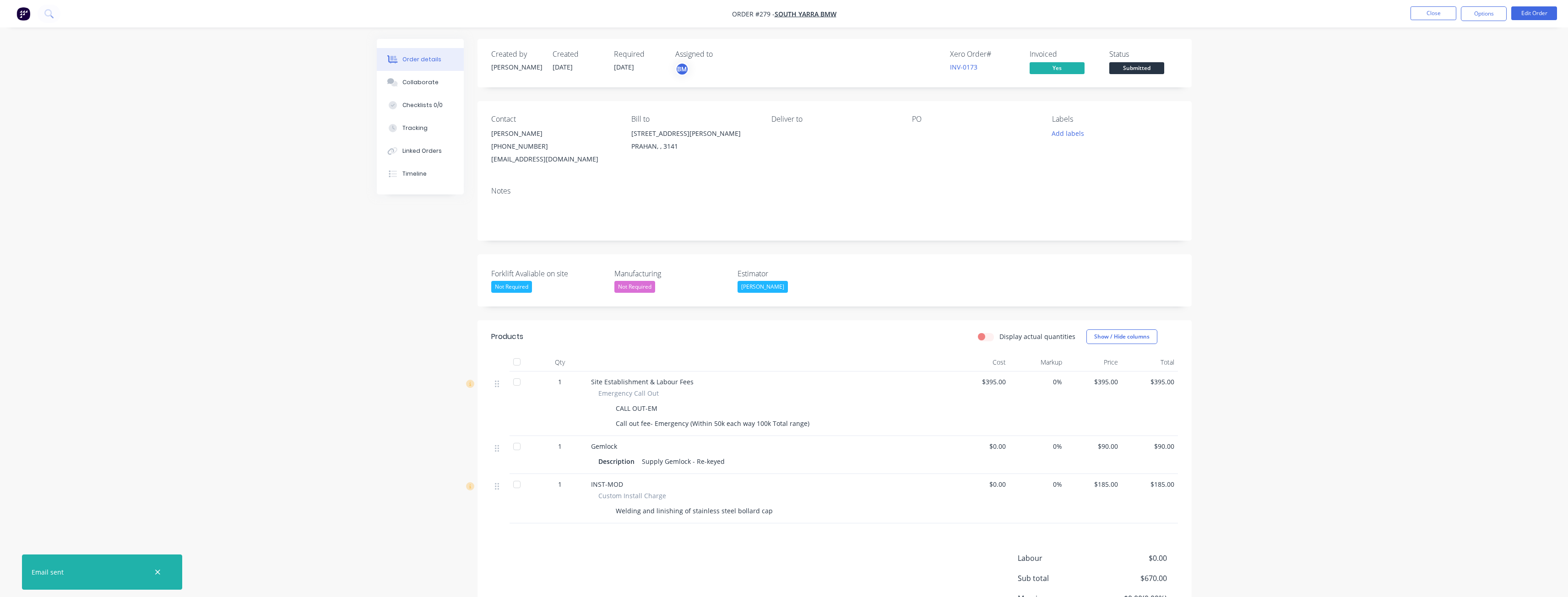
click at [1417, 129] on div "Order details Collaborate Checklists 0/0 Tracking Linked Orders Timeline Order …" at bounding box center [784, 343] width 1568 height 687
click at [158, 572] on icon "button" at bounding box center [158, 573] width 6 height 8
click at [320, 346] on div "Order details Collaborate Checklists 0/0 Tracking Linked Orders Timeline Order …" at bounding box center [784, 343] width 1568 height 687
click at [961, 65] on link "INV-0173" at bounding box center [963, 67] width 28 height 9
drag, startPoint x: 258, startPoint y: 187, endPoint x: 263, endPoint y: 188, distance: 5.1
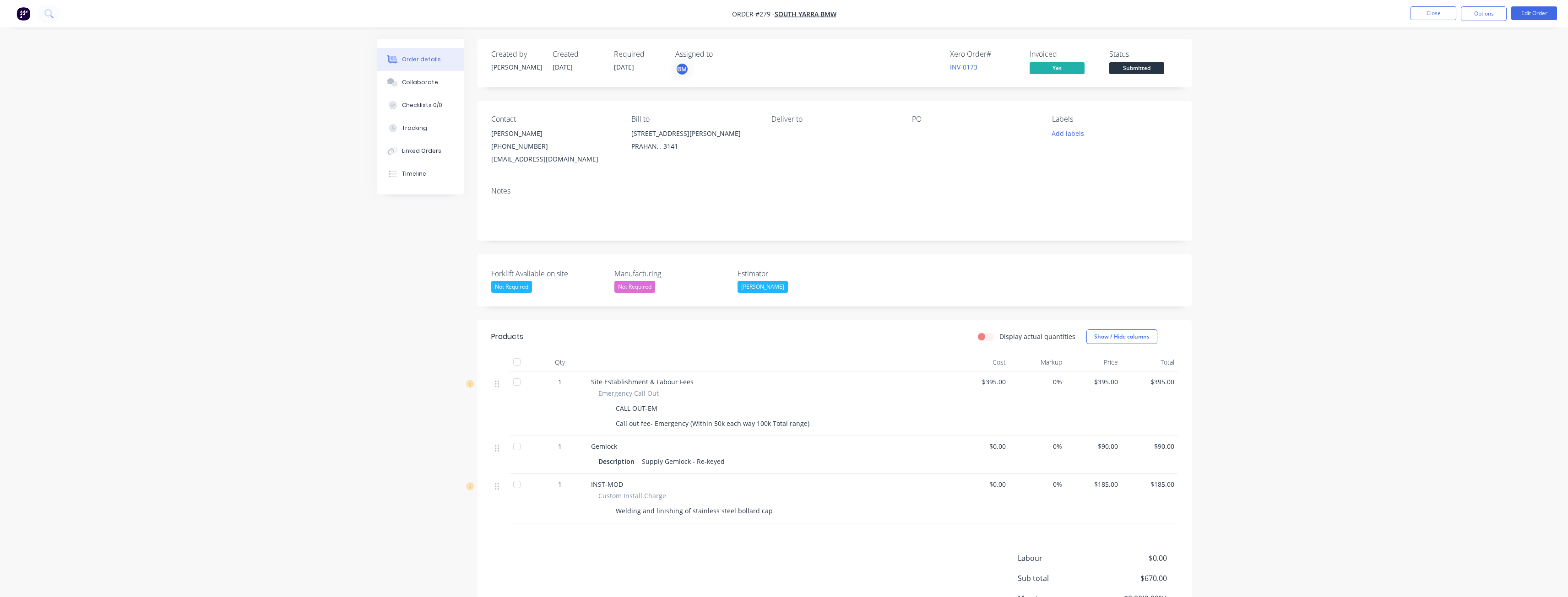
click at [263, 188] on div "Order details Collaborate Checklists 0/0 Tracking Linked Orders Timeline Order …" at bounding box center [784, 343] width 1568 height 687
click at [257, 248] on div "Order details Collaborate Checklists 0/0 Tracking Linked Orders Timeline Order …" at bounding box center [784, 343] width 1568 height 687
click at [271, 273] on div "Order details Collaborate Checklists 0/0 Tracking Linked Orders Timeline Order …" at bounding box center [784, 343] width 1568 height 687
click at [219, 220] on div "Order details Collaborate Checklists 0/0 Tracking Linked Orders Timeline Order …" at bounding box center [784, 343] width 1568 height 687
click at [231, 327] on div "Order details Collaborate Checklists 0/0 Tracking Linked Orders Timeline Order …" at bounding box center [784, 343] width 1568 height 687
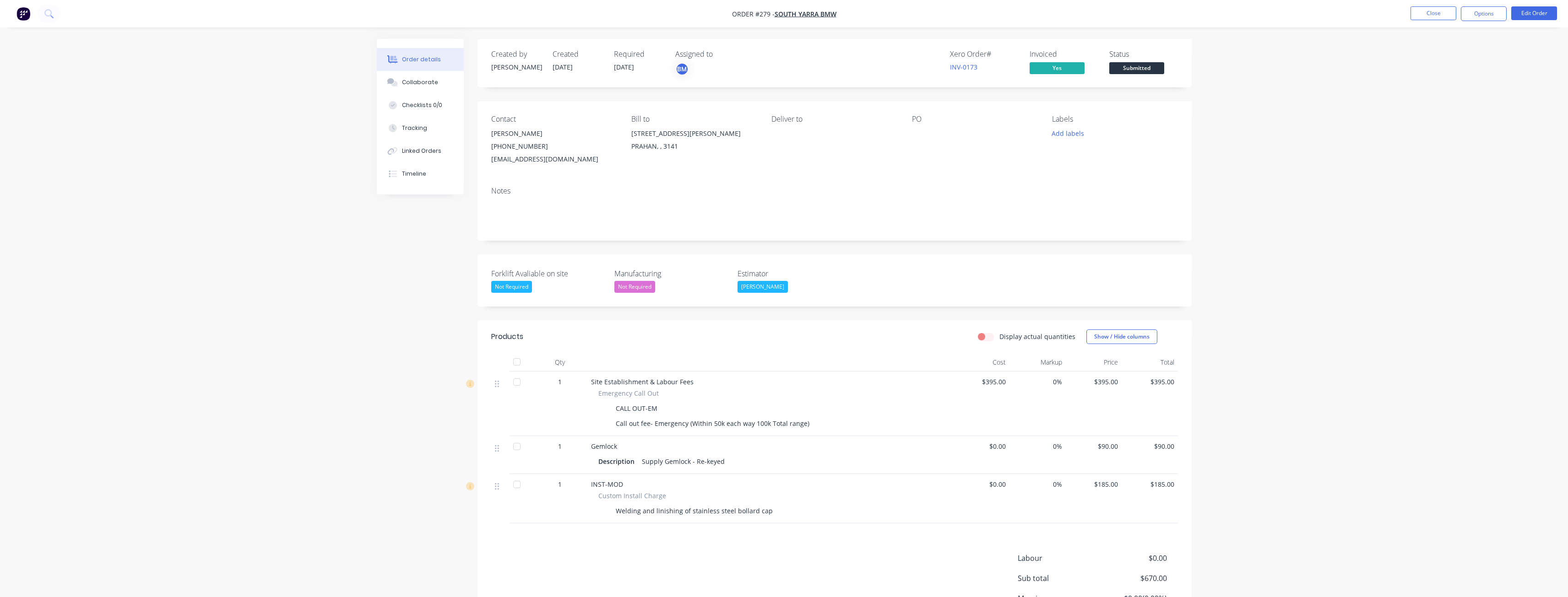
drag, startPoint x: 222, startPoint y: 246, endPoint x: 209, endPoint y: 245, distance: 13.0
click at [222, 241] on div "Order details Collaborate Checklists 0/0 Tracking Linked Orders Timeline Order …" at bounding box center [784, 343] width 1568 height 687
click at [230, 240] on div "Order details Collaborate Checklists 0/0 Tracking Linked Orders Timeline Order …" at bounding box center [784, 343] width 1568 height 687
drag, startPoint x: 65, startPoint y: 3, endPoint x: 251, endPoint y: 147, distance: 235.2
click at [251, 147] on div "Order details Collaborate Checklists 0/0 Tracking Linked Orders Timeline Order …" at bounding box center [784, 343] width 1568 height 687
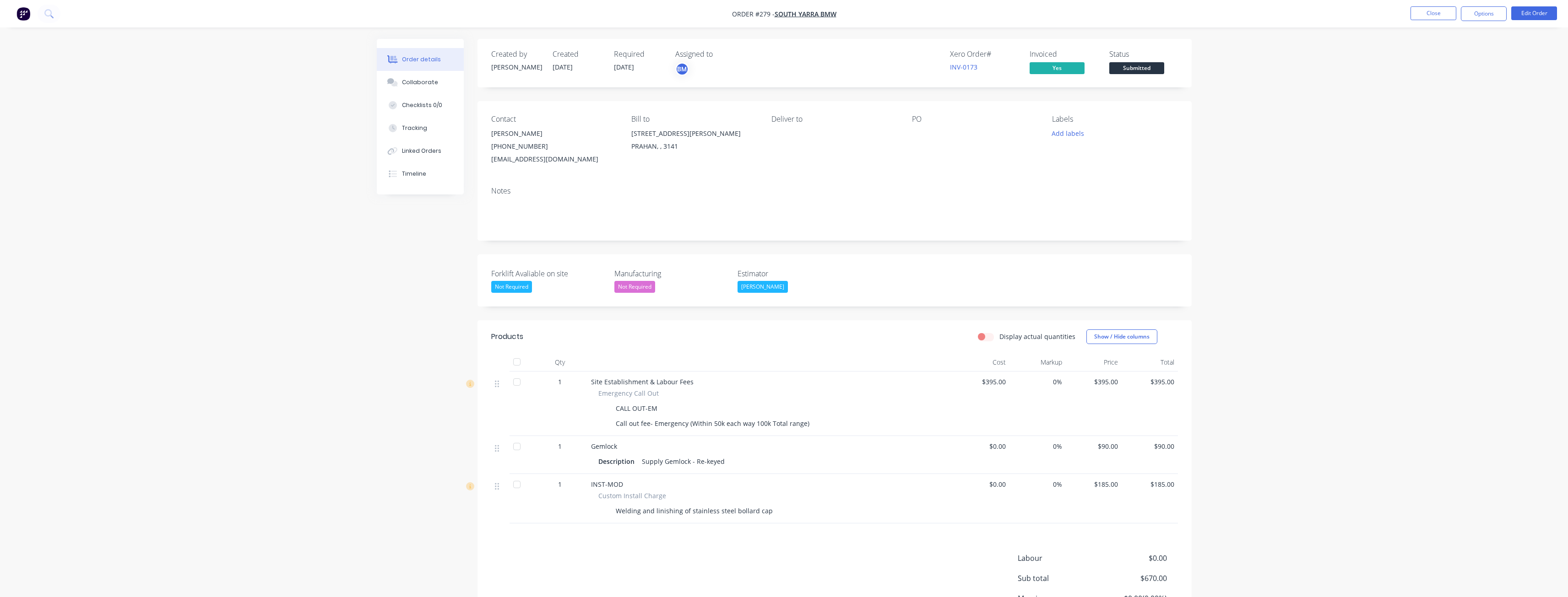
click at [212, 49] on div "Order details Collaborate Checklists 0/0 Tracking Linked Orders Timeline Order …" at bounding box center [784, 343] width 1568 height 687
click at [213, 48] on div "Order details Collaborate Checklists 0/0 Tracking Linked Orders Timeline Order …" at bounding box center [784, 343] width 1568 height 687
click at [296, 181] on div "Order details Collaborate Checklists 0/0 Tracking Linked Orders Timeline Order …" at bounding box center [784, 343] width 1568 height 687
click at [1490, 13] on button "Options" at bounding box center [1483, 13] width 45 height 14
drag, startPoint x: 1539, startPoint y: 36, endPoint x: 1532, endPoint y: 19, distance: 18.4
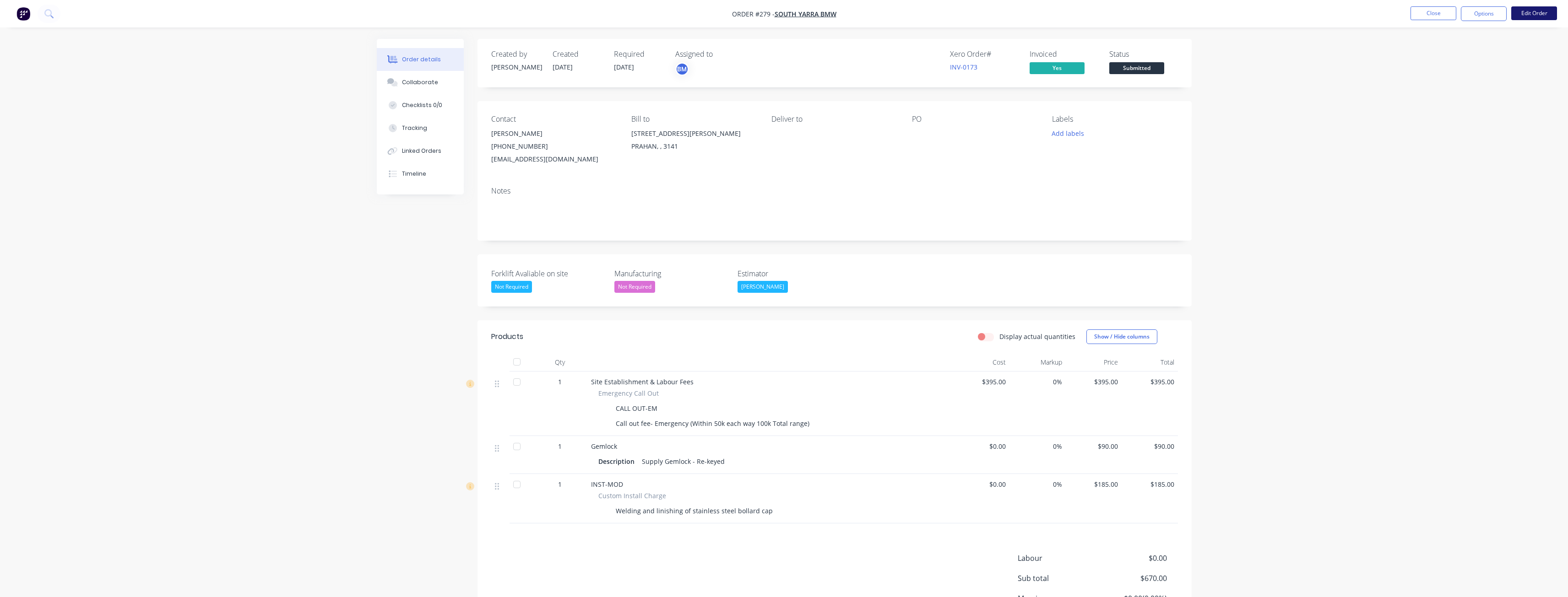
click at [1539, 34] on div "Order details Collaborate Checklists 0/0 Tracking Linked Orders Timeline Order …" at bounding box center [784, 343] width 1568 height 687
click at [1532, 12] on button "Edit Order" at bounding box center [1534, 13] width 45 height 14
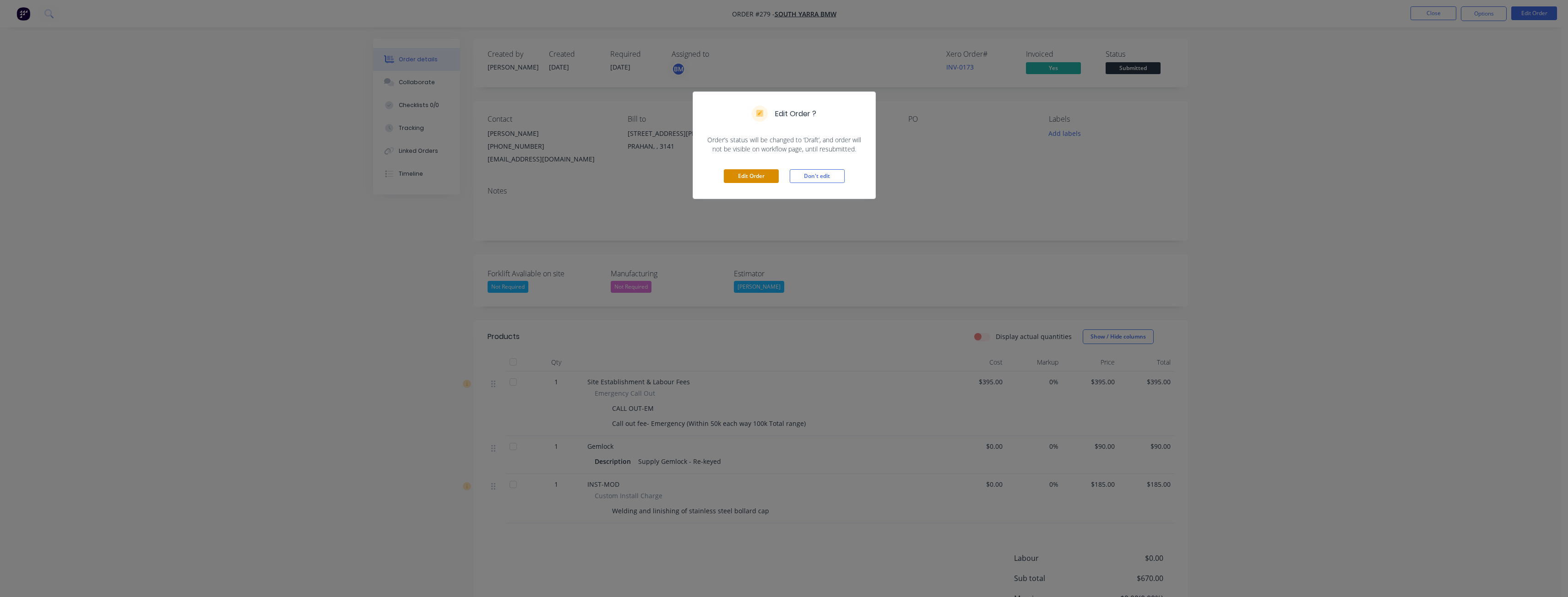
click at [762, 175] on button "Edit Order" at bounding box center [751, 176] width 55 height 14
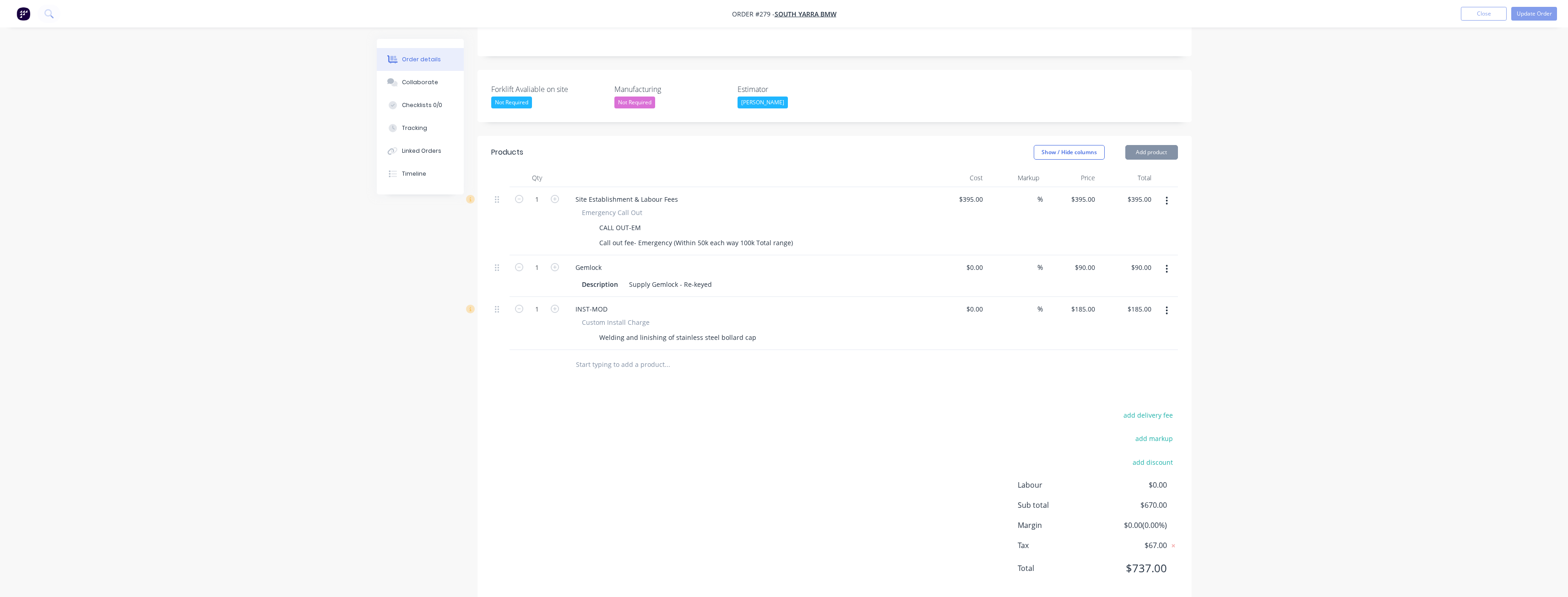
scroll to position [202, 0]
click at [1153, 142] on button "Add product" at bounding box center [1151, 149] width 52 height 14
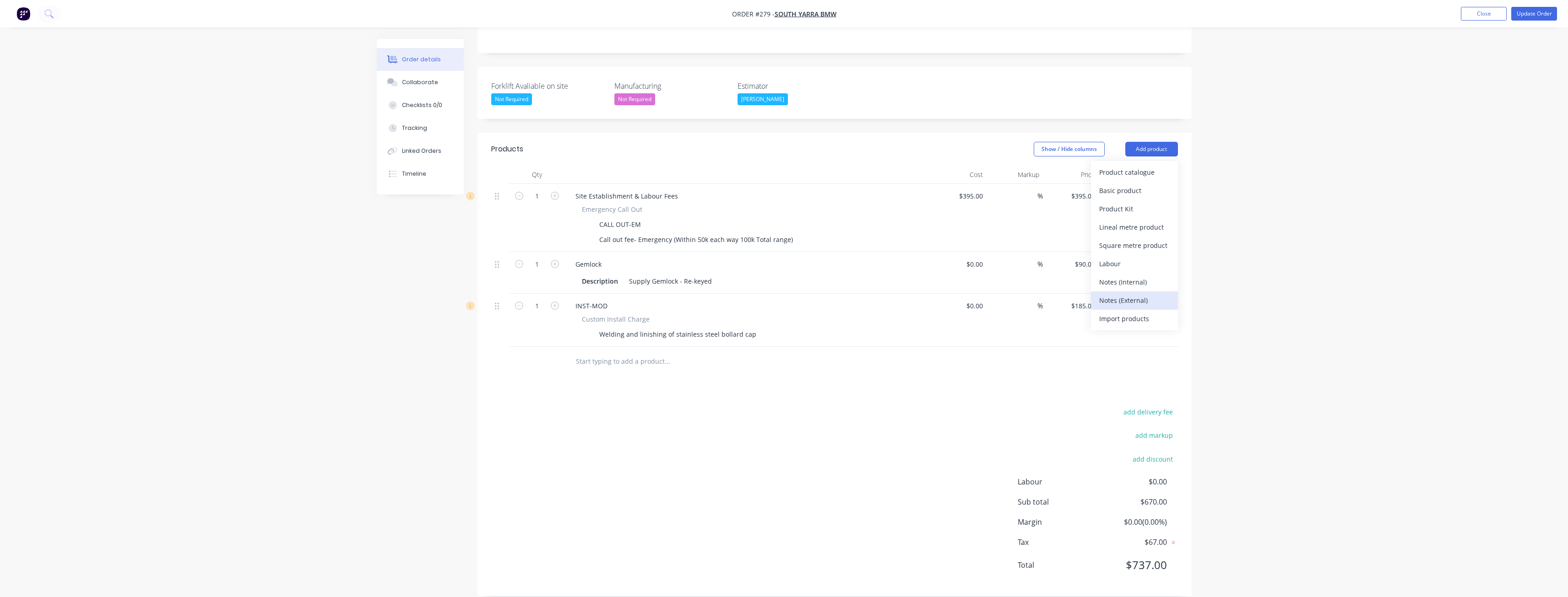
click at [1133, 294] on div "Notes (External)" at bounding box center [1134, 300] width 70 height 13
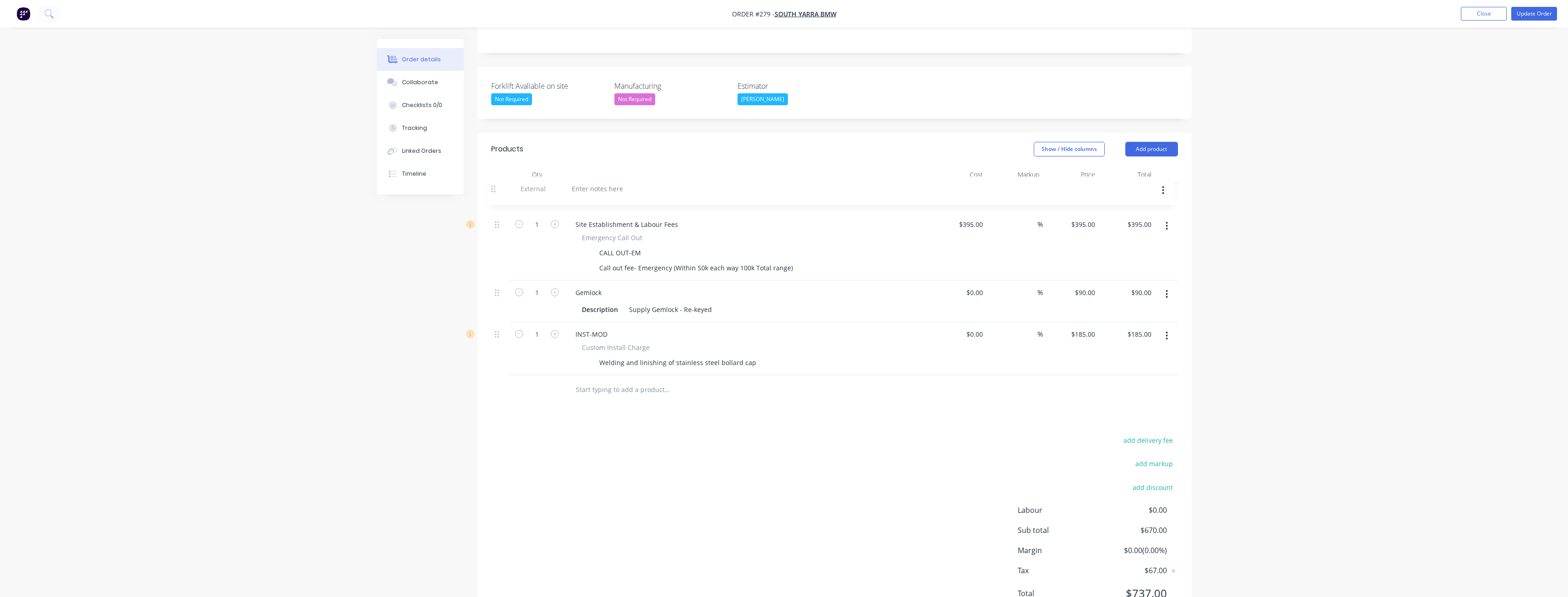
drag, startPoint x: 500, startPoint y: 349, endPoint x: 496, endPoint y: 189, distance: 160.0
click at [496, 189] on div "1 Site Establishment & Labour Fees Emergency Call Out CALL OUT-EM Call out fee-…" at bounding box center [834, 280] width 687 height 191
click at [623, 189] on div at bounding box center [601, 196] width 66 height 13
click at [742, 416] on div "Products Show / Hide columns Add product Qty Cost Markup Price Total External K…" at bounding box center [834, 379] width 714 height 492
click at [859, 67] on div "Forklift Avaliable on site Not Required Manufacturing Not Required Estimator [P…" at bounding box center [834, 93] width 714 height 52
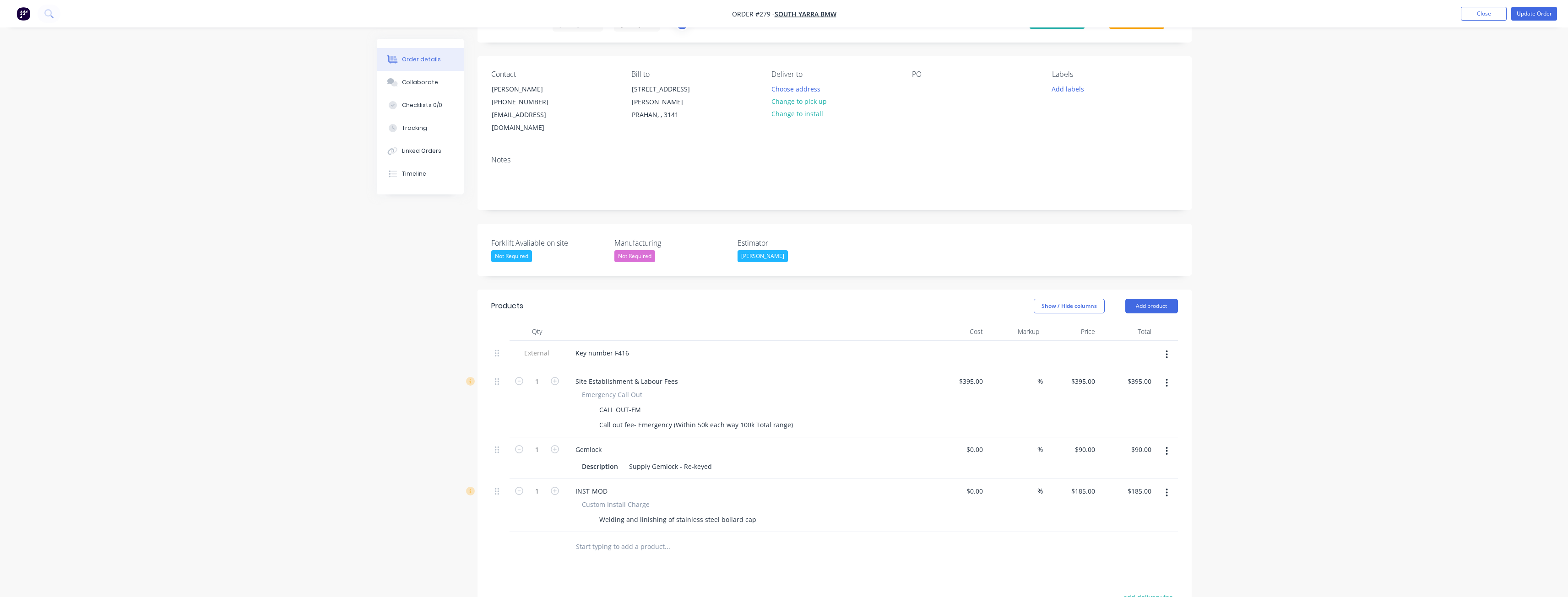
scroll to position [45, 0]
click at [1535, 10] on button "Update Order" at bounding box center [1534, 14] width 45 height 14
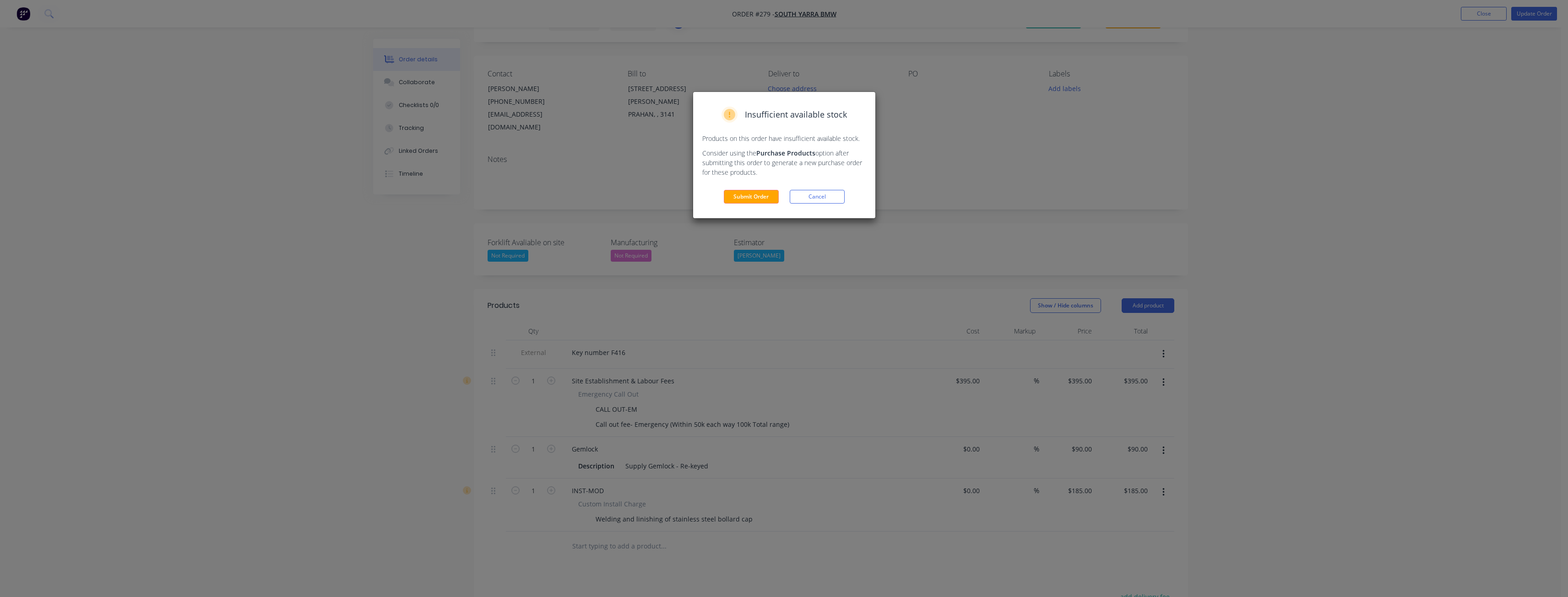
click at [761, 196] on button "Submit Order" at bounding box center [751, 197] width 55 height 14
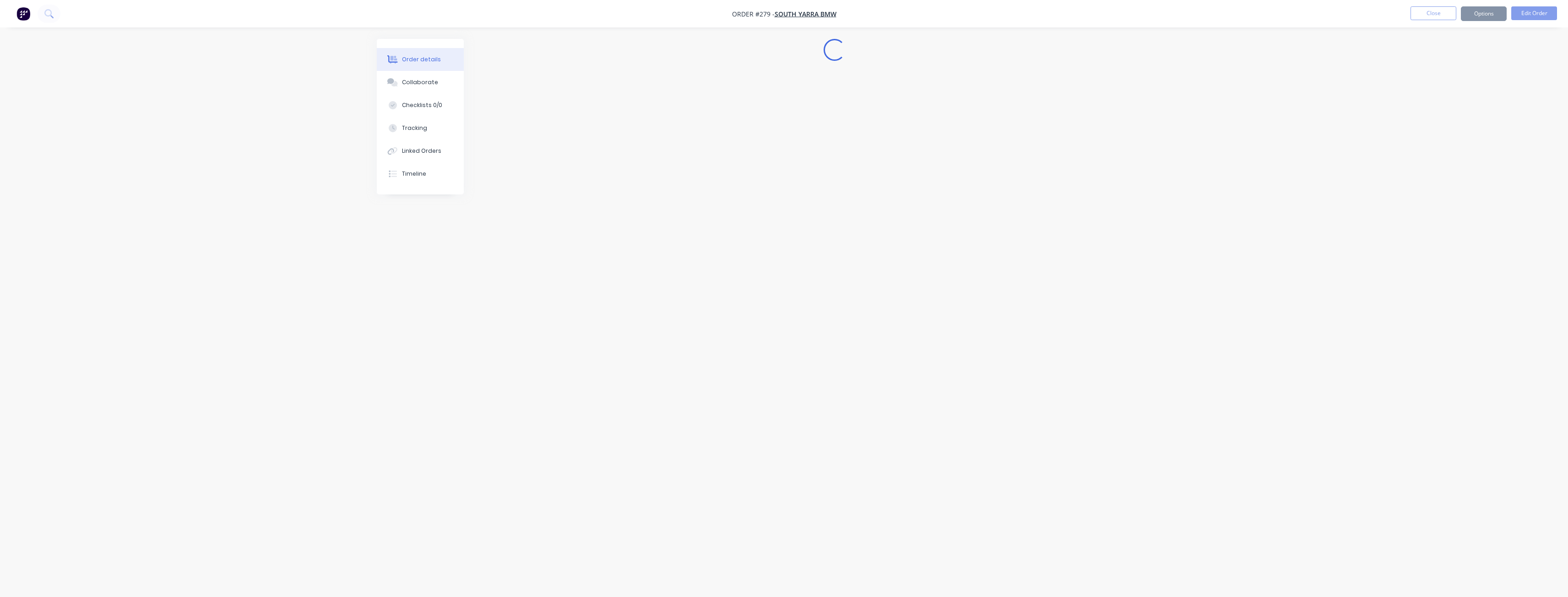
scroll to position [0, 0]
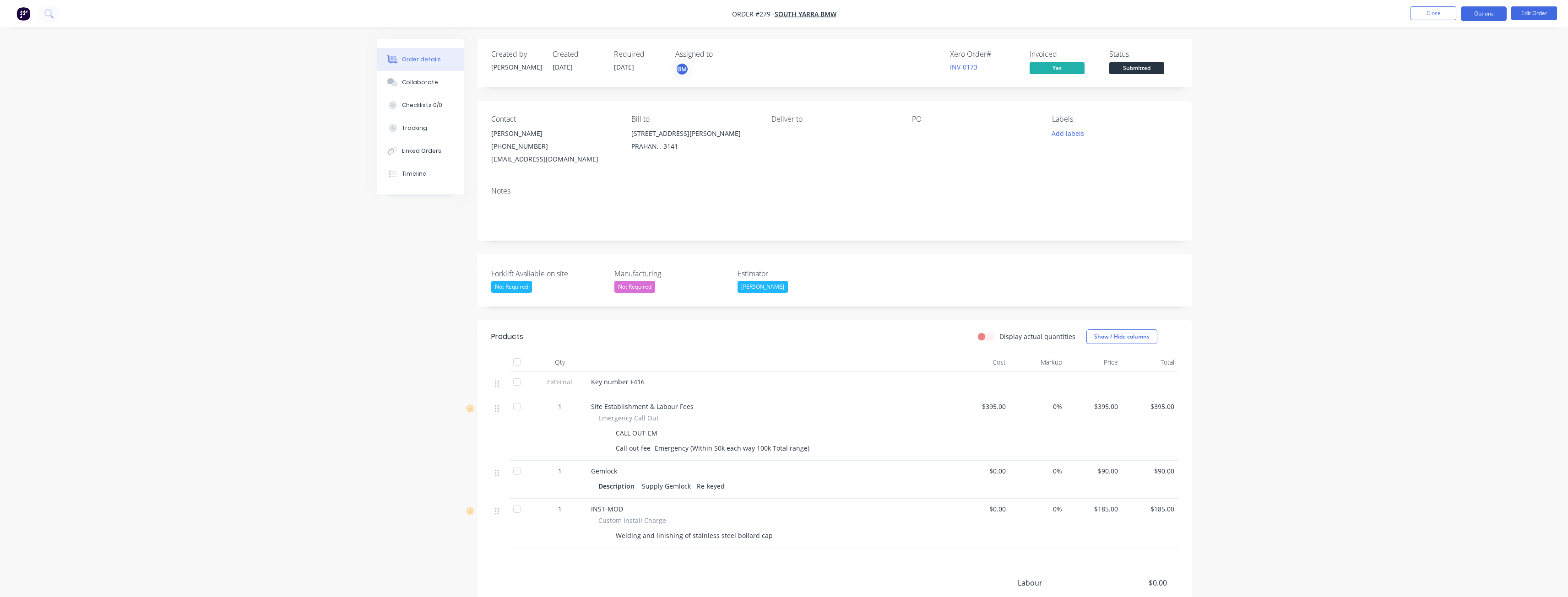
click at [1482, 16] on button "Options" at bounding box center [1483, 13] width 45 height 14
click at [1437, 125] on div "Delivery Docket" at bounding box center [1456, 128] width 84 height 13
click at [1432, 89] on div "Without pricing" at bounding box center [1456, 92] width 84 height 13
click at [266, 206] on div "Order details Collaborate Checklists 0/0 Tracking Linked Orders Timeline Order …" at bounding box center [784, 355] width 1568 height 711
click at [1529, 11] on button "Edit Order" at bounding box center [1534, 13] width 45 height 14
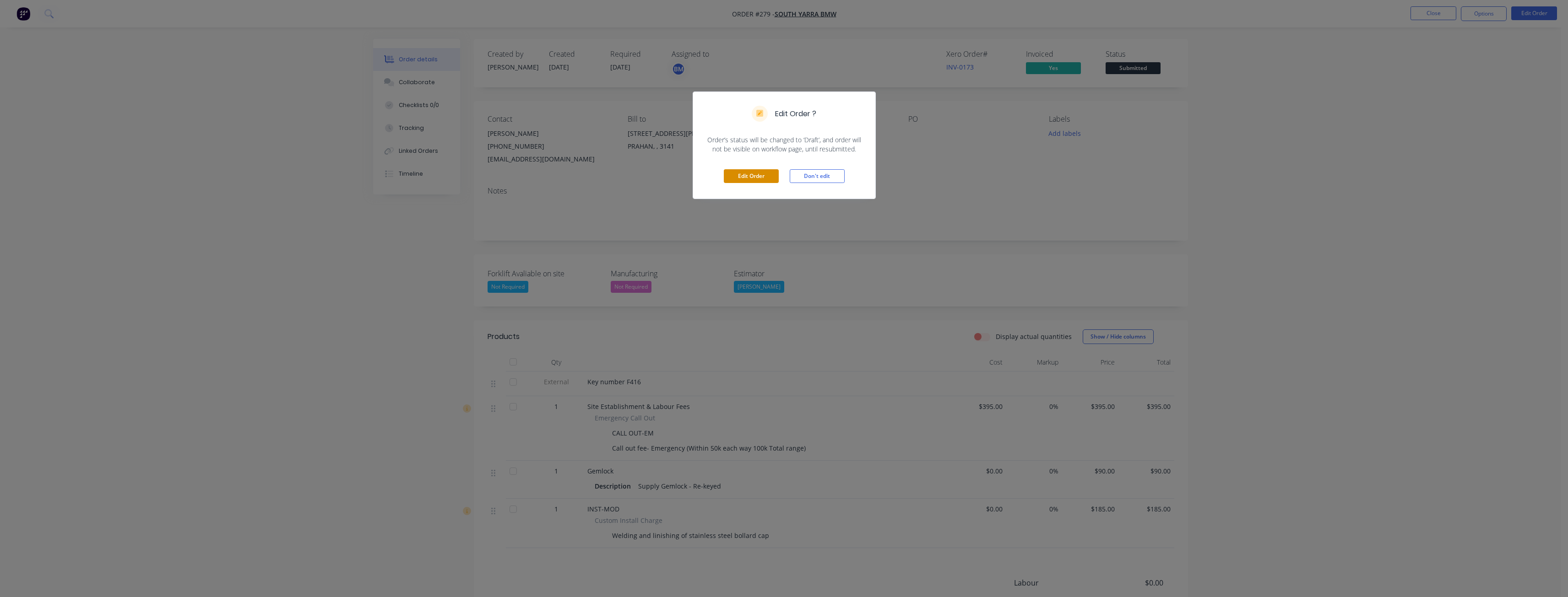
click at [744, 172] on button "Edit Order" at bounding box center [751, 176] width 55 height 14
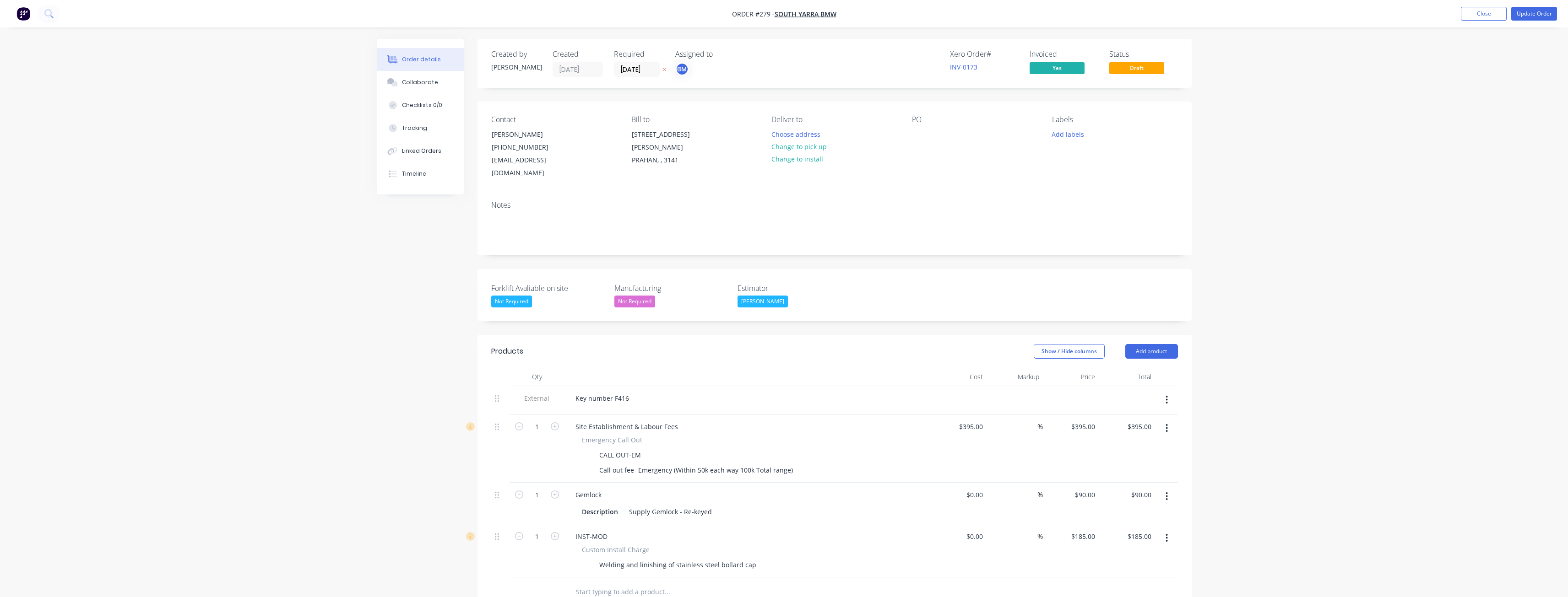
click at [957, 171] on div "Contact [PERSON_NAME] [PHONE_NUMBER] [EMAIL_ADDRESS][DOMAIN_NAME] Bill to [STRE…" at bounding box center [834, 148] width 714 height 92
click at [788, 132] on button "Choose address" at bounding box center [795, 134] width 59 height 12
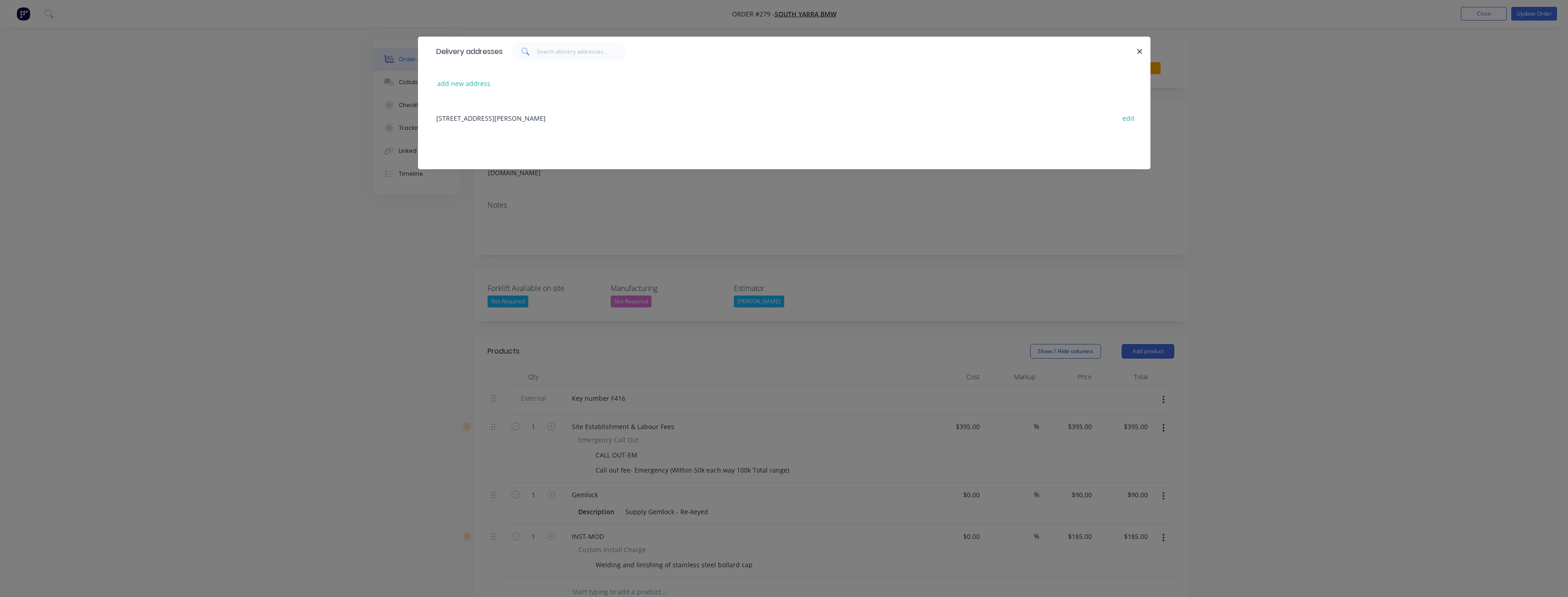
click at [500, 114] on div "[STREET_ADDRESS][PERSON_NAME] edit" at bounding box center [784, 118] width 705 height 34
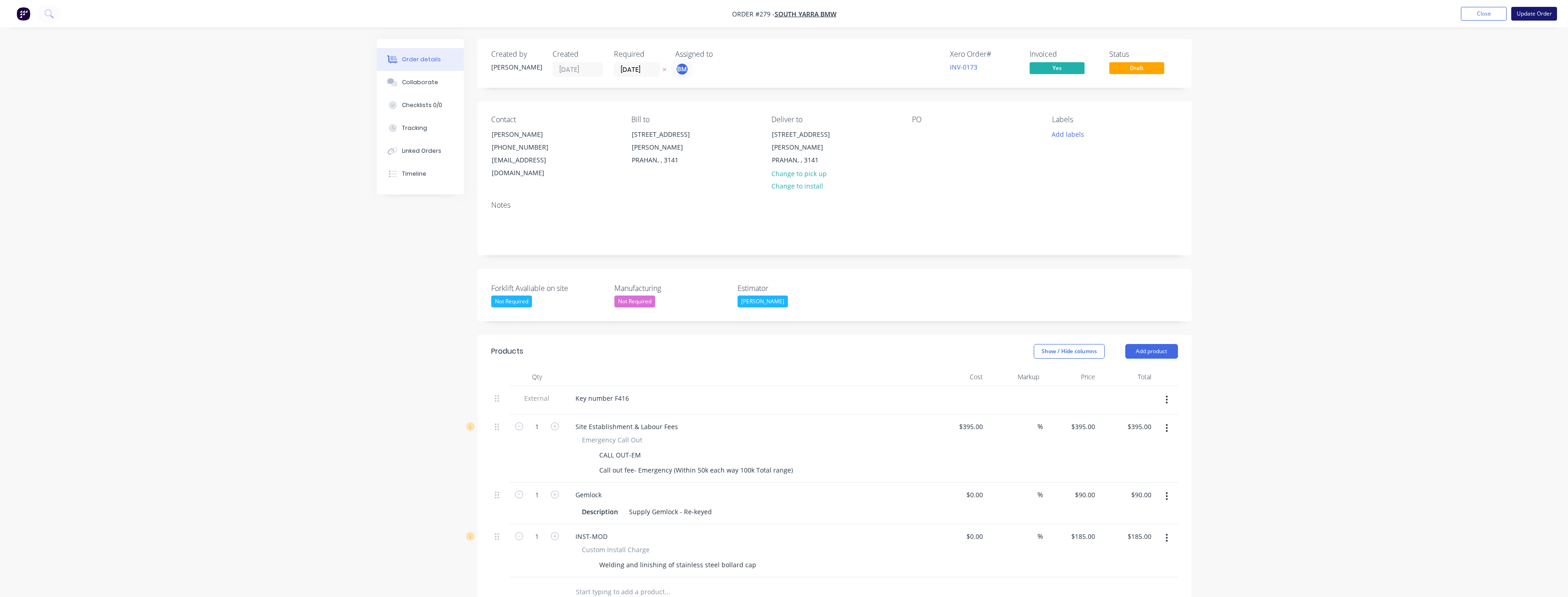
click at [1529, 8] on button "Update Order" at bounding box center [1534, 14] width 45 height 14
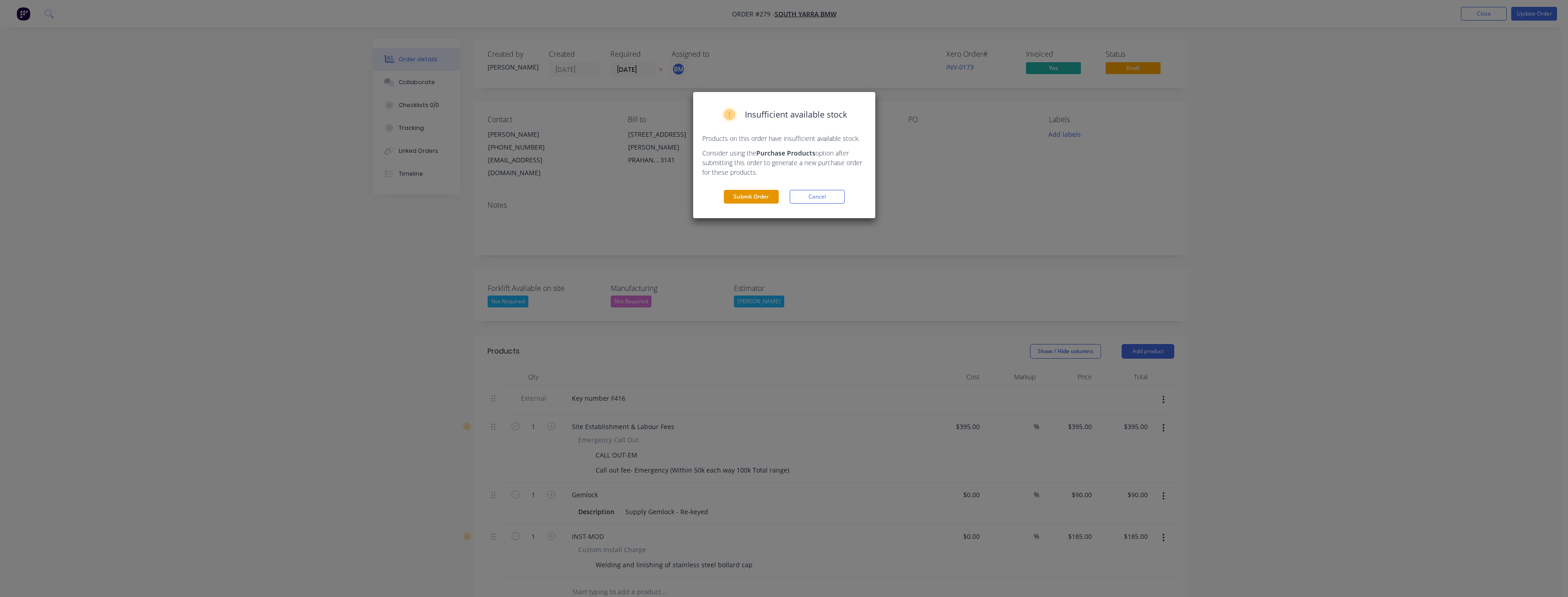
click at [752, 196] on button "Submit Order" at bounding box center [751, 197] width 55 height 14
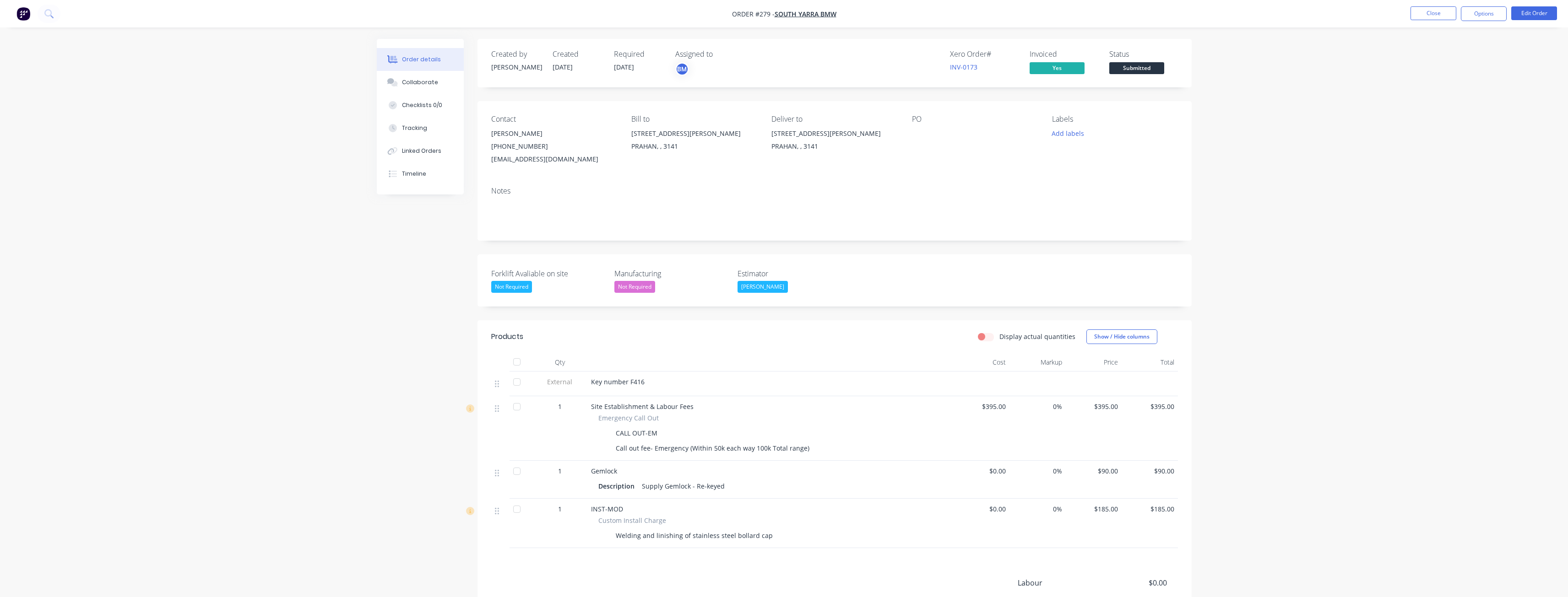
click at [899, 192] on div "Notes" at bounding box center [834, 191] width 687 height 9
click at [1480, 14] on button "Options" at bounding box center [1483, 13] width 45 height 14
click at [1445, 125] on div "Delivery Docket" at bounding box center [1456, 128] width 84 height 13
click at [1456, 70] on div "With pricing" at bounding box center [1456, 74] width 84 height 13
click at [183, 103] on div "Order details Collaborate Checklists 0/0 Tracking Linked Orders Timeline Order …" at bounding box center [784, 355] width 1568 height 711
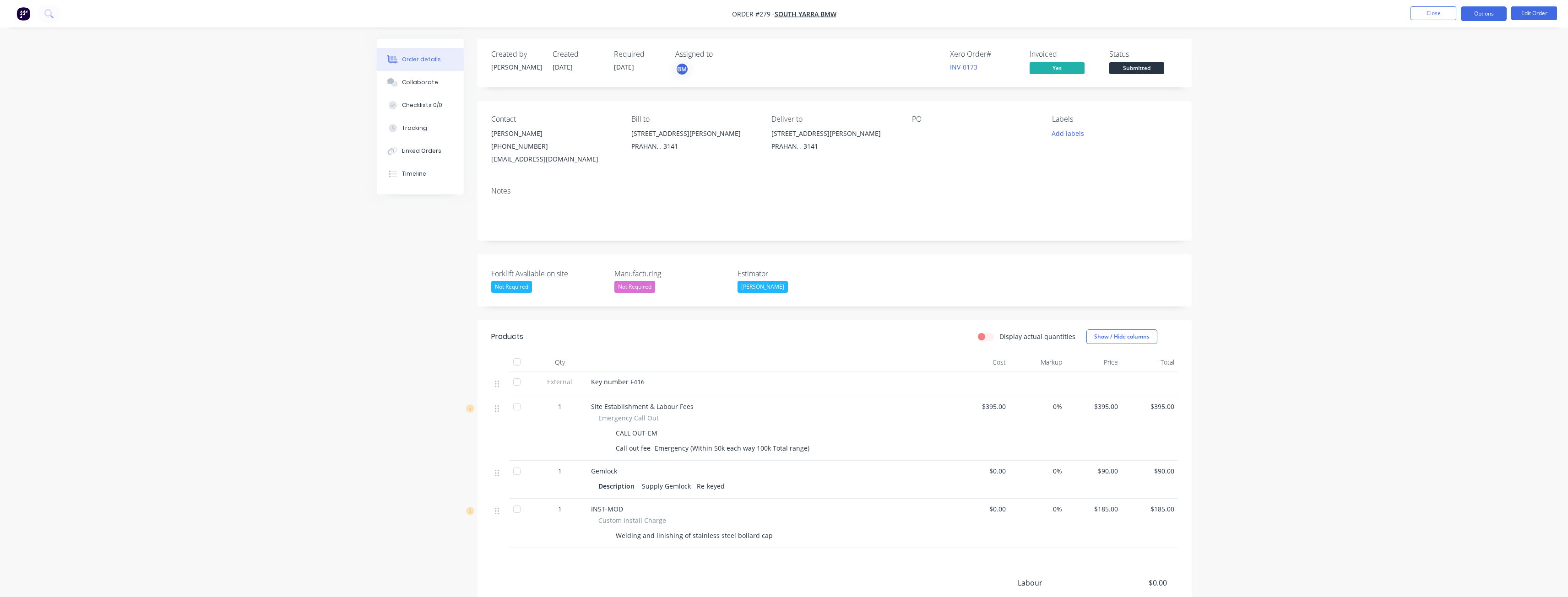
click at [1486, 10] on button "Options" at bounding box center [1483, 13] width 45 height 14
click at [1434, 125] on div "Delivery Docket" at bounding box center [1456, 128] width 84 height 13
click at [1432, 89] on div "Without pricing" at bounding box center [1456, 92] width 84 height 13
click at [213, 196] on div "Order details Collaborate Checklists 0/0 Tracking Linked Orders Timeline Order …" at bounding box center [784, 355] width 1568 height 711
click at [405, 345] on div "Created by [PERSON_NAME] Created [DATE] Required [DATE] Assigned to BM Xero Ord…" at bounding box center [784, 375] width 815 height 672
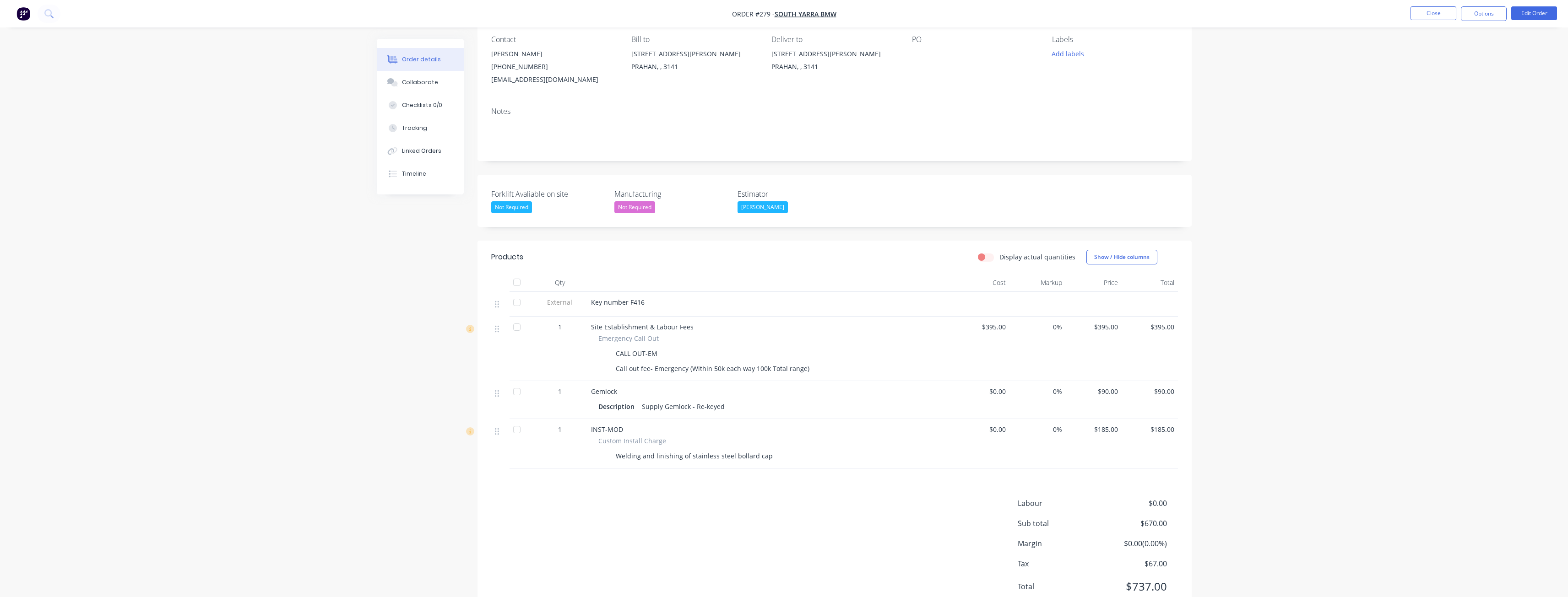
scroll to position [114, 0]
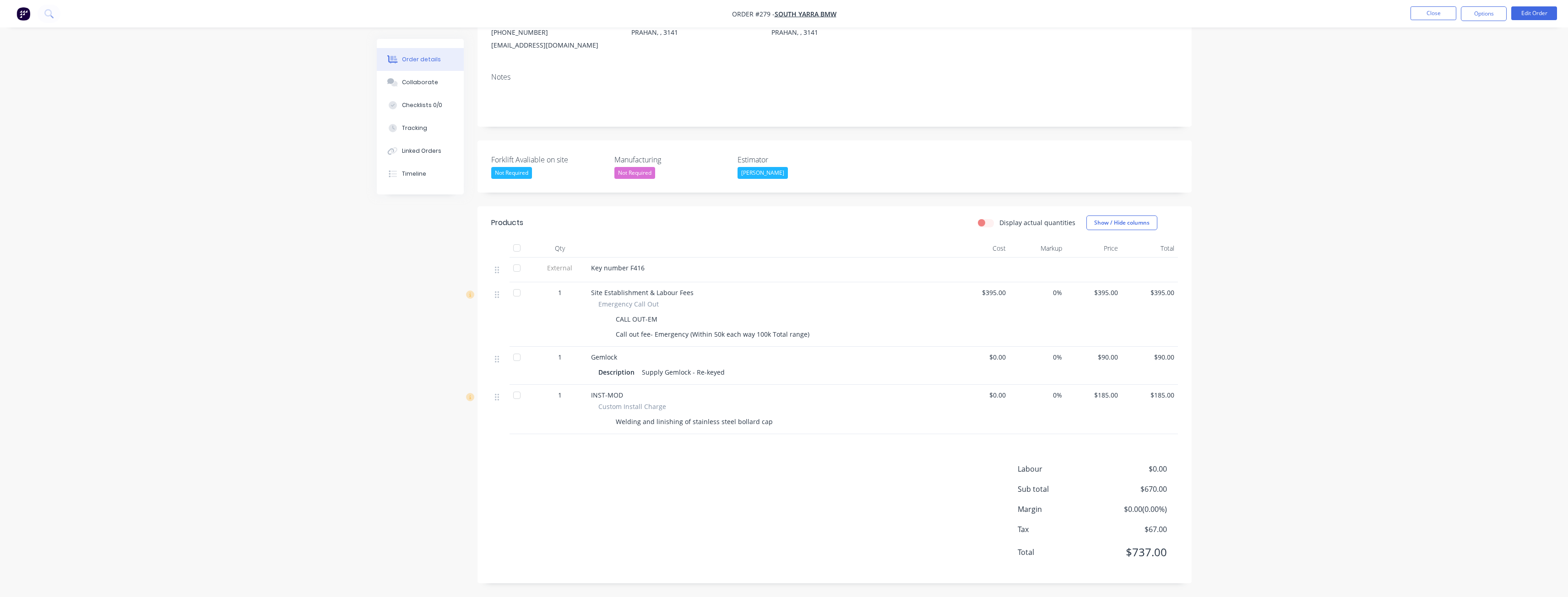
click at [505, 355] on div at bounding box center [501, 359] width 11 height 12
click at [291, 339] on div "Order details Collaborate Checklists 0/0 Tracking Linked Orders Timeline Order …" at bounding box center [784, 241] width 1568 height 711
click at [293, 349] on div "Order details Collaborate Checklists 0/0 Tracking Linked Orders Timeline Order …" at bounding box center [784, 241] width 1568 height 711
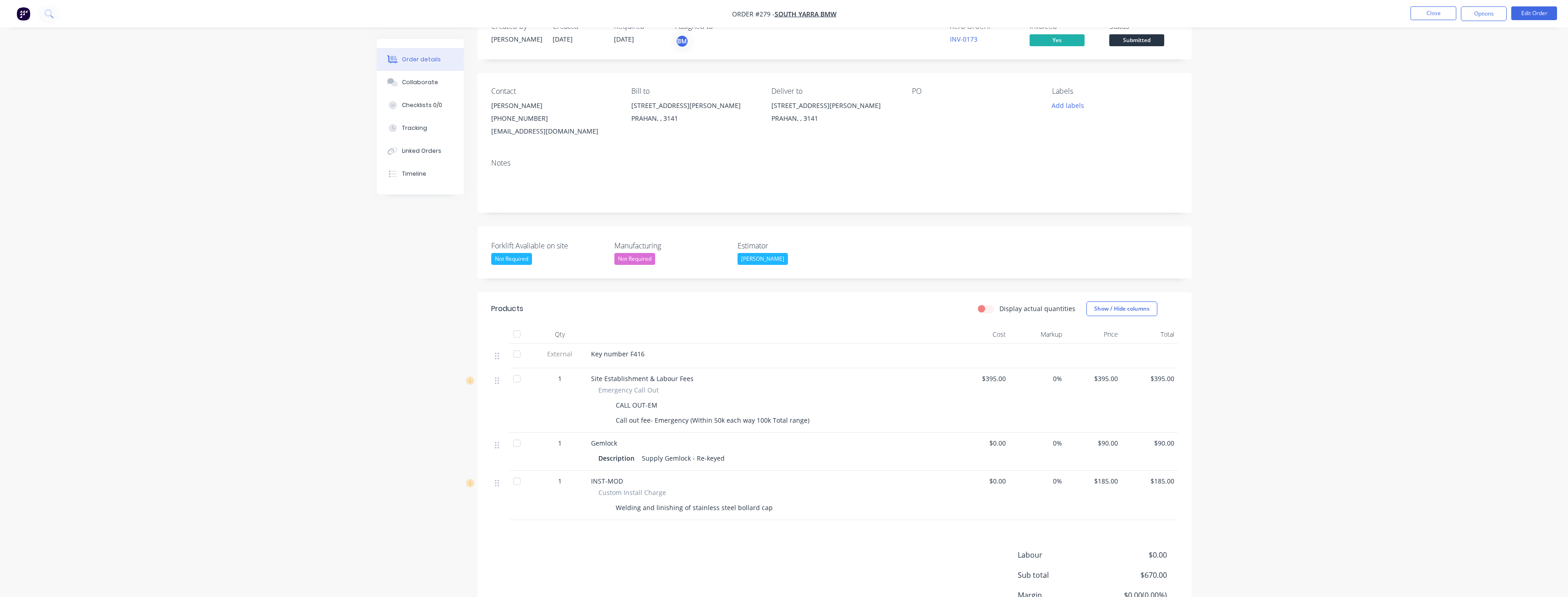
scroll to position [23, 0]
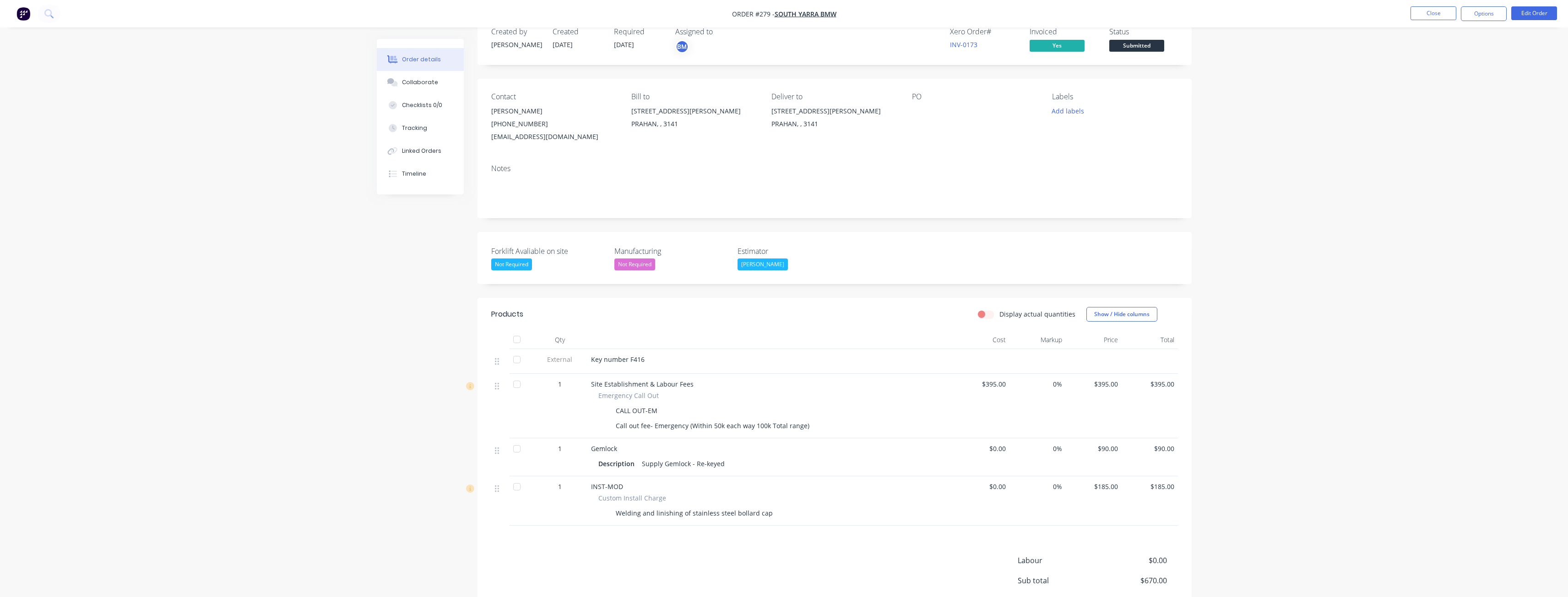
click at [353, 279] on div "Order details Collaborate Checklists 0/0 Tracking Linked Orders Timeline Order …" at bounding box center [784, 333] width 1568 height 711
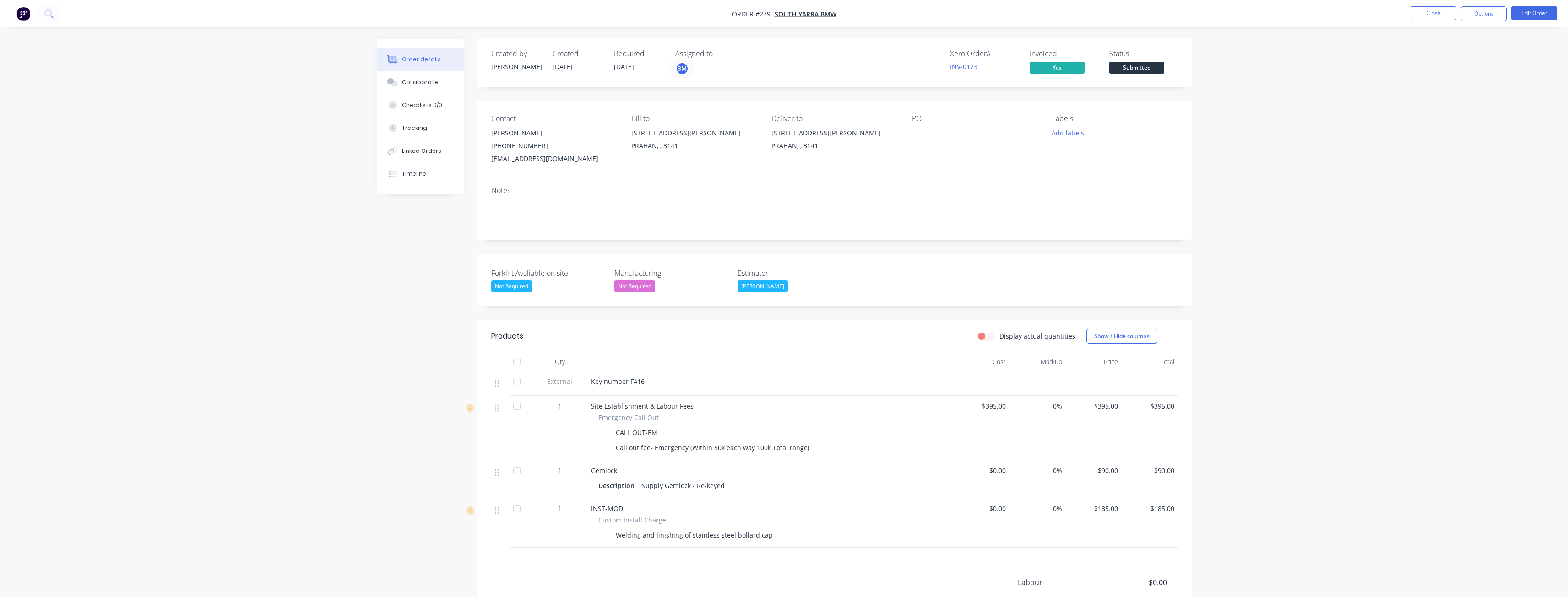
scroll to position [0, 0]
click at [260, 284] on div "Order details Collaborate Checklists 0/0 Tracking Linked Orders Timeline Order …" at bounding box center [784, 355] width 1568 height 711
click at [218, 333] on div "Order details Collaborate Checklists 0/0 Tracking Linked Orders Timeline Order …" at bounding box center [784, 355] width 1568 height 711
